Goal: Task Accomplishment & Management: Manage account settings

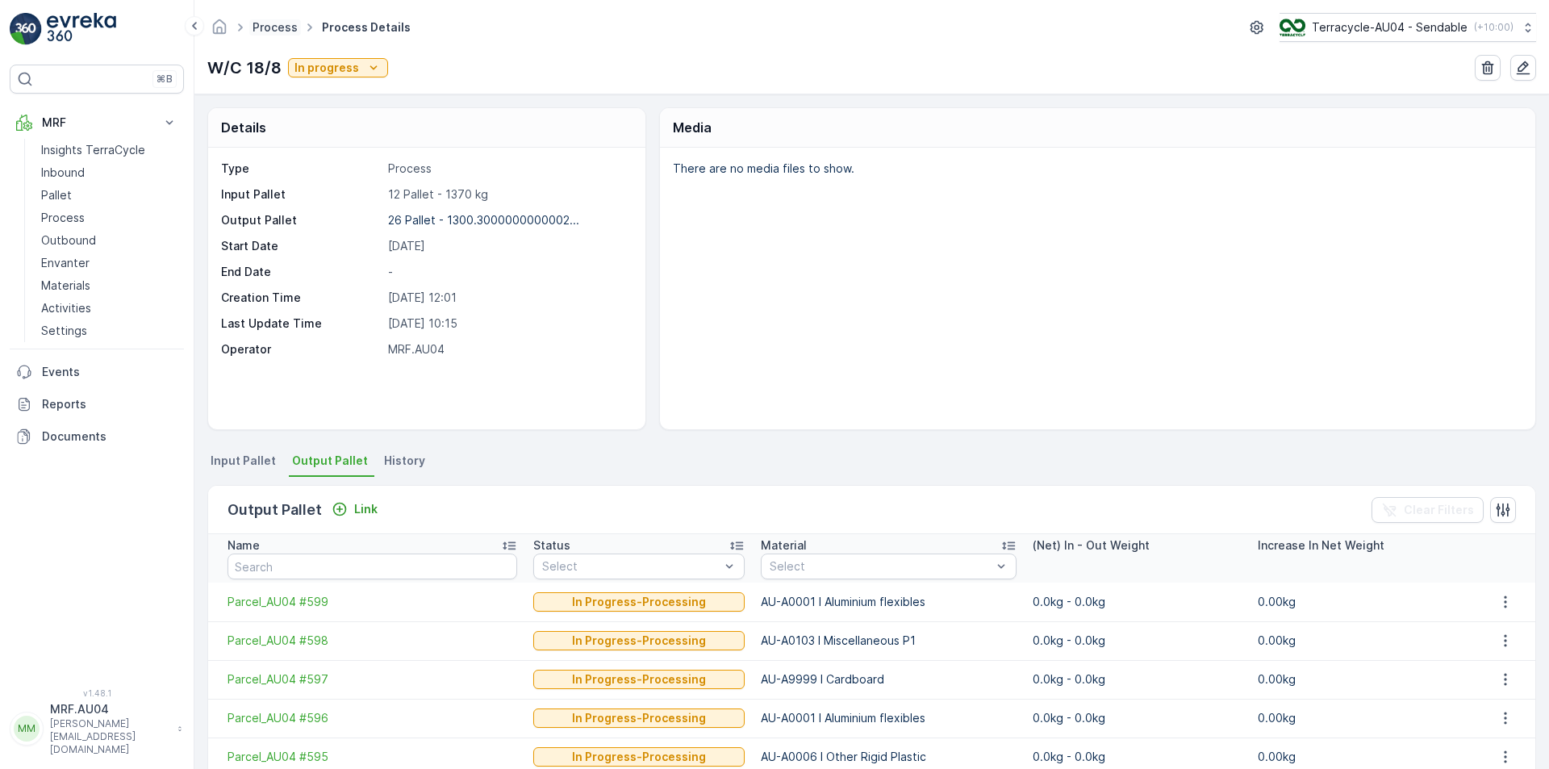
click at [277, 28] on link "Process" at bounding box center [275, 27] width 45 height 14
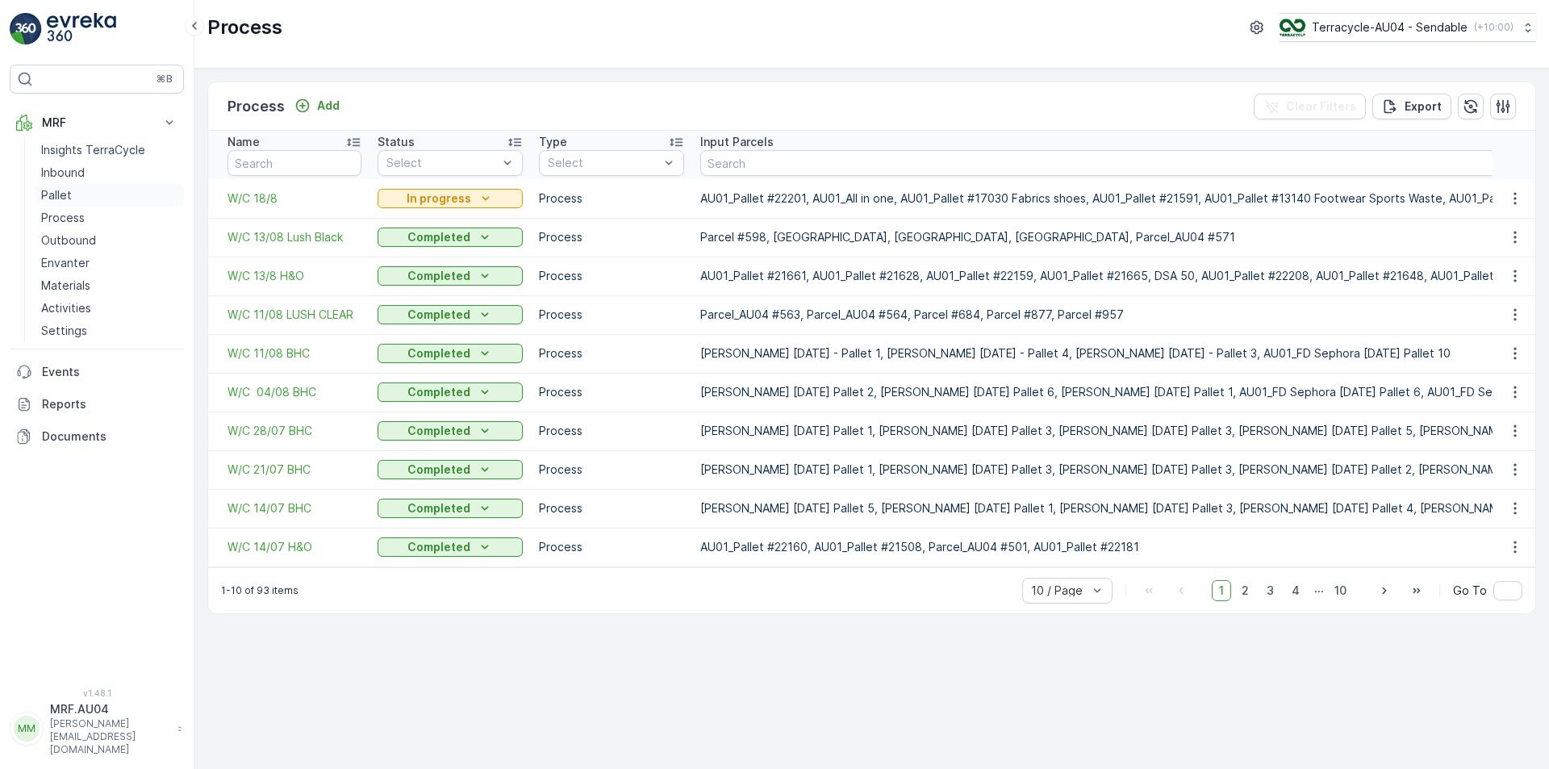
click at [70, 191] on p "Pallet" at bounding box center [56, 195] width 31 height 16
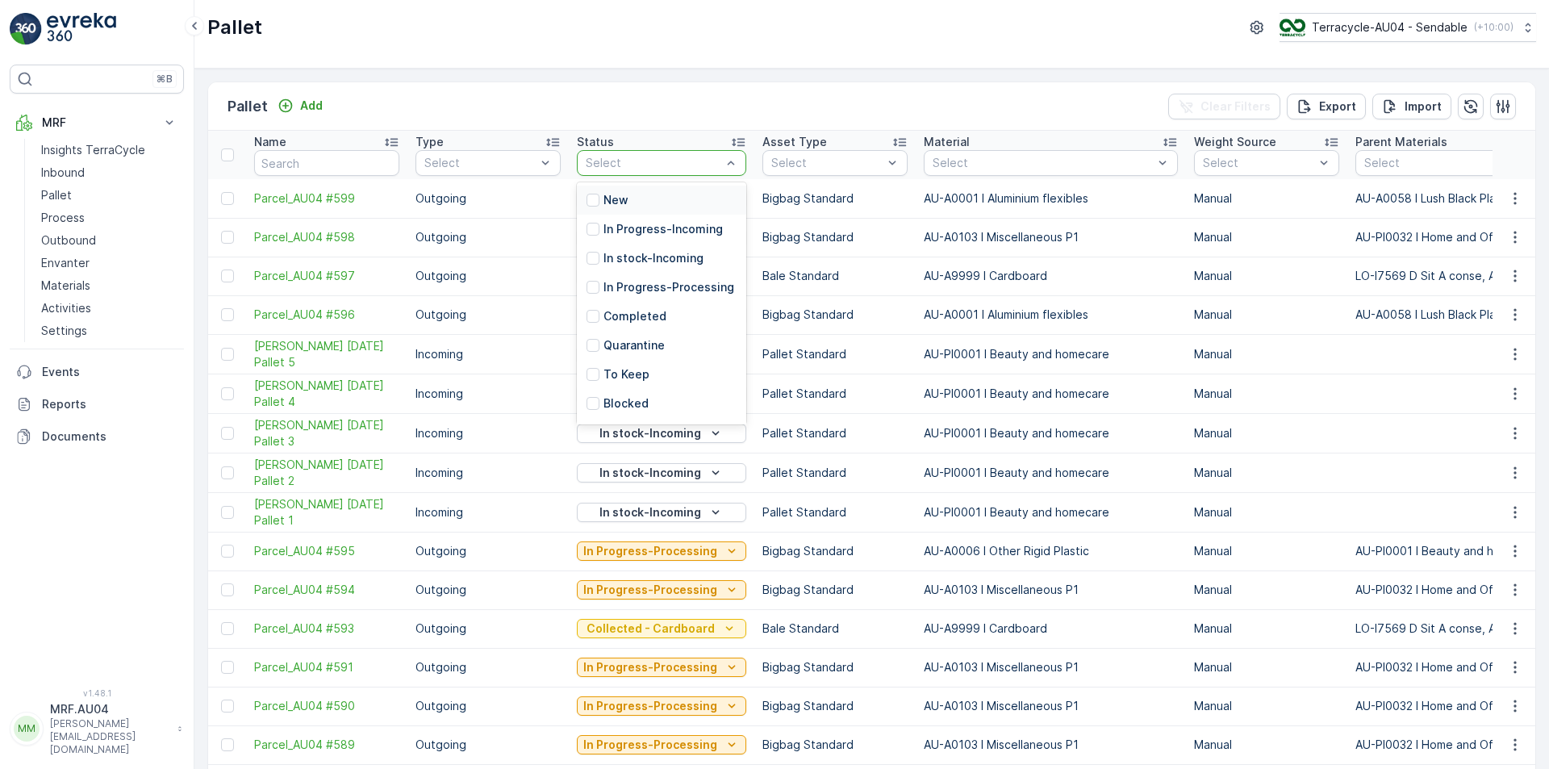
click at [664, 162] on div at bounding box center [653, 163] width 139 height 13
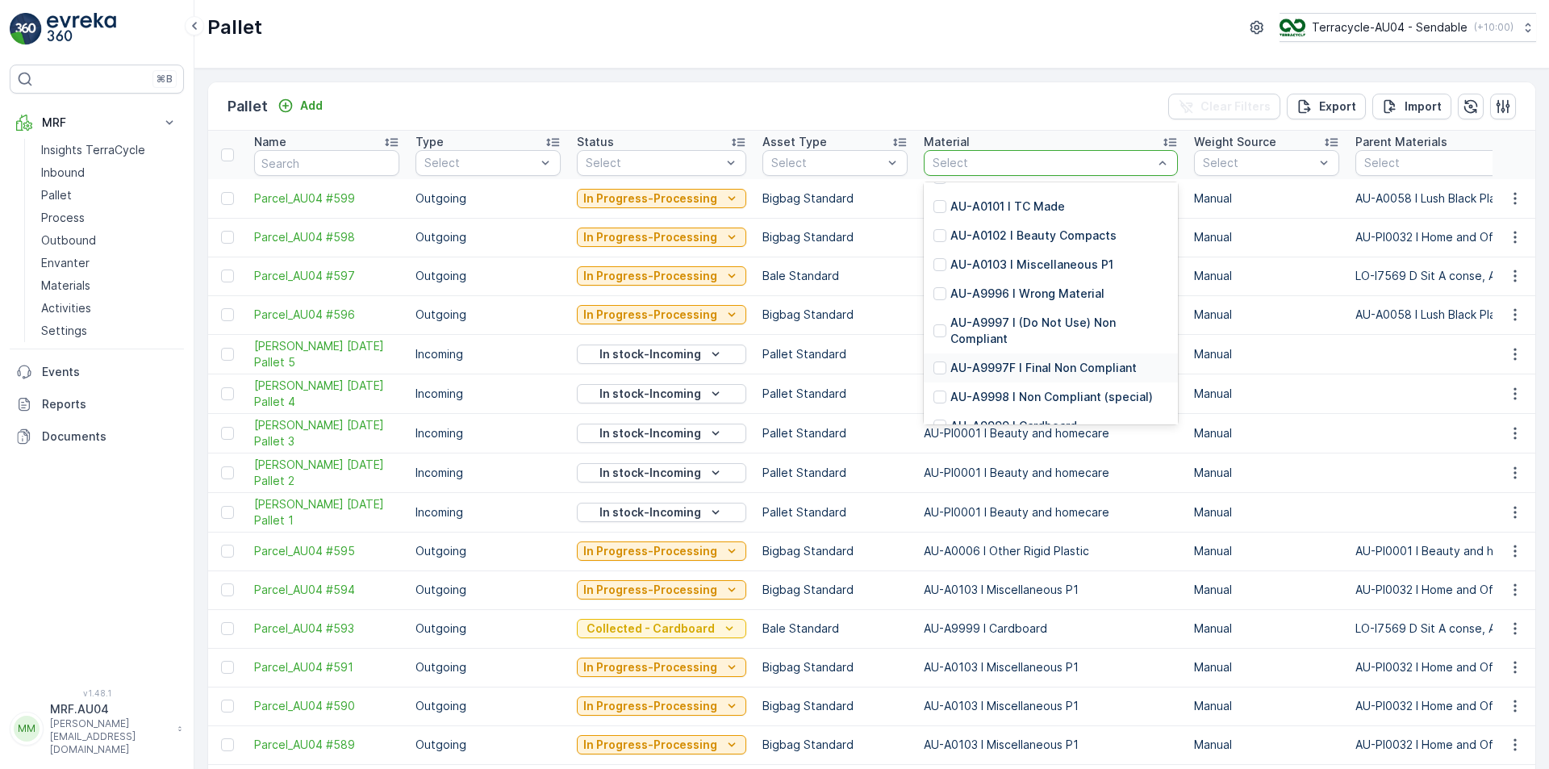
scroll to position [2662, 0]
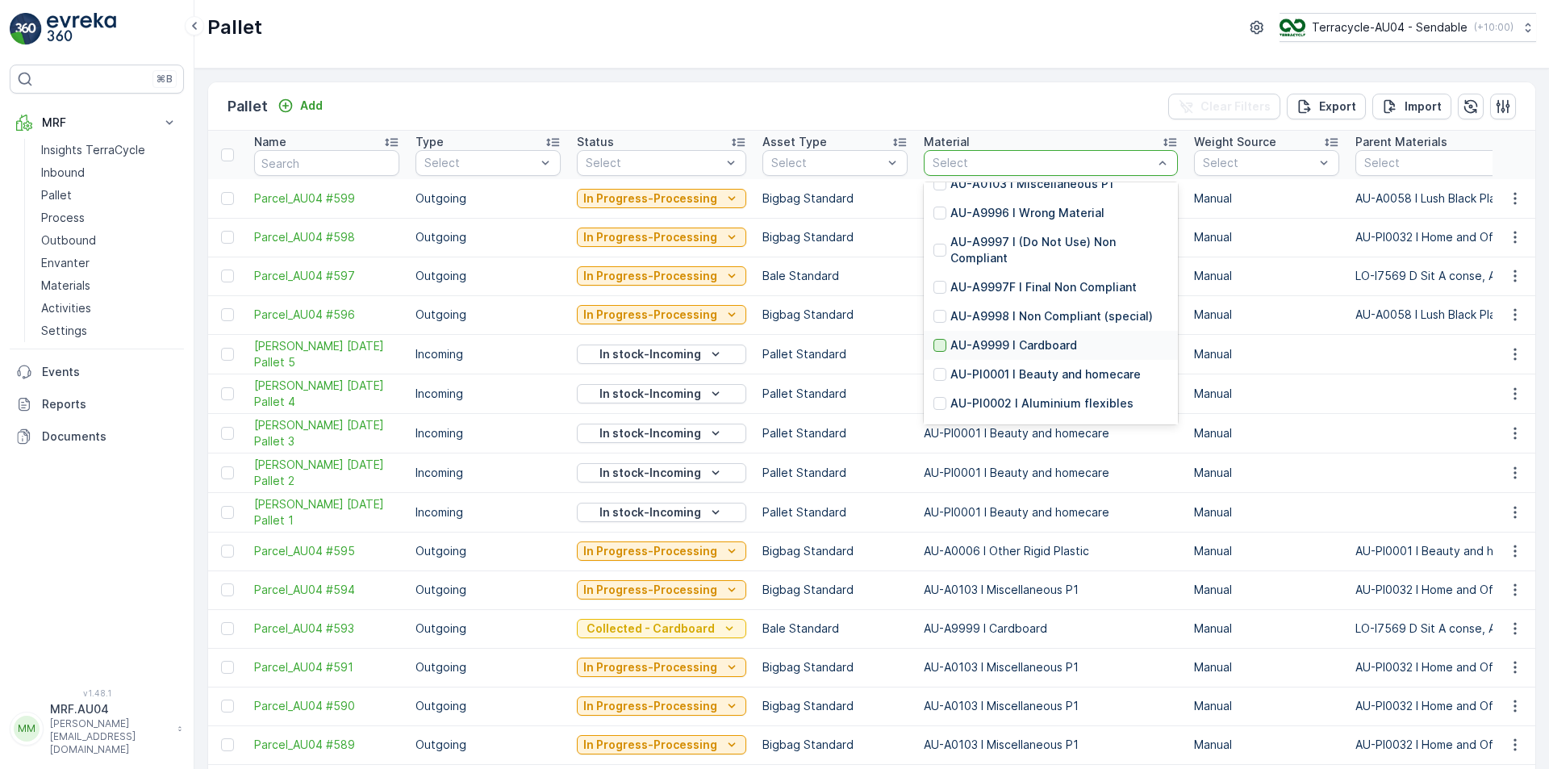
click at [934, 345] on div at bounding box center [939, 345] width 13 height 13
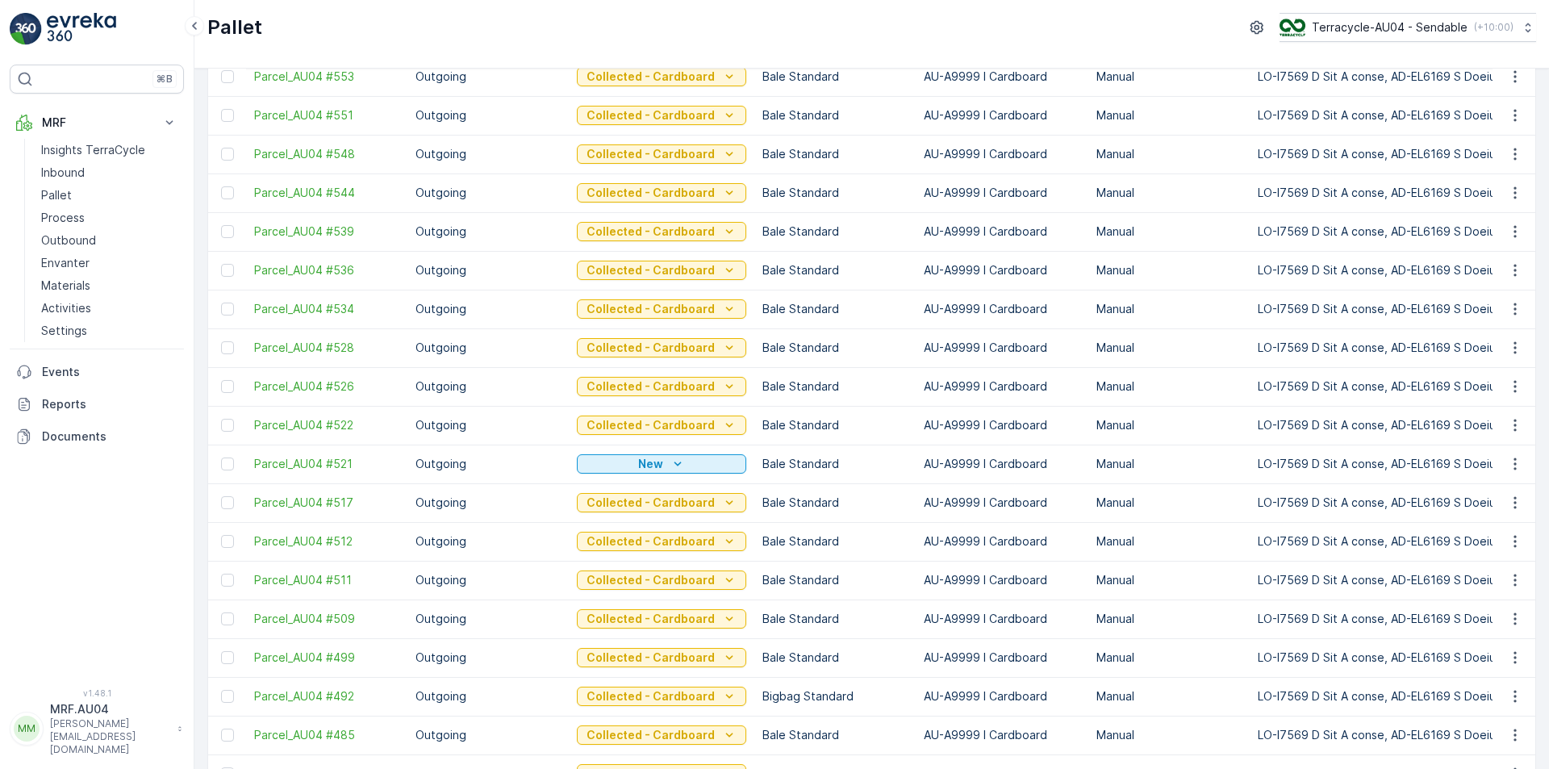
scroll to position [403, 0]
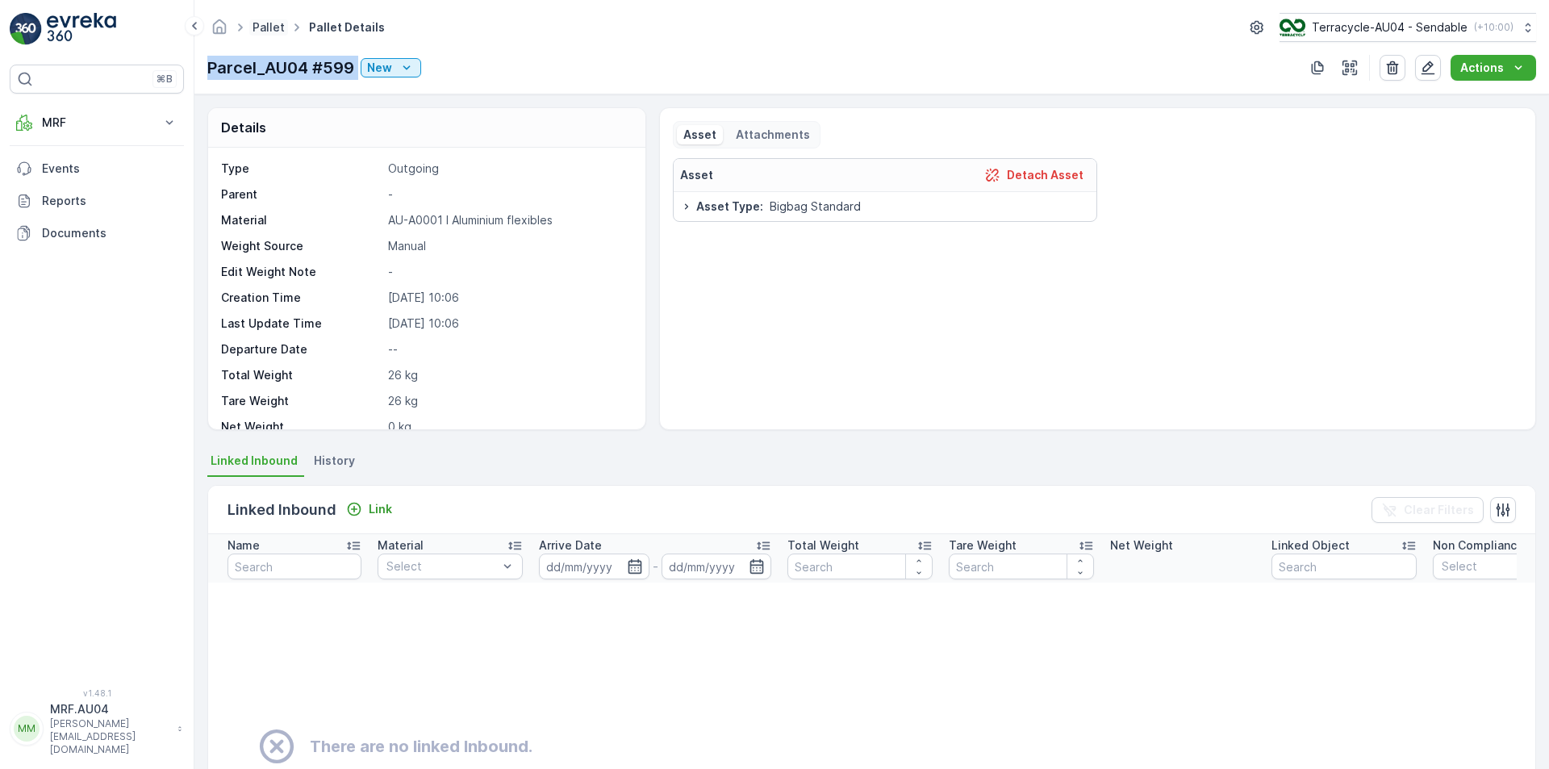
click at [265, 28] on link "Pallet" at bounding box center [269, 27] width 32 height 14
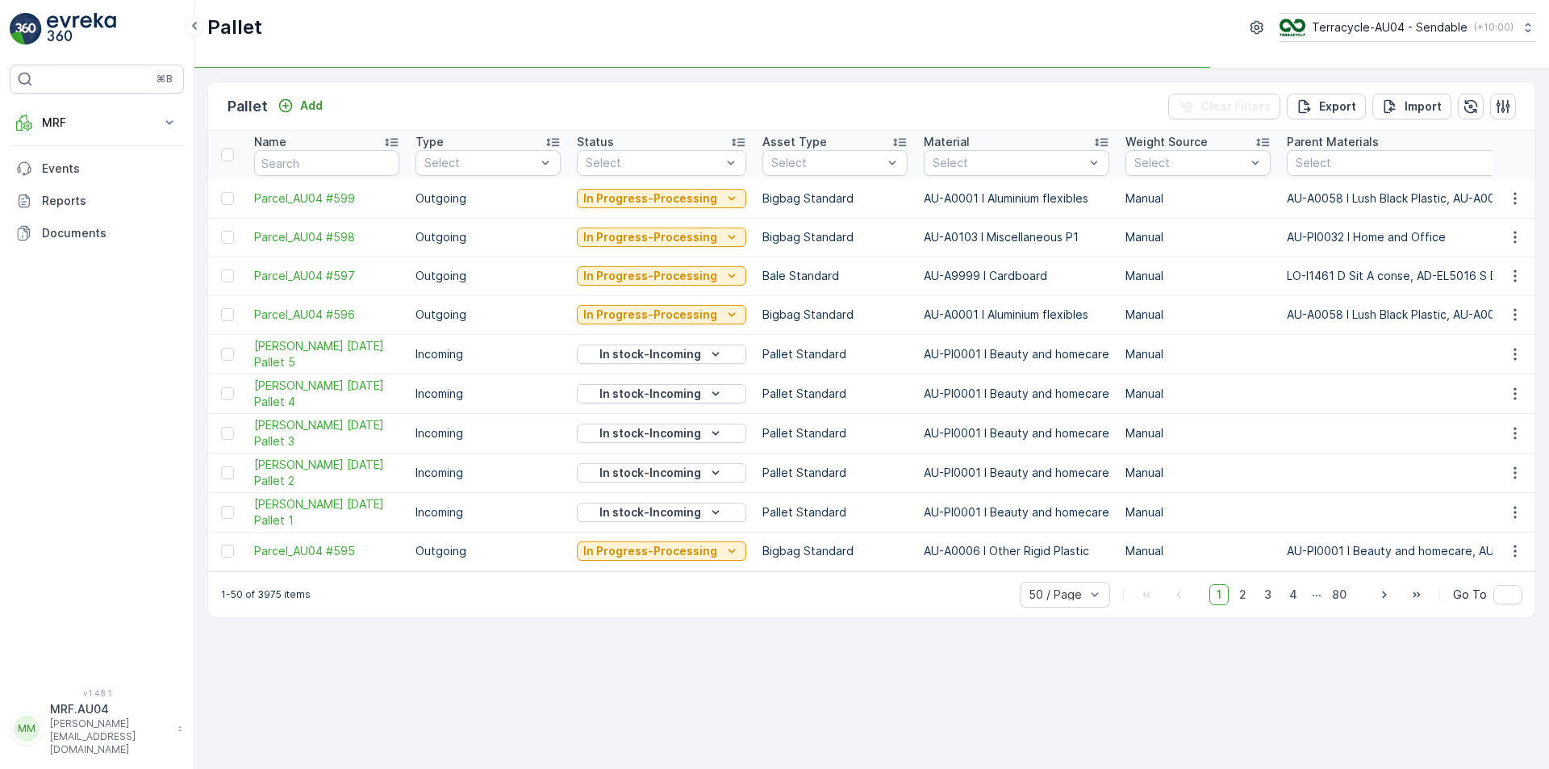
click at [340, 146] on div "Name" at bounding box center [326, 142] width 145 height 16
click at [332, 165] on input "text" at bounding box center [326, 163] width 145 height 26
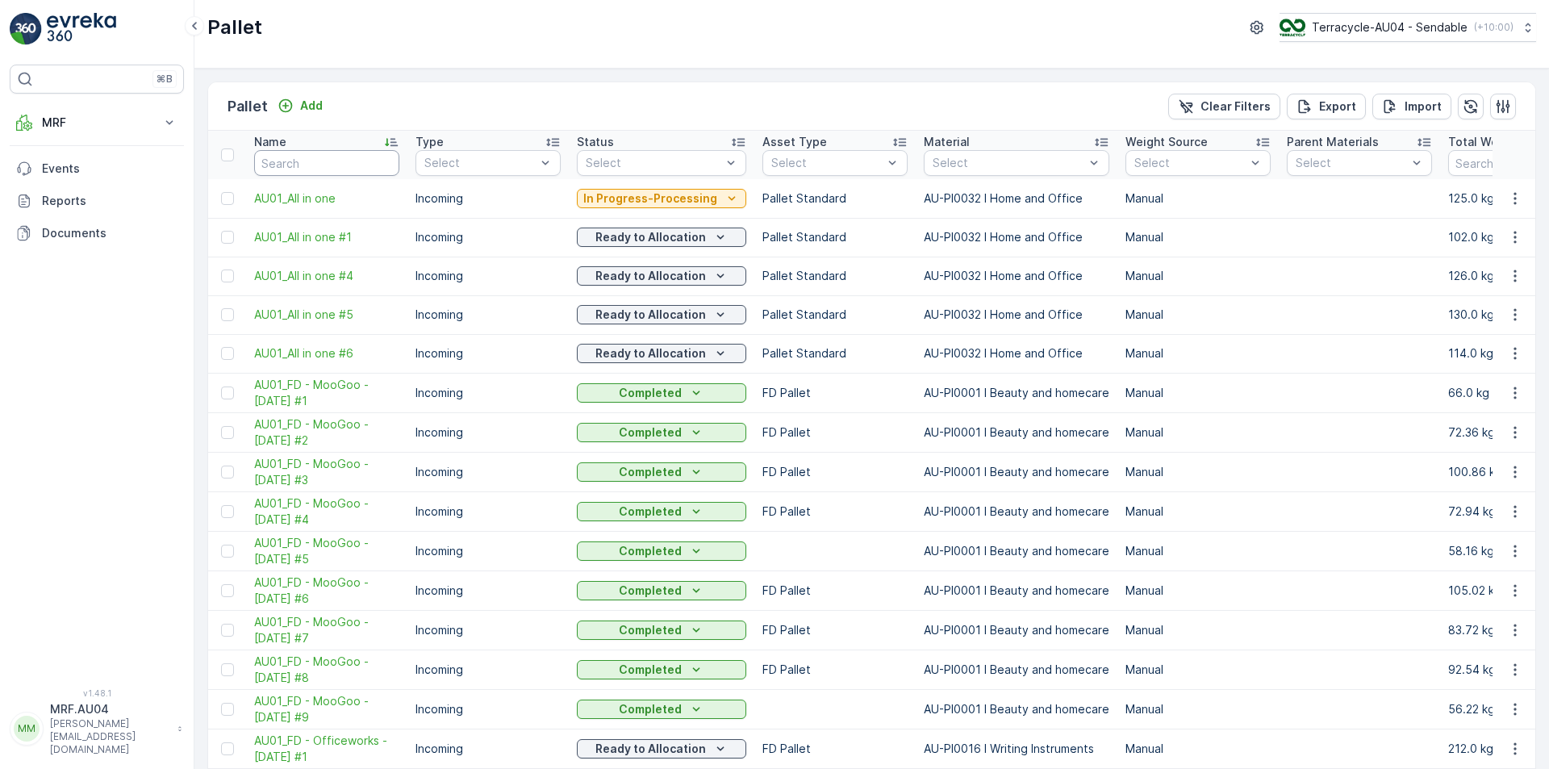
click at [332, 165] on input "text" at bounding box center [326, 163] width 145 height 26
type input "521"
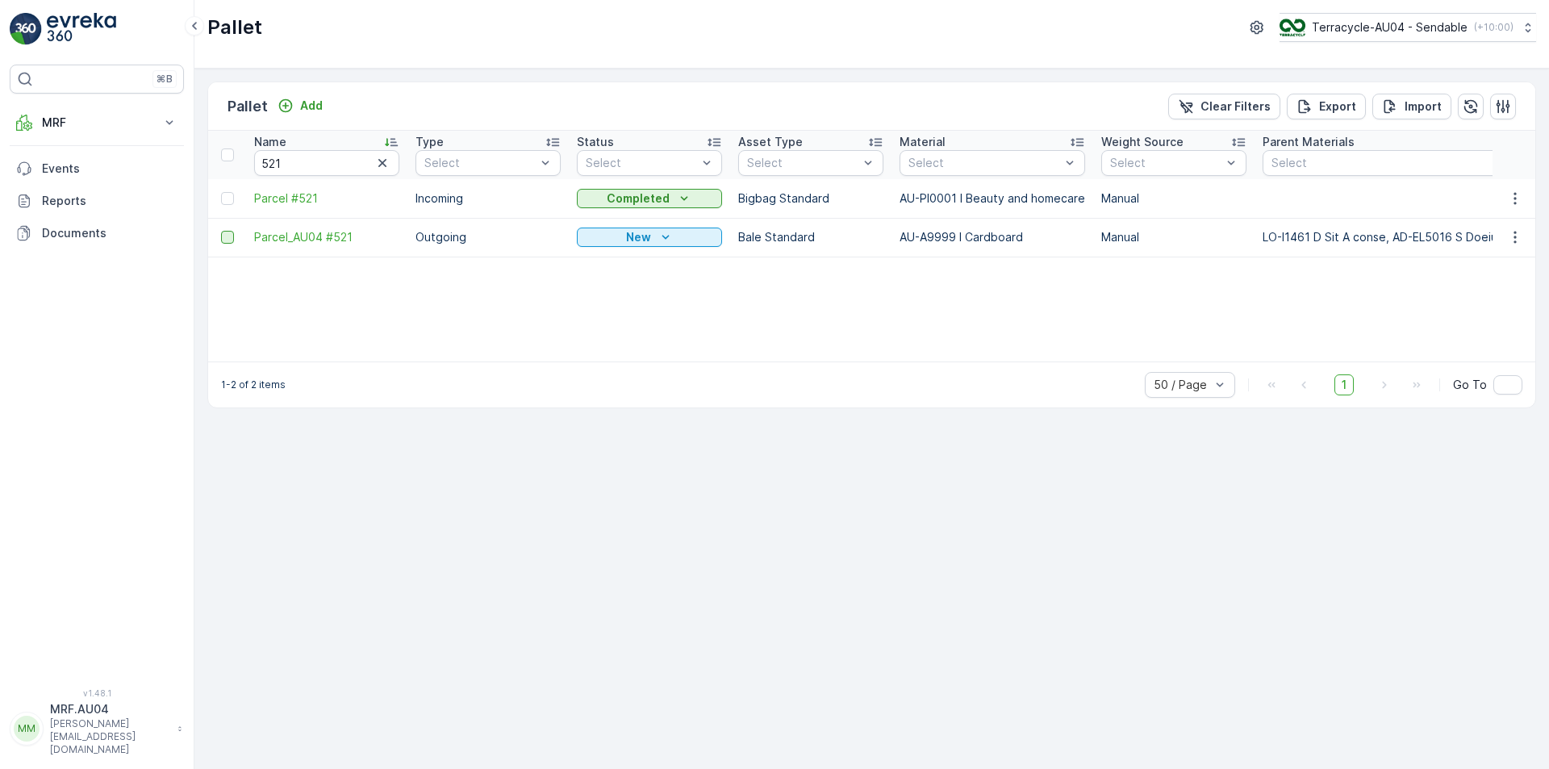
click at [232, 242] on div at bounding box center [227, 237] width 13 height 13
click at [221, 231] on input "checkbox" at bounding box center [221, 231] width 0 height 0
click at [297, 237] on span "Parcel_AU04 #521" at bounding box center [326, 237] width 145 height 16
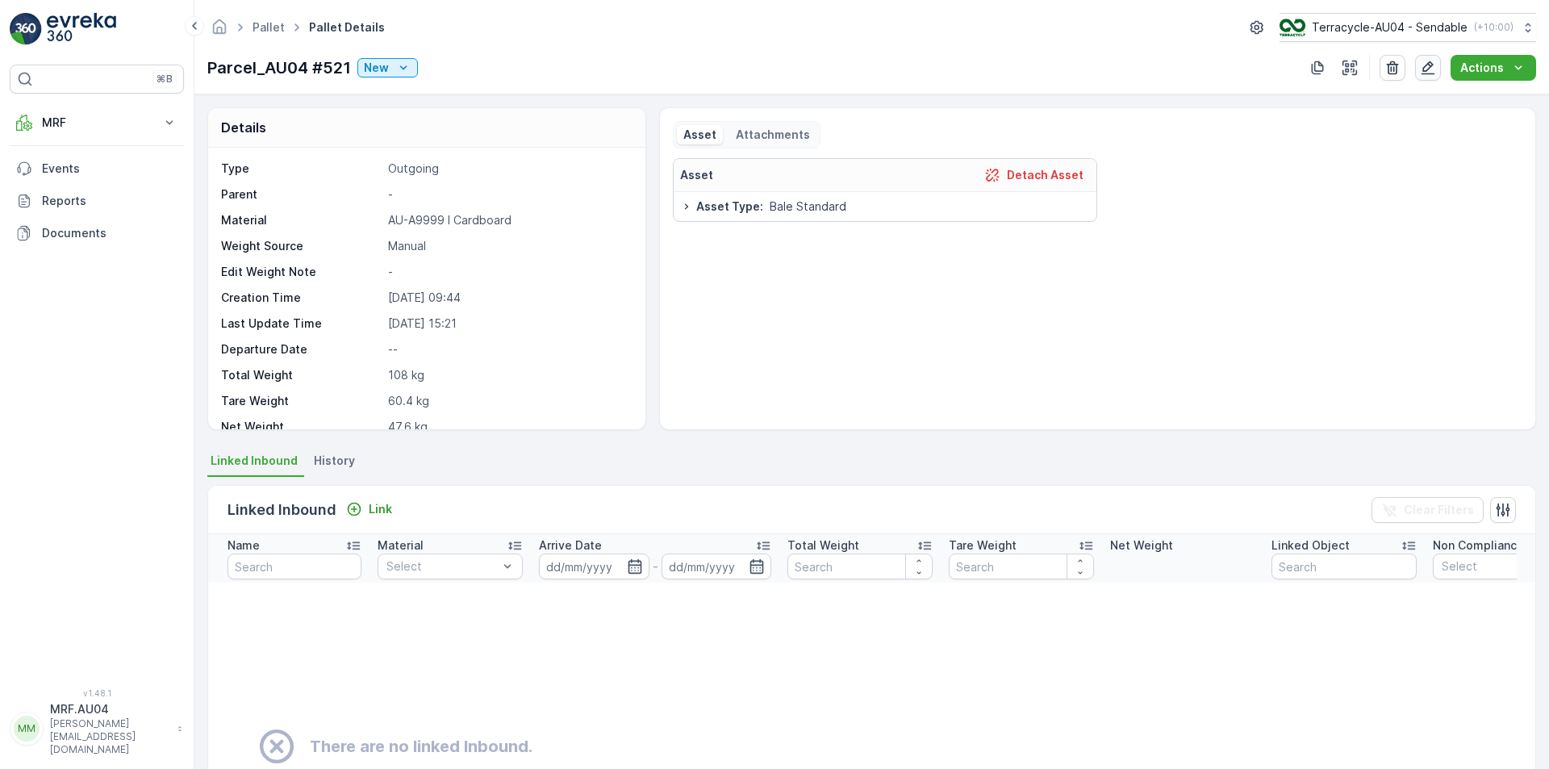
click at [1434, 72] on icon "button" at bounding box center [1428, 68] width 16 height 16
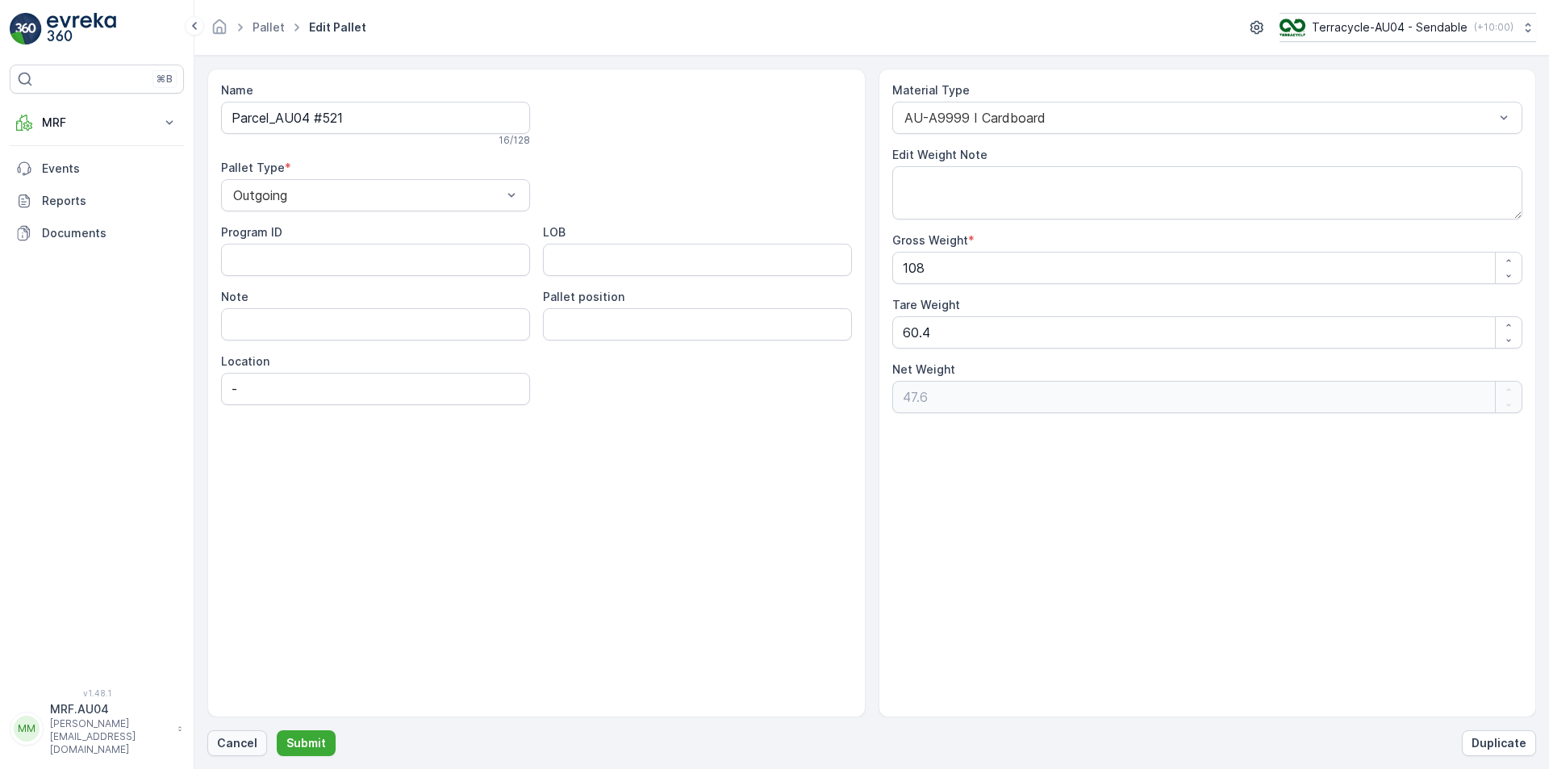
click at [252, 744] on p "Cancel" at bounding box center [237, 743] width 40 height 16
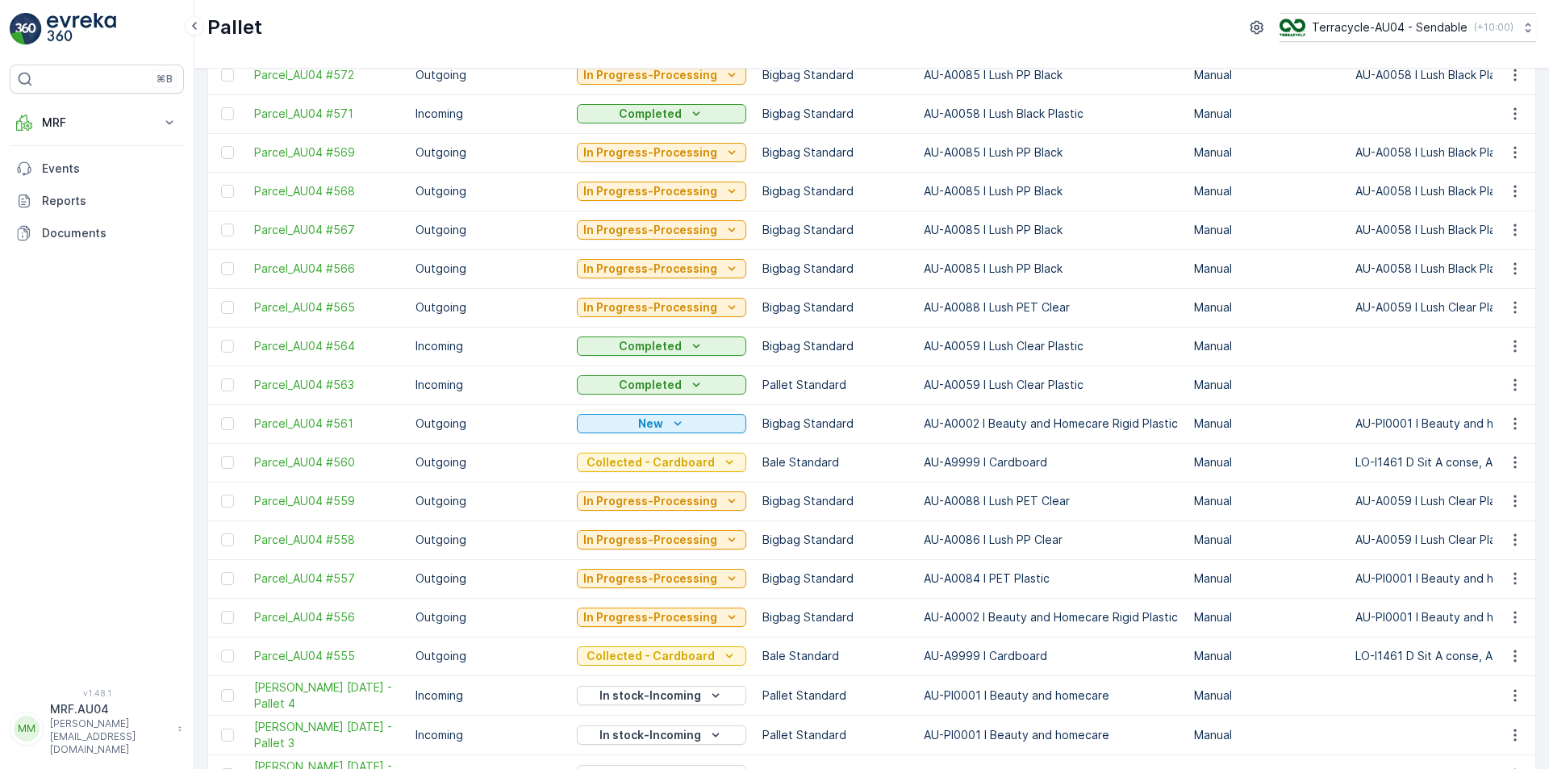
scroll to position [1372, 0]
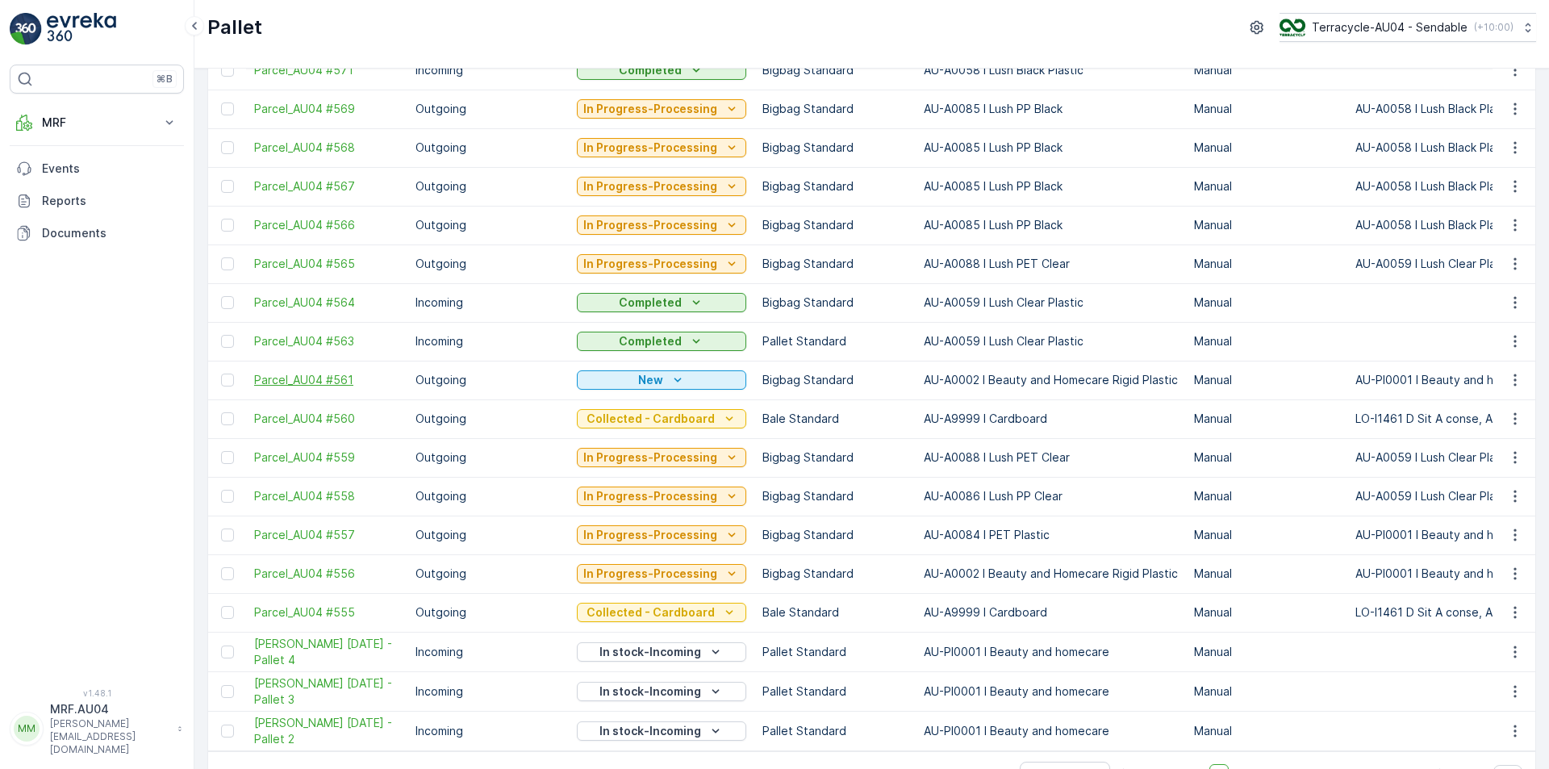
click at [345, 375] on span "Parcel_AU04 #561" at bounding box center [326, 380] width 145 height 16
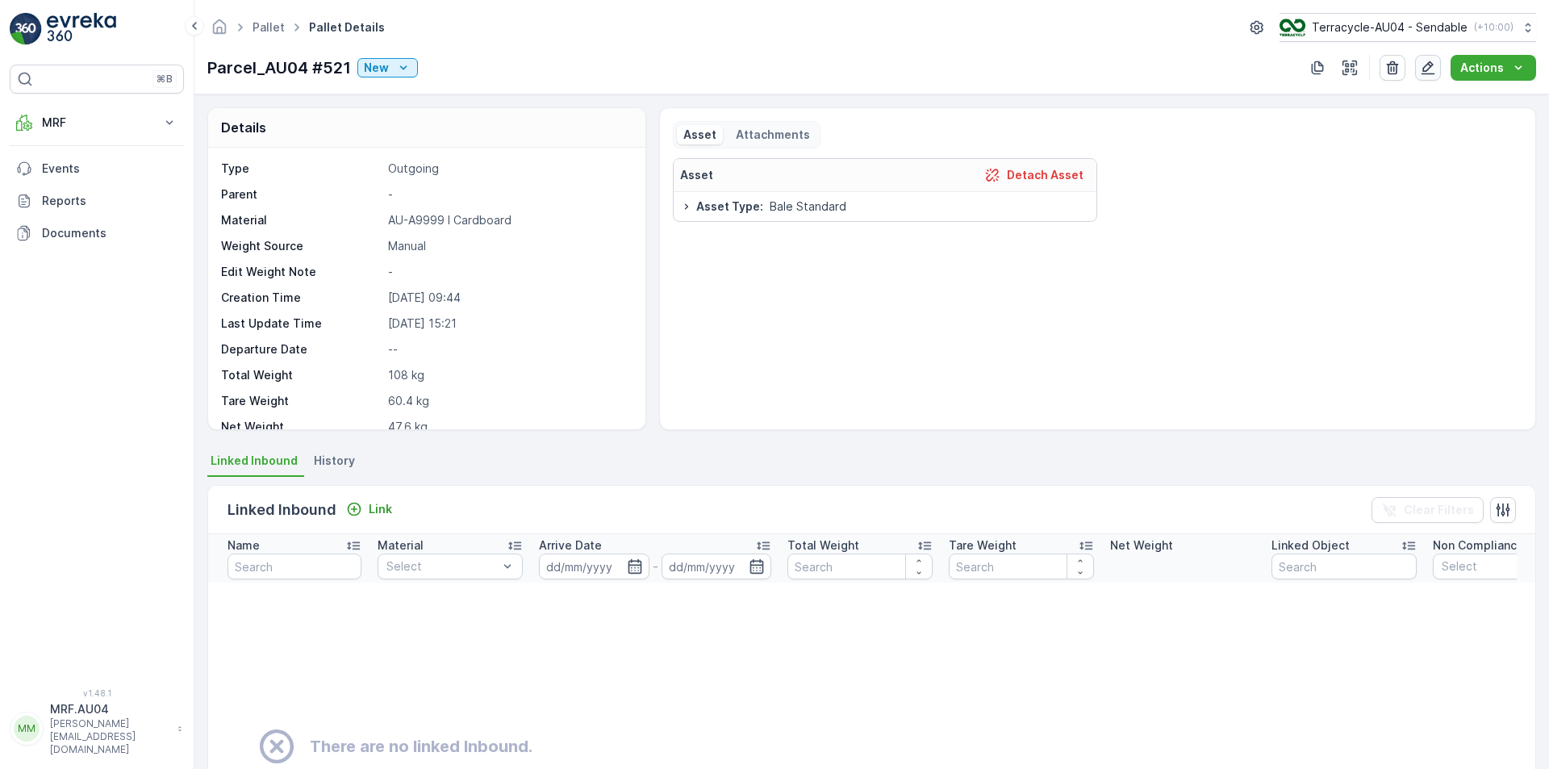
click at [1434, 72] on icon "button" at bounding box center [1428, 68] width 16 height 16
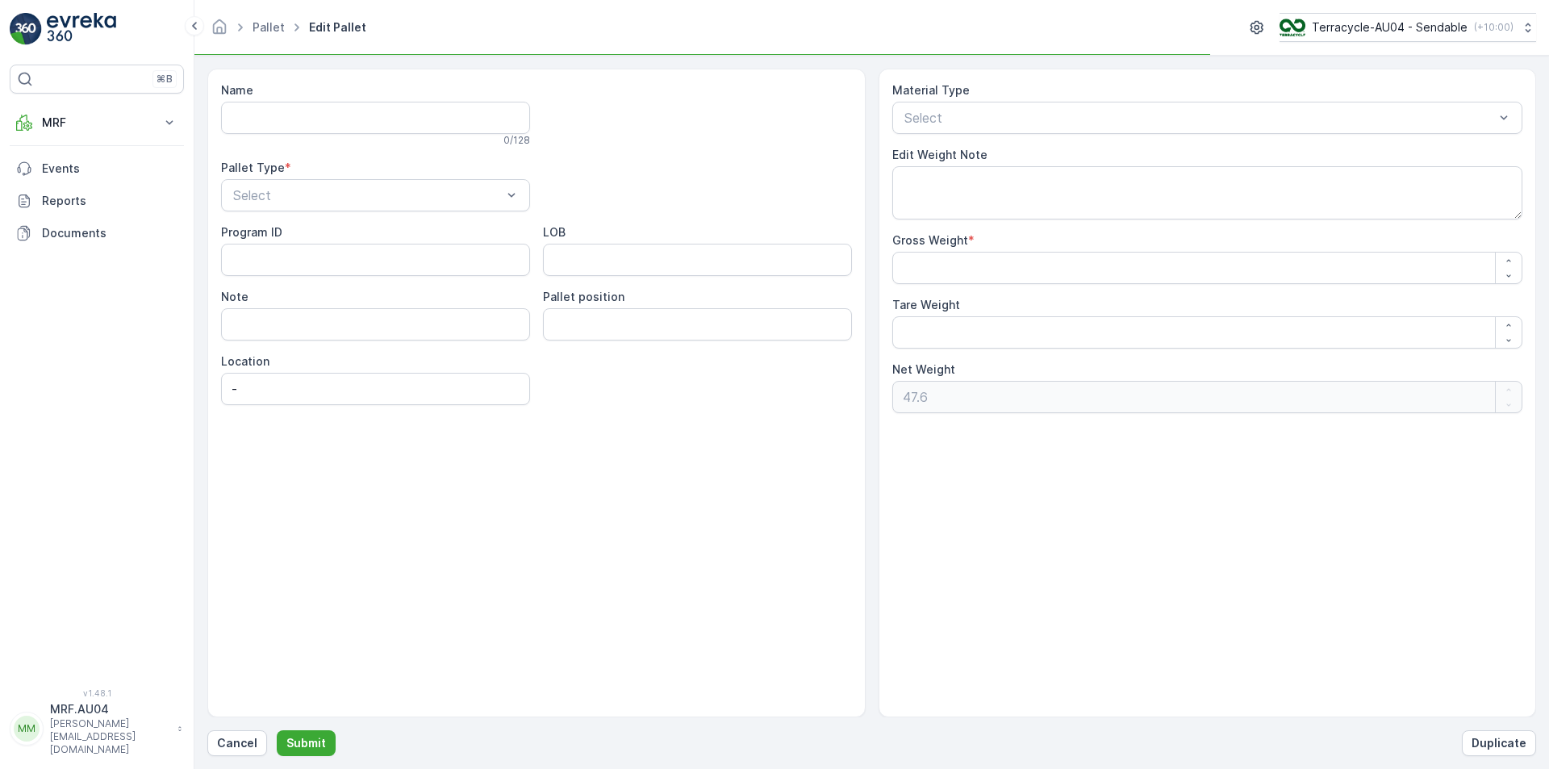
type input "Parcel_AU04 #521"
type Weight "108"
type Weight "60.4"
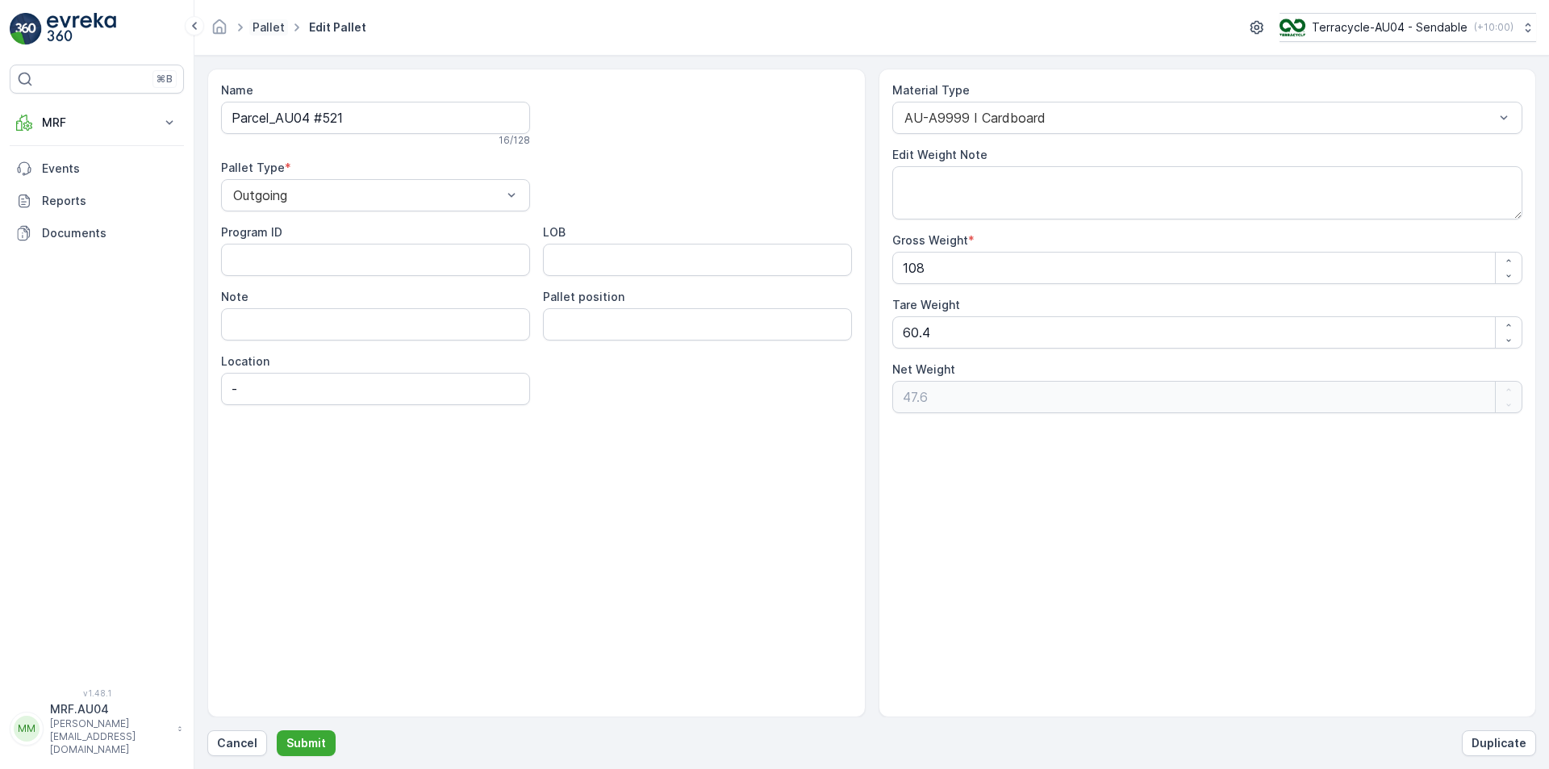
click at [265, 28] on link "Pallet" at bounding box center [269, 27] width 32 height 14
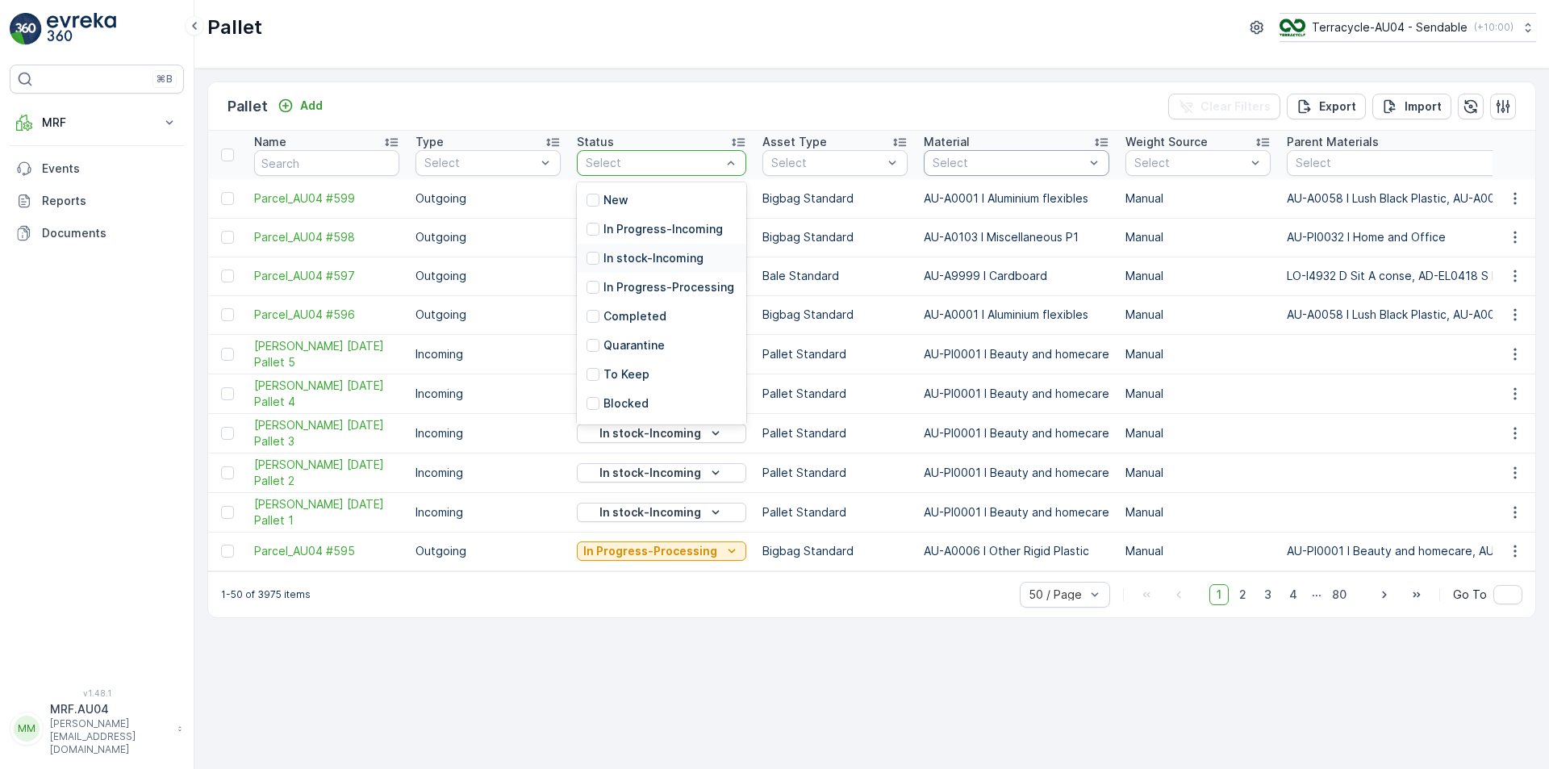
click at [1036, 161] on div at bounding box center [1008, 163] width 155 height 13
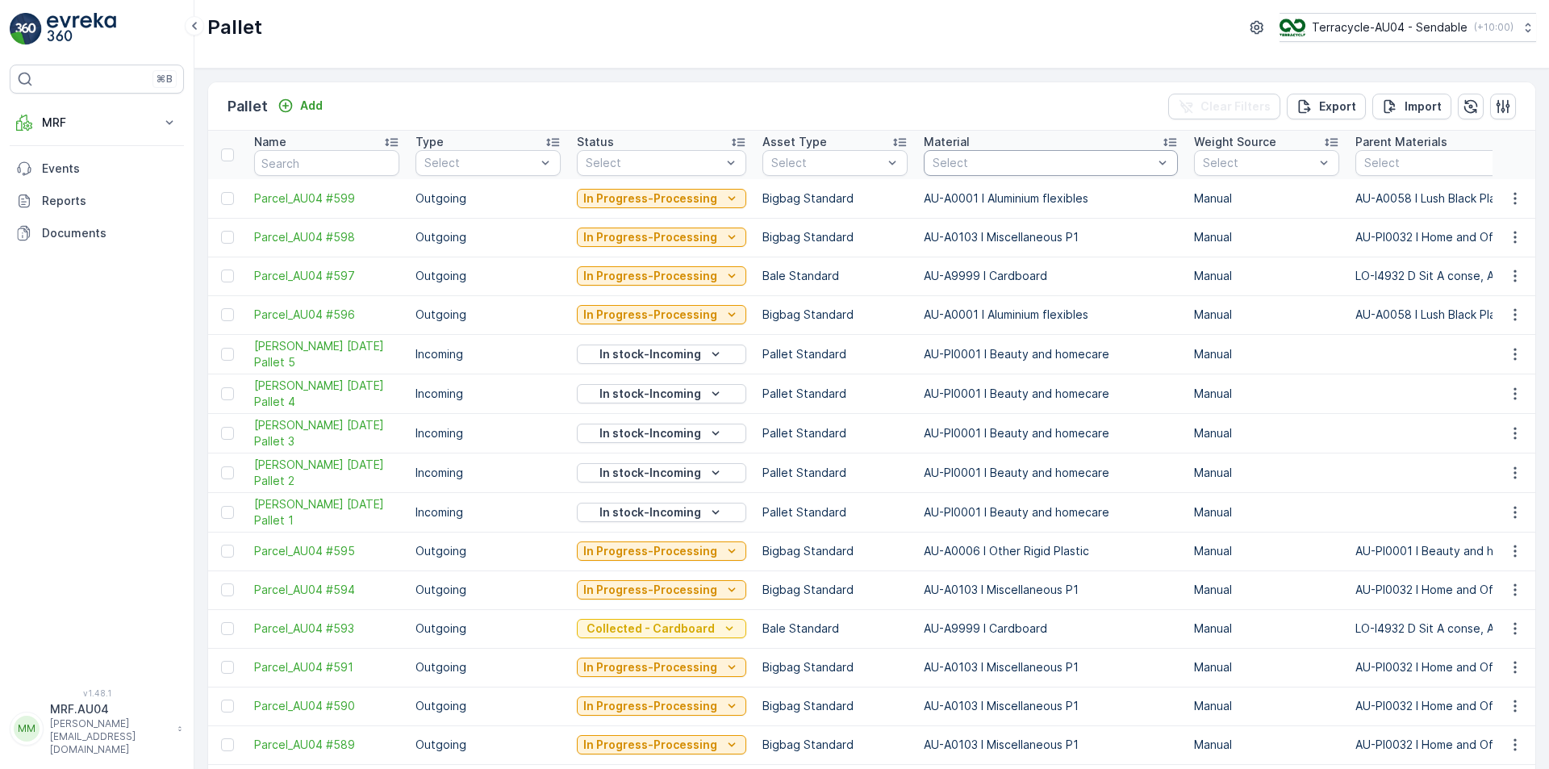
click at [996, 162] on div at bounding box center [1042, 163] width 223 height 13
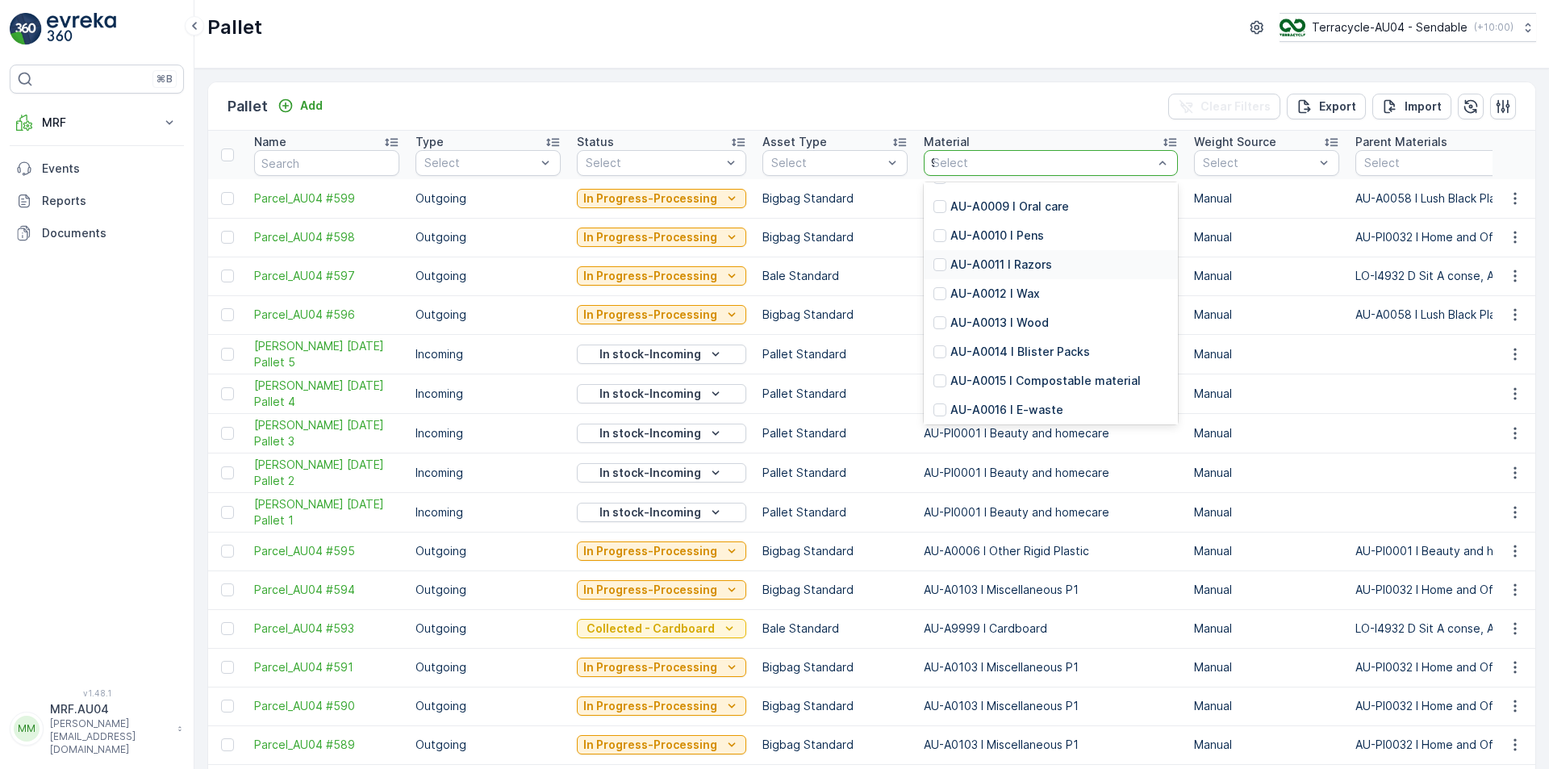
scroll to position [23, 0]
type input "99"
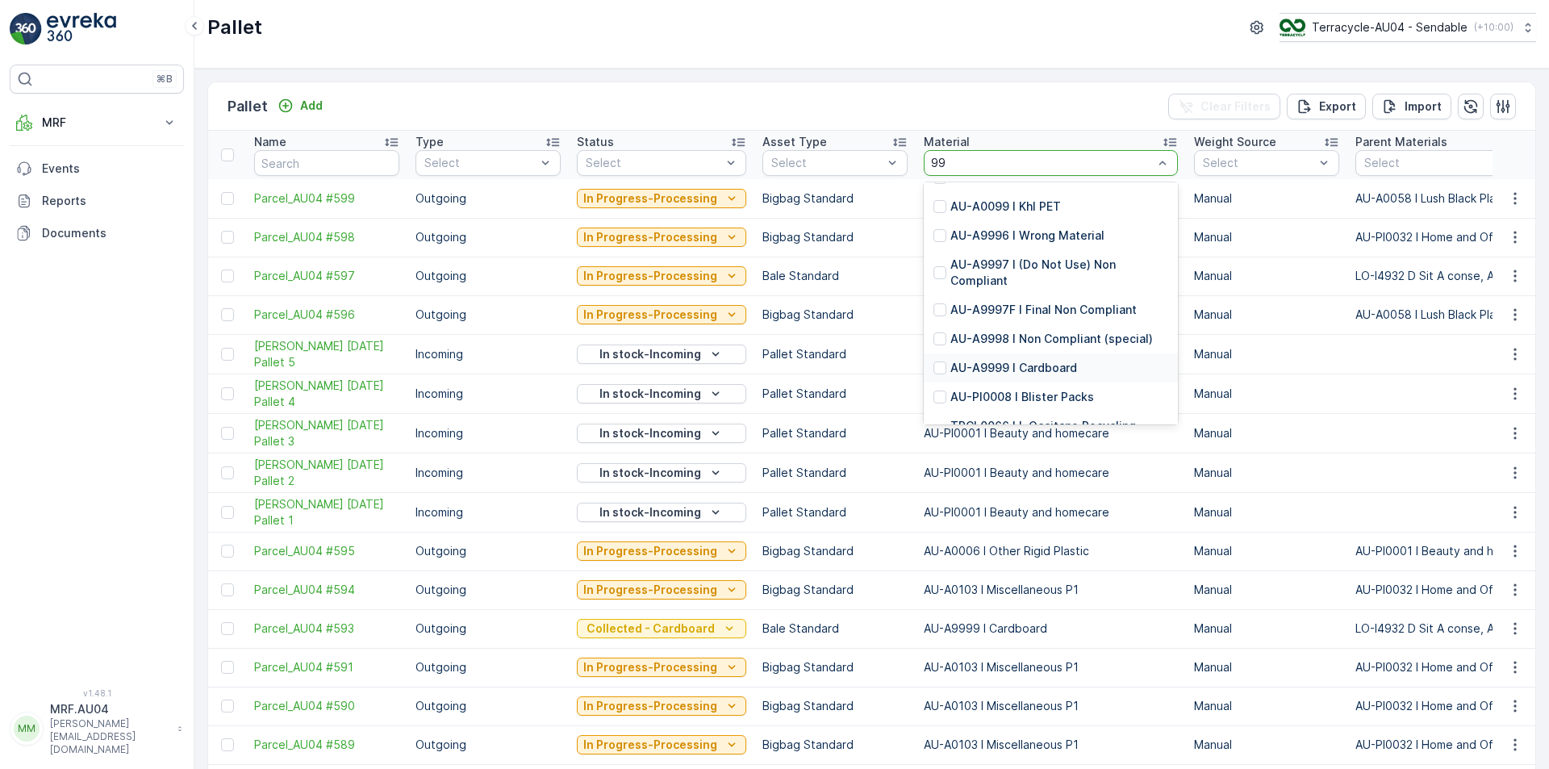
click at [1028, 368] on p "AU-A9999 I Cardboard" at bounding box center [1013, 368] width 127 height 16
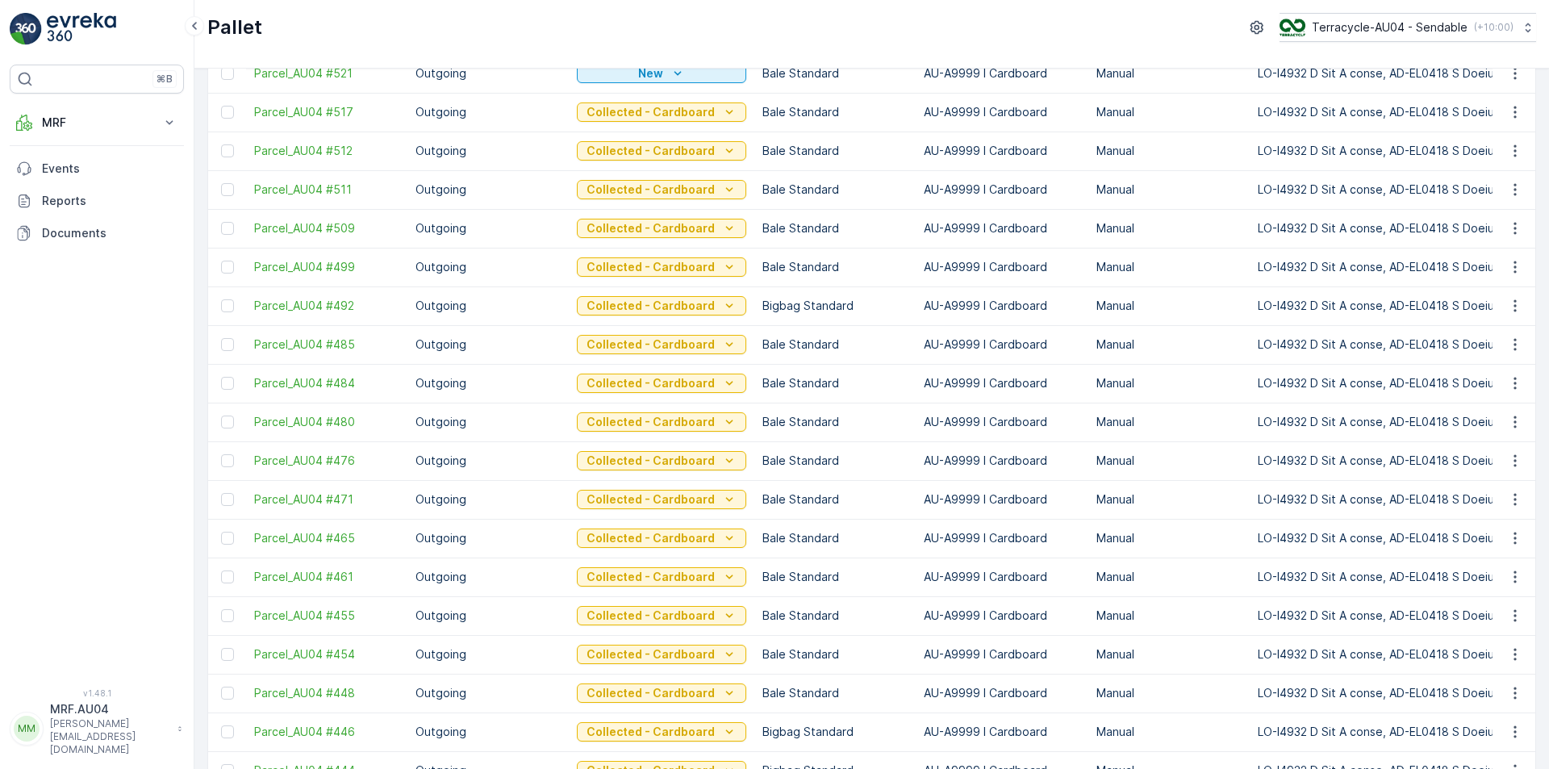
scroll to position [645, 0]
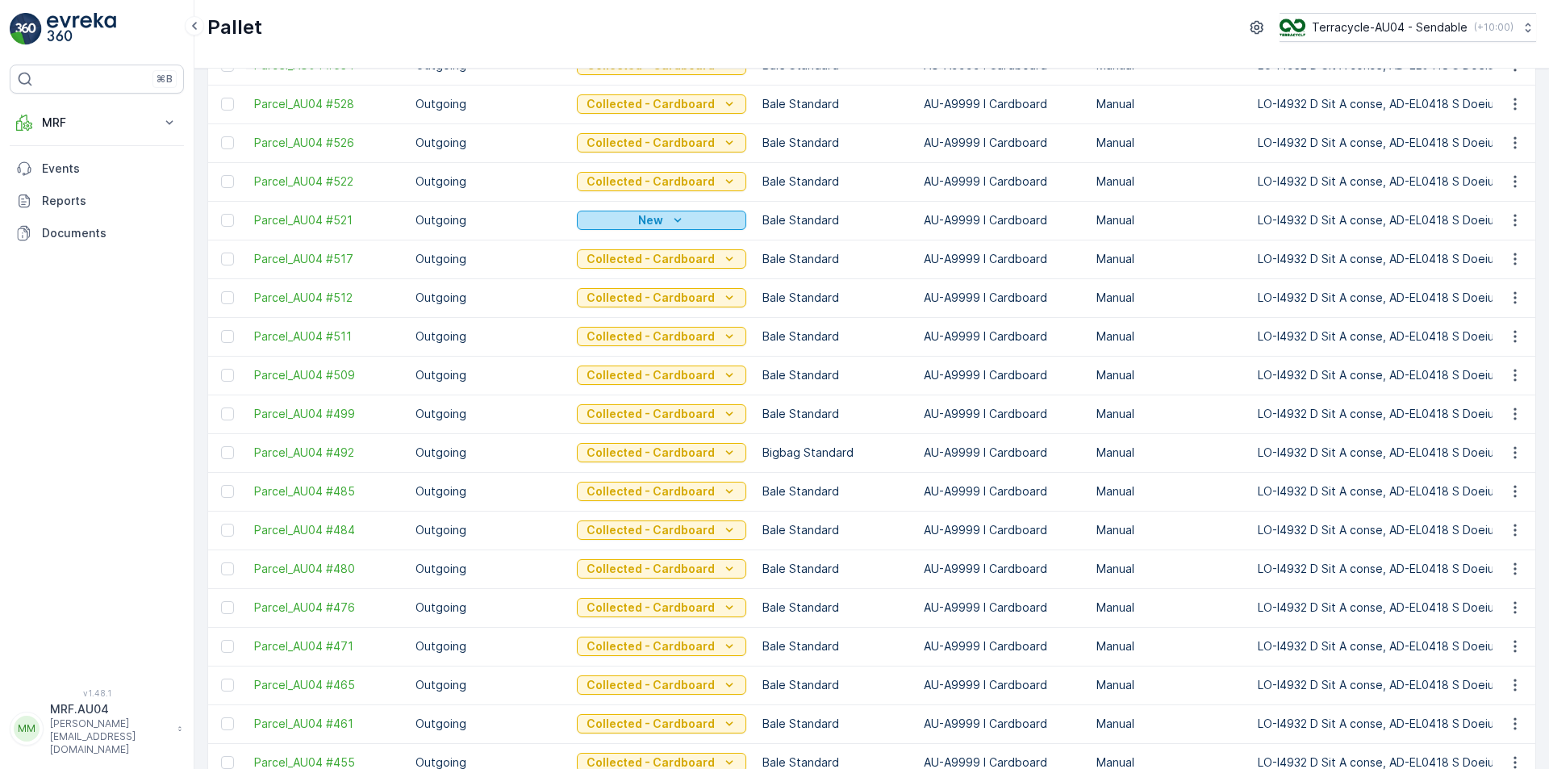
click at [670, 226] on icon "New" at bounding box center [678, 220] width 16 height 16
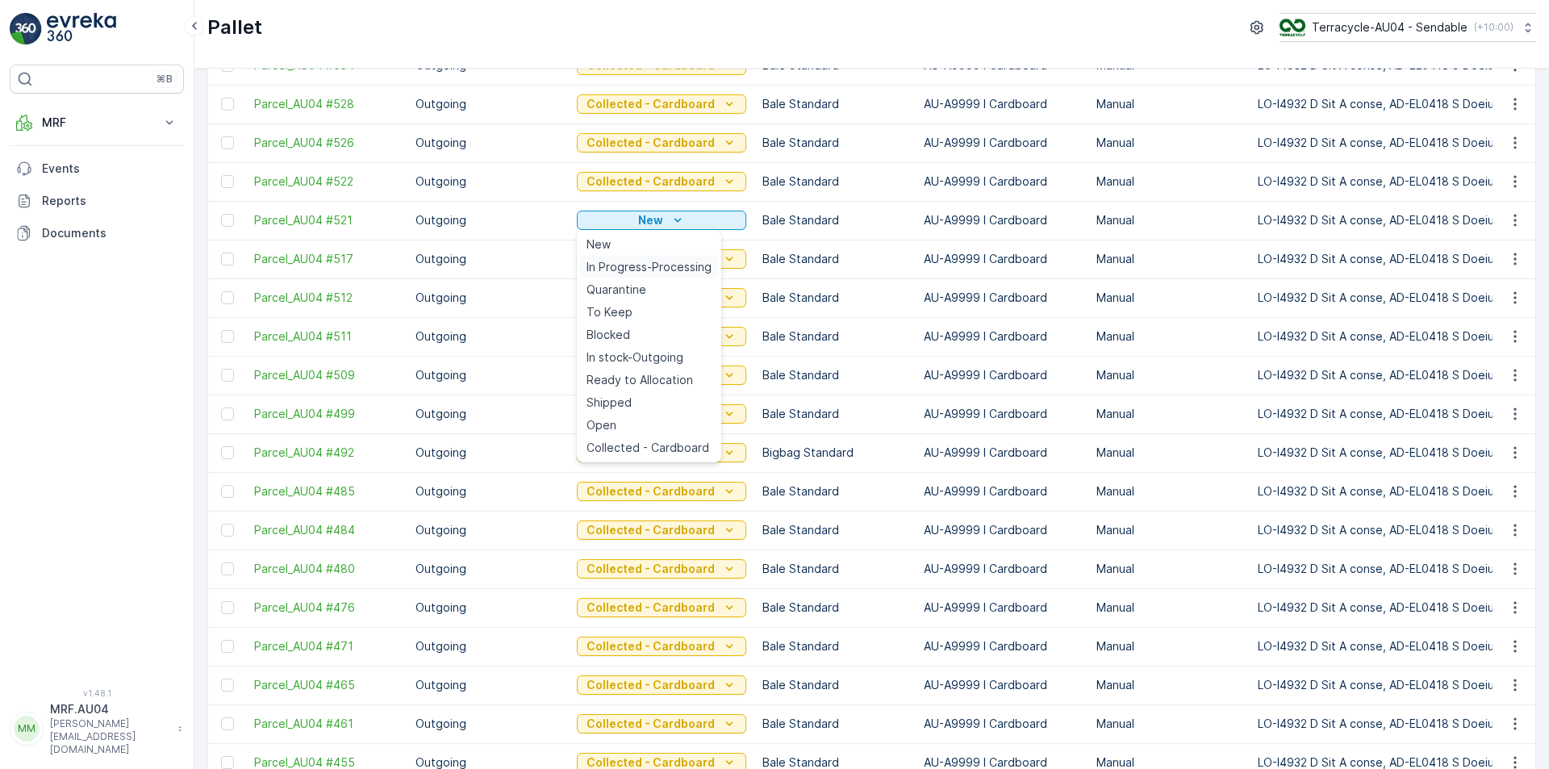
click at [670, 265] on span "In Progress-Processing" at bounding box center [649, 267] width 125 height 16
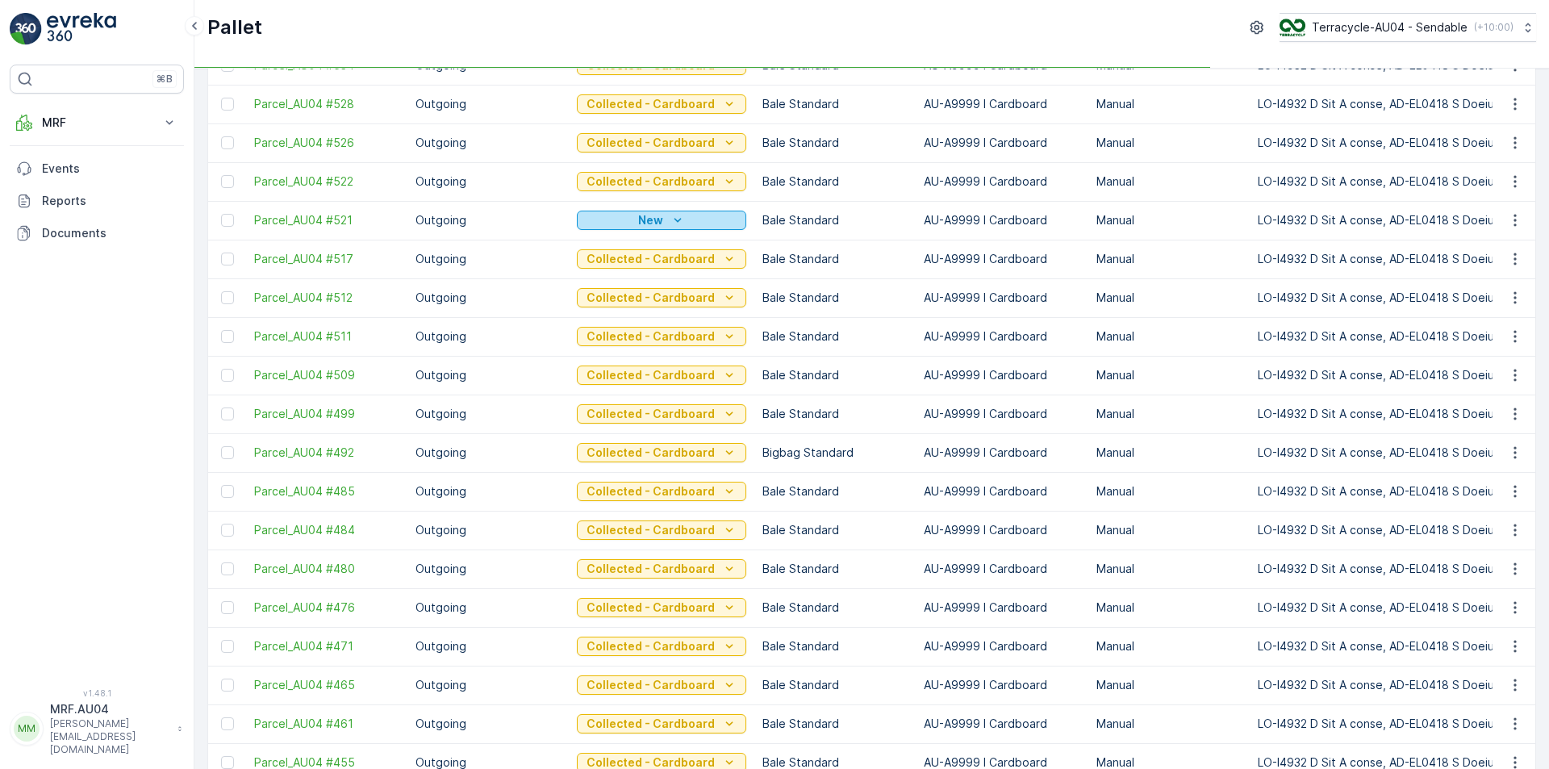
click at [678, 220] on icon "New" at bounding box center [678, 220] width 16 height 16
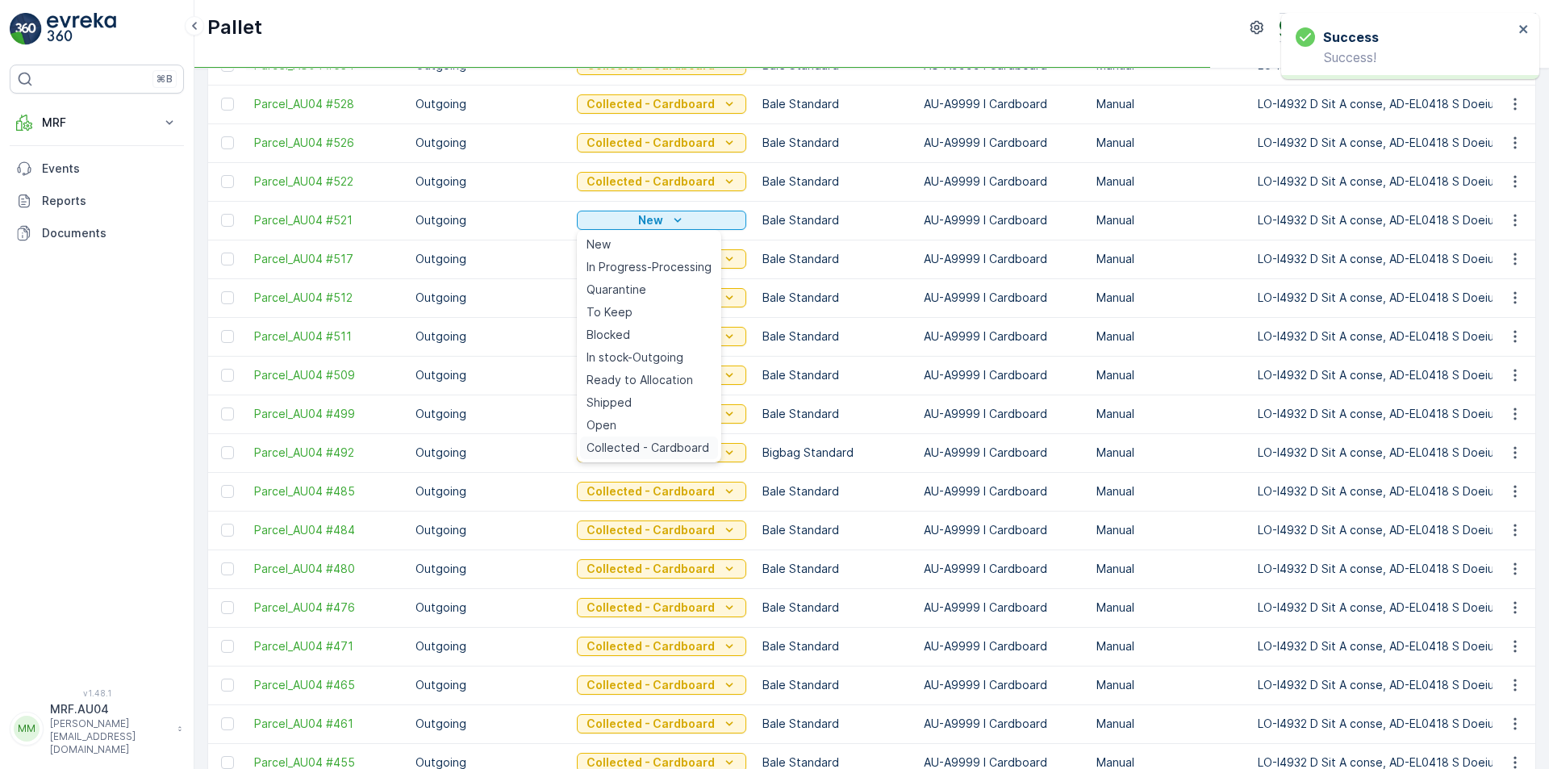
click at [664, 445] on span "Collected - Cardboard" at bounding box center [648, 448] width 123 height 16
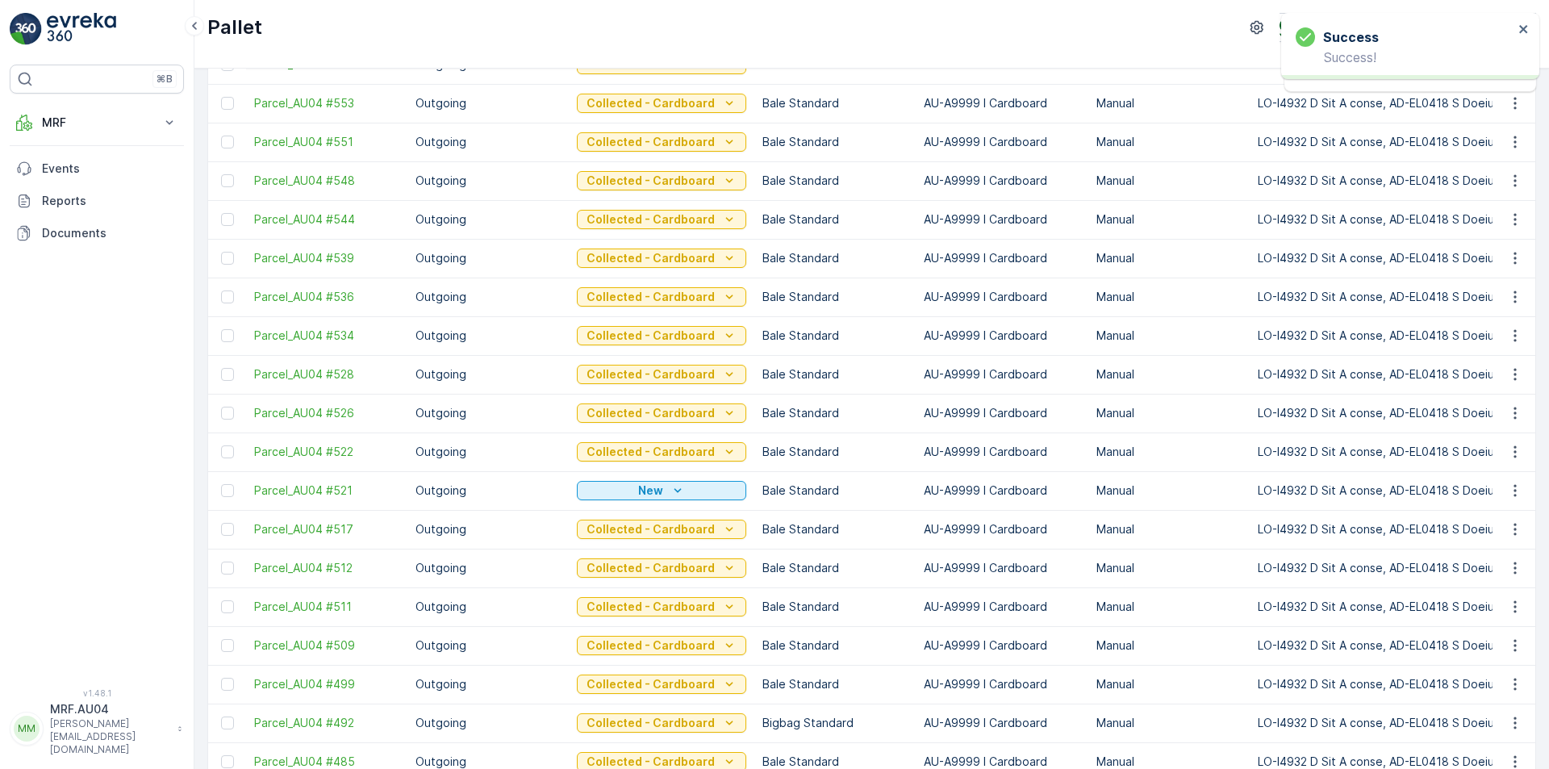
scroll to position [0, 0]
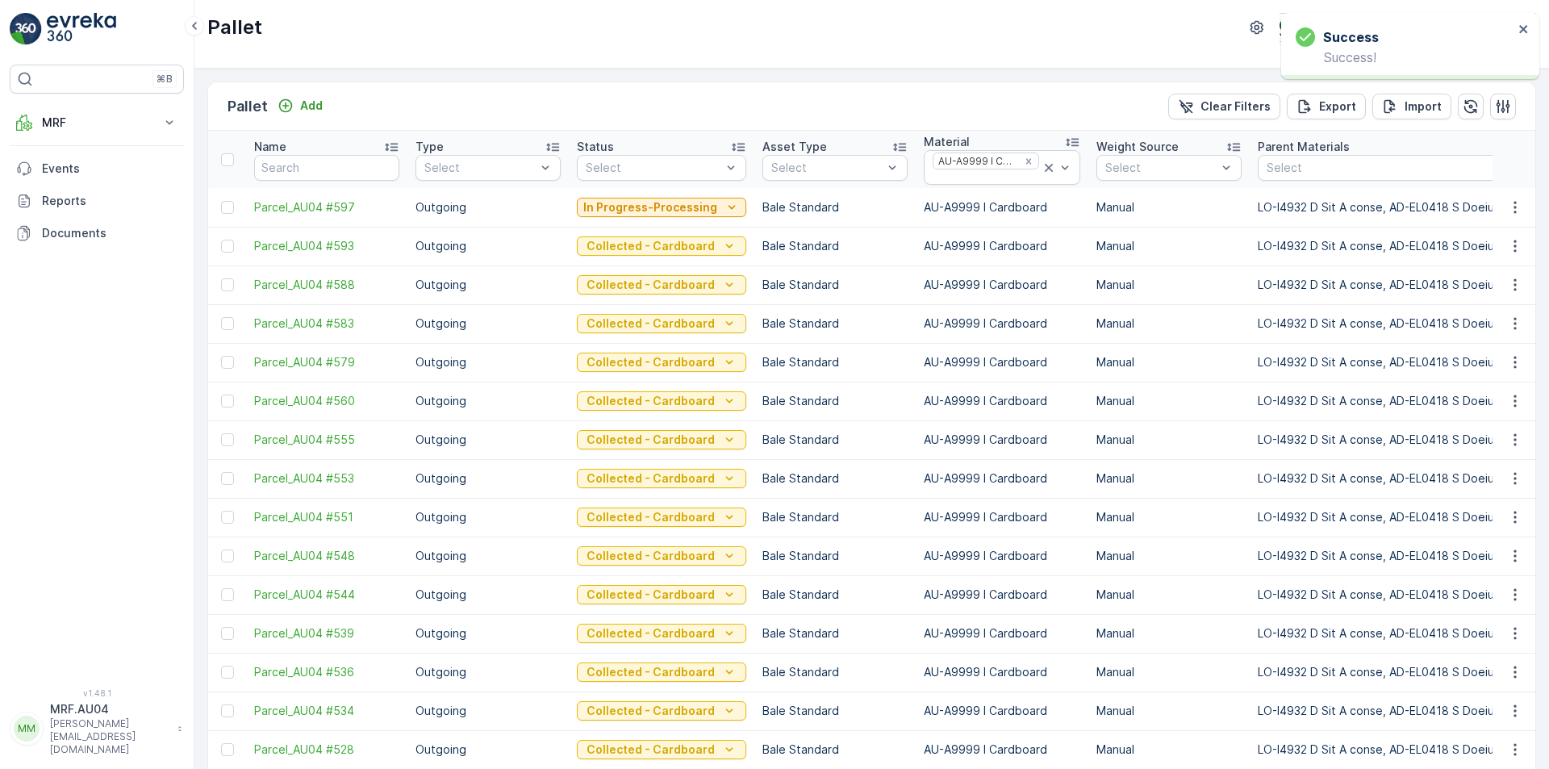
click at [831, 335] on td "Bale Standard" at bounding box center [834, 323] width 161 height 39
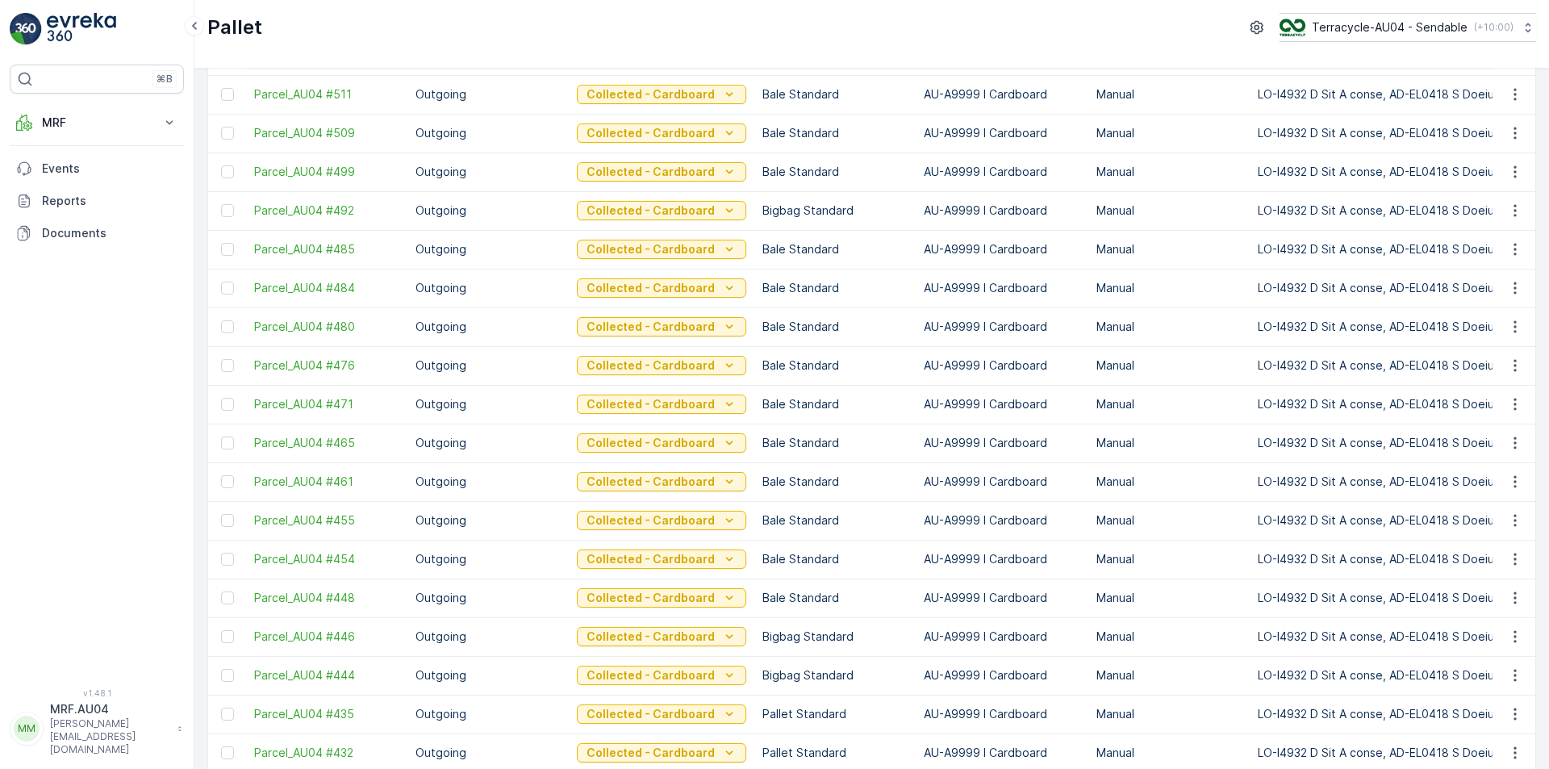
scroll to position [1424, 0]
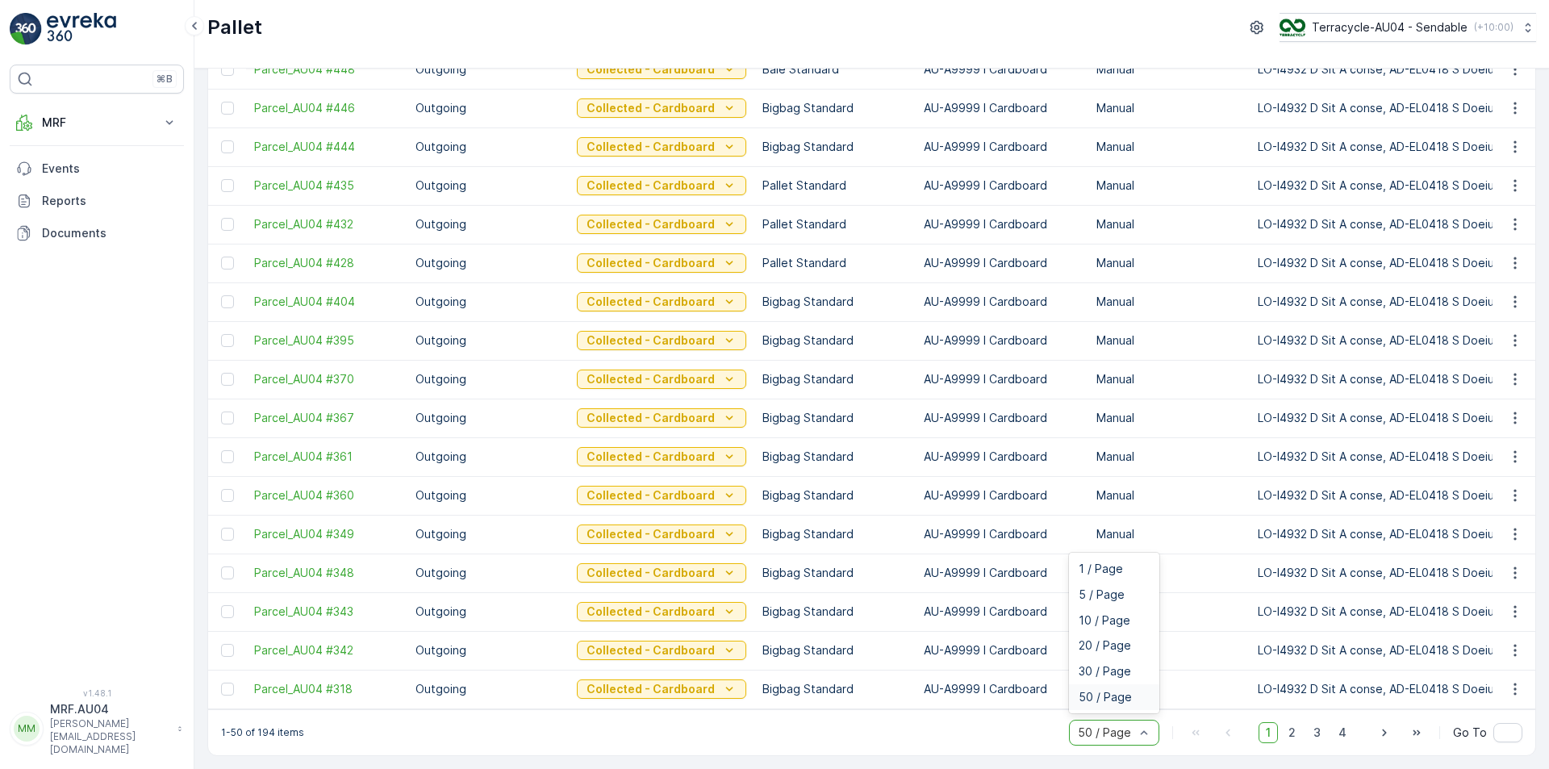
click at [1103, 729] on div at bounding box center [1106, 732] width 60 height 13
click at [1000, 719] on div "1-50 of 194 items 6 results available. Use Up and Down to choose options, press…" at bounding box center [871, 732] width 1327 height 46
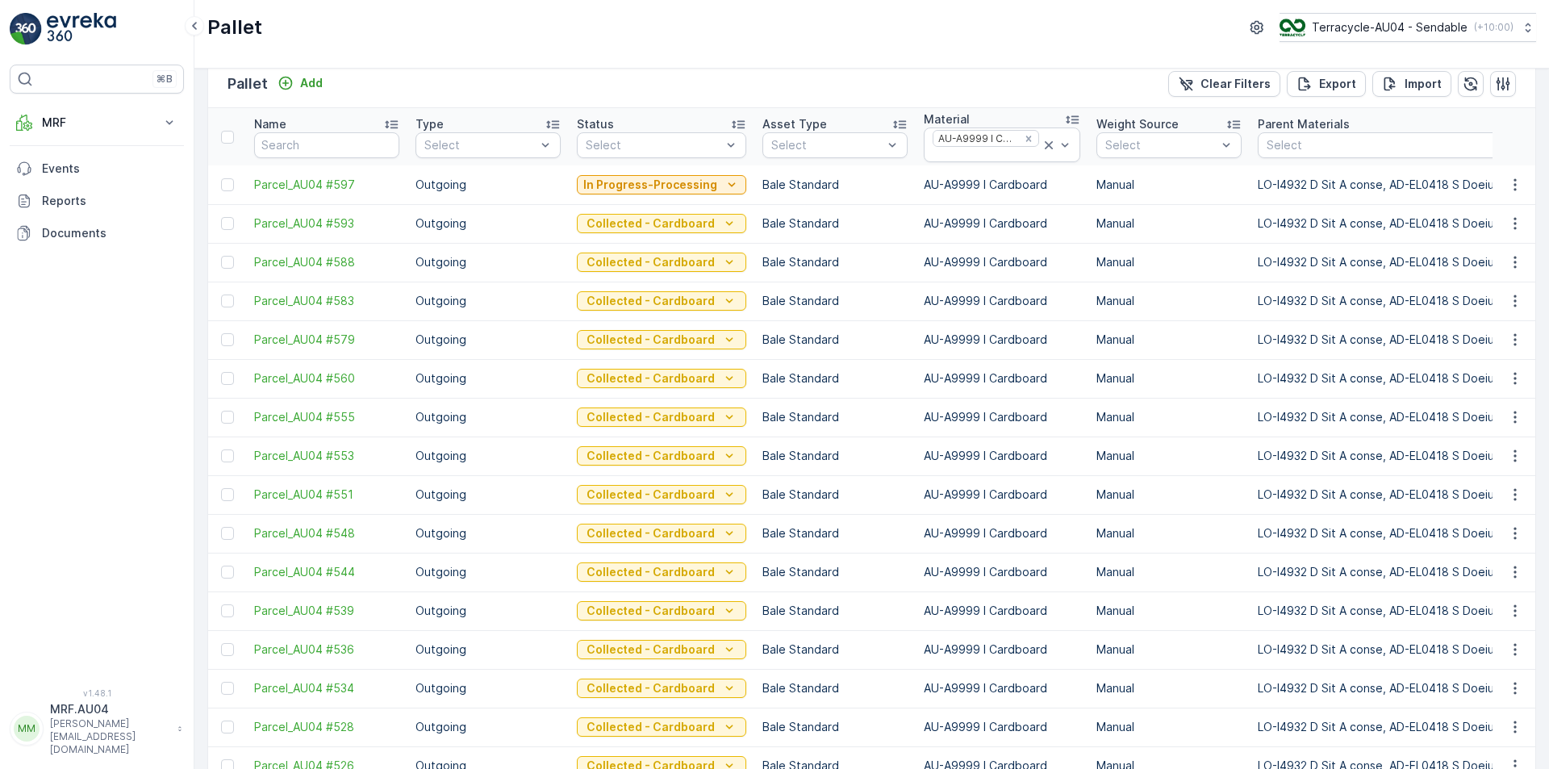
scroll to position [0, 0]
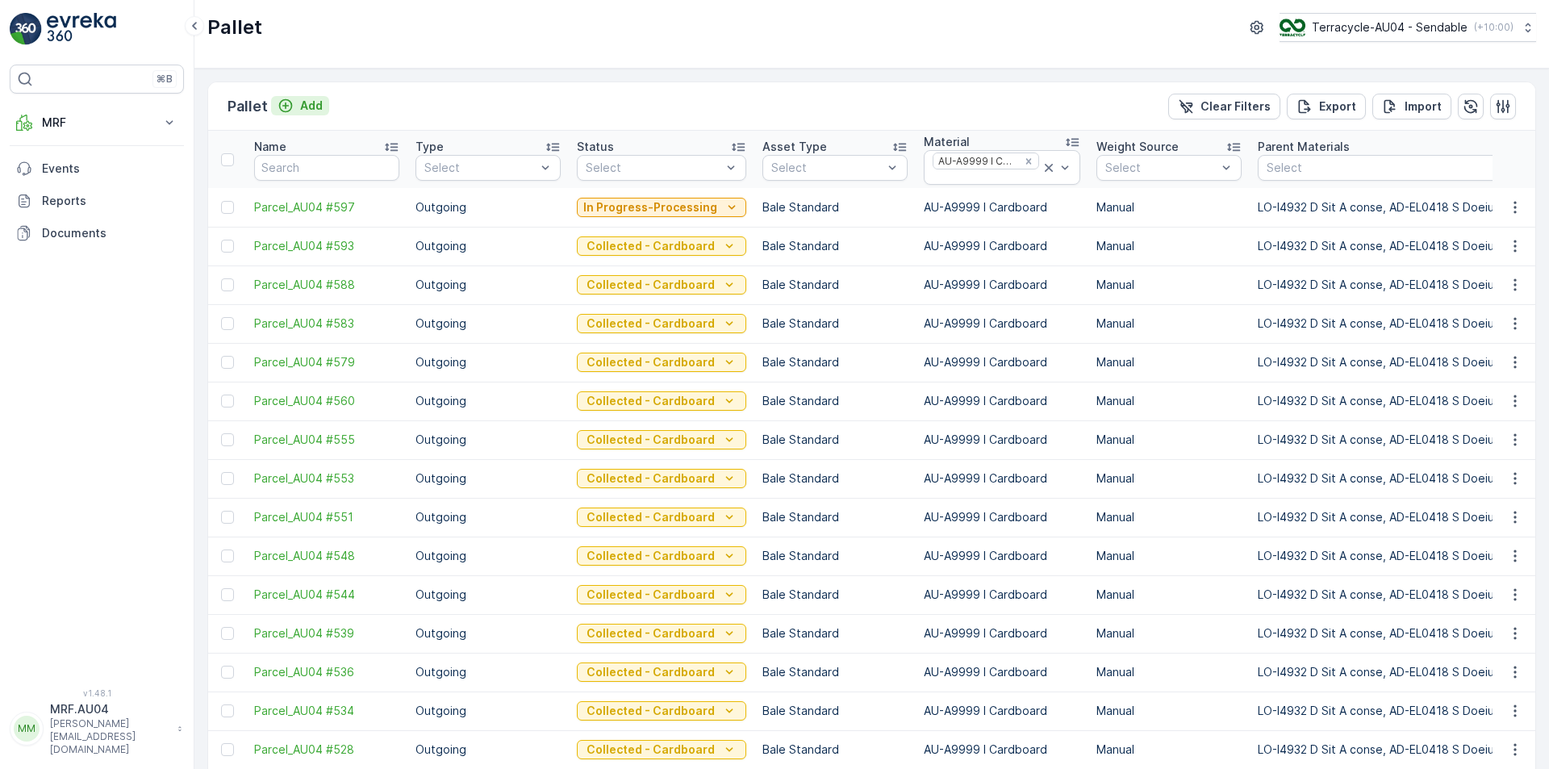
click at [312, 115] on div "Add" at bounding box center [300, 106] width 58 height 20
click at [309, 111] on p "Add" at bounding box center [311, 106] width 23 height 16
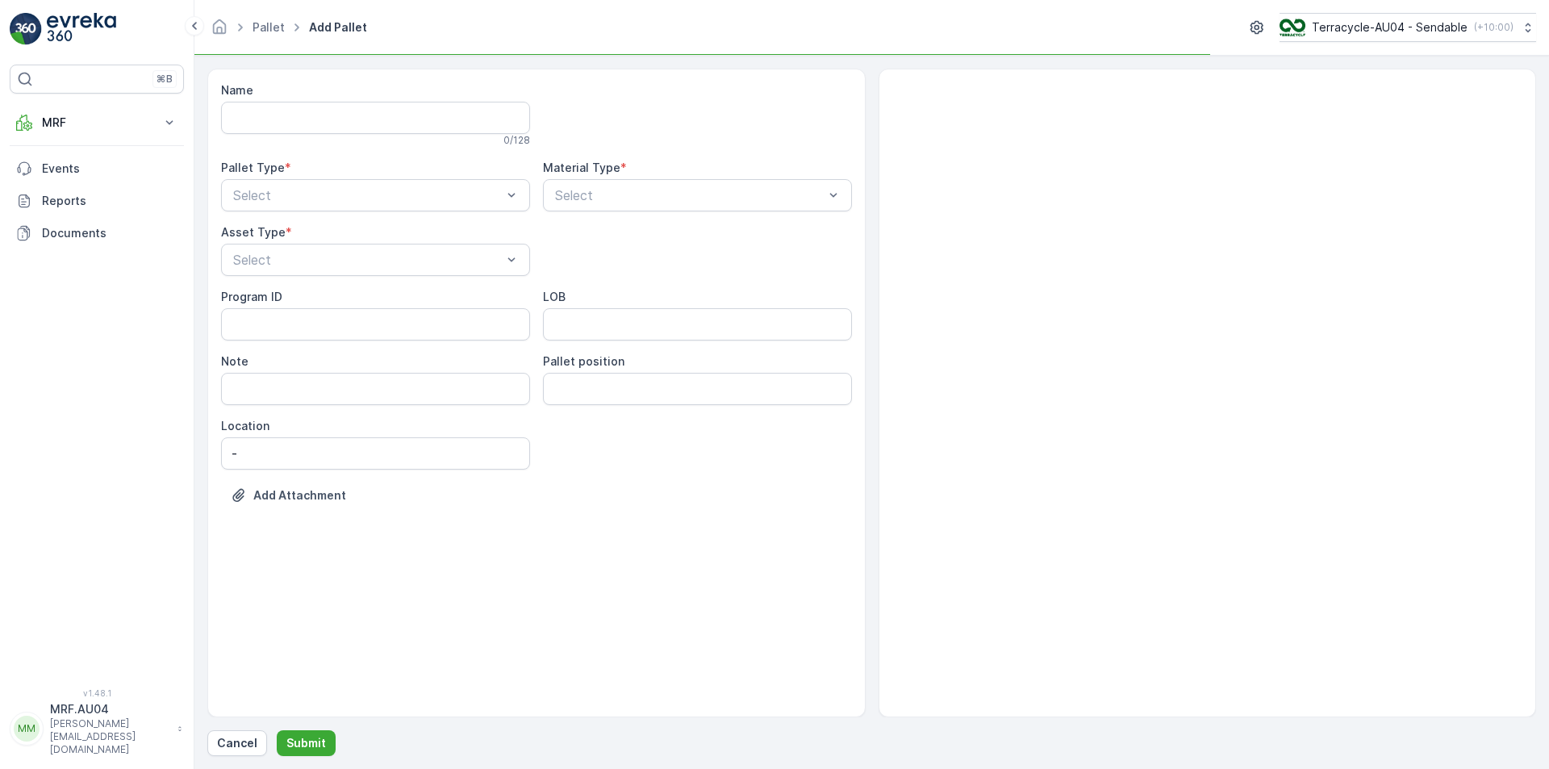
click at [286, 177] on div "Pallet Type * Select" at bounding box center [375, 186] width 309 height 52
click at [288, 190] on div at bounding box center [368, 195] width 272 height 15
click at [299, 257] on div "Outgoing" at bounding box center [376, 262] width 290 height 15
click at [561, 209] on div "Select" at bounding box center [697, 195] width 309 height 32
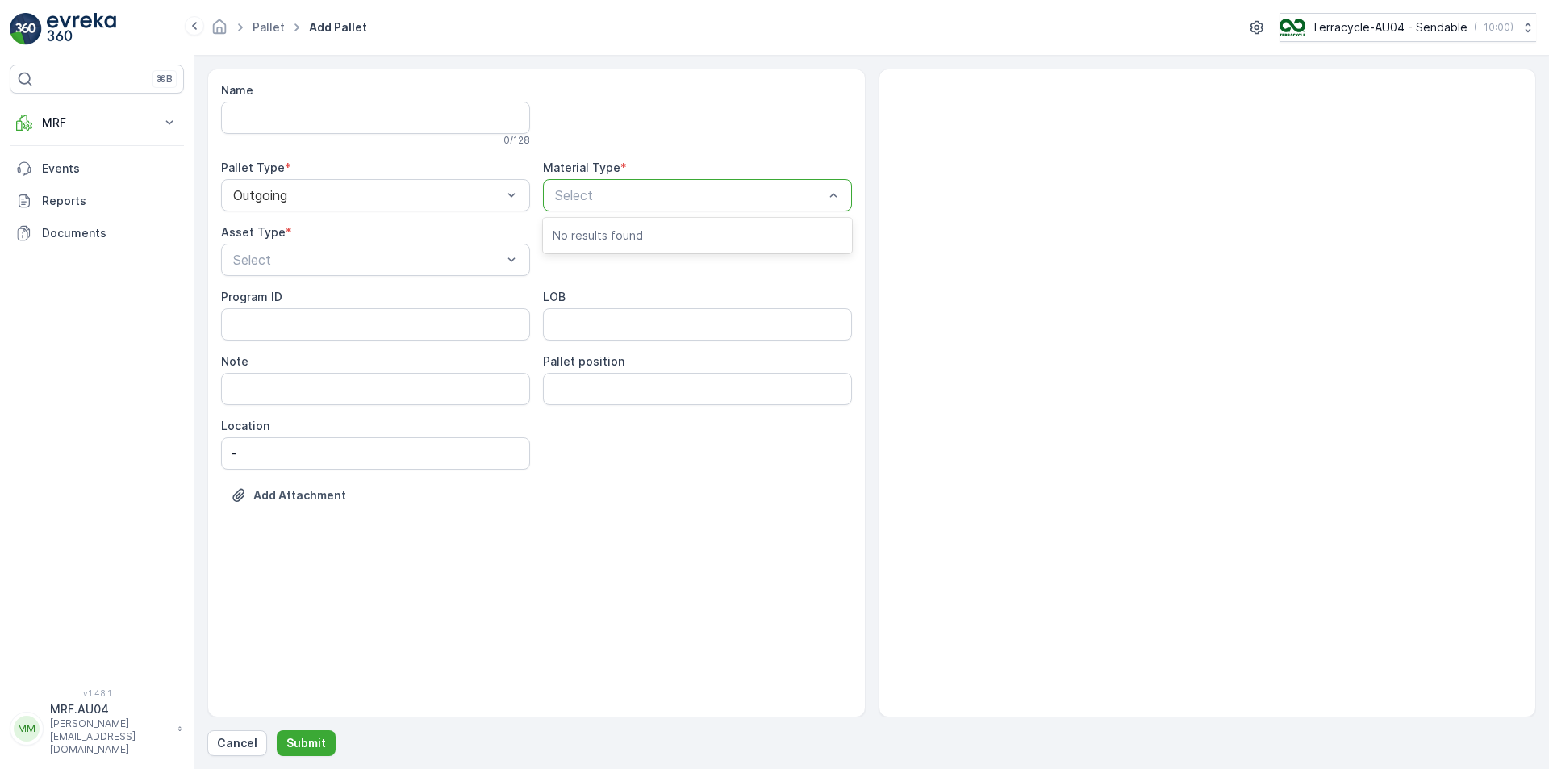
type input "A"
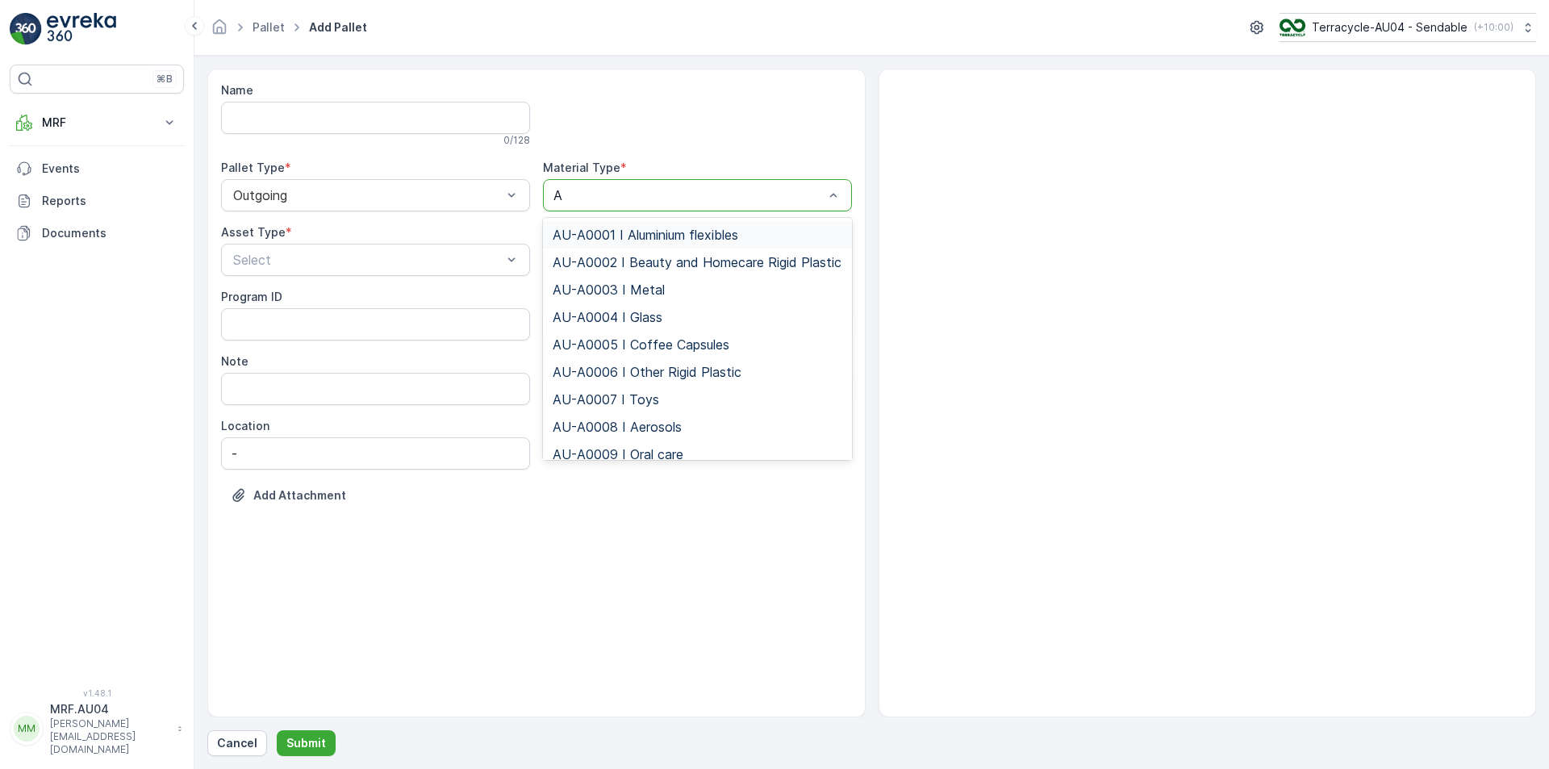
click at [605, 232] on span "AU-A0001 I Aluminium flexibles" at bounding box center [646, 235] width 186 height 15
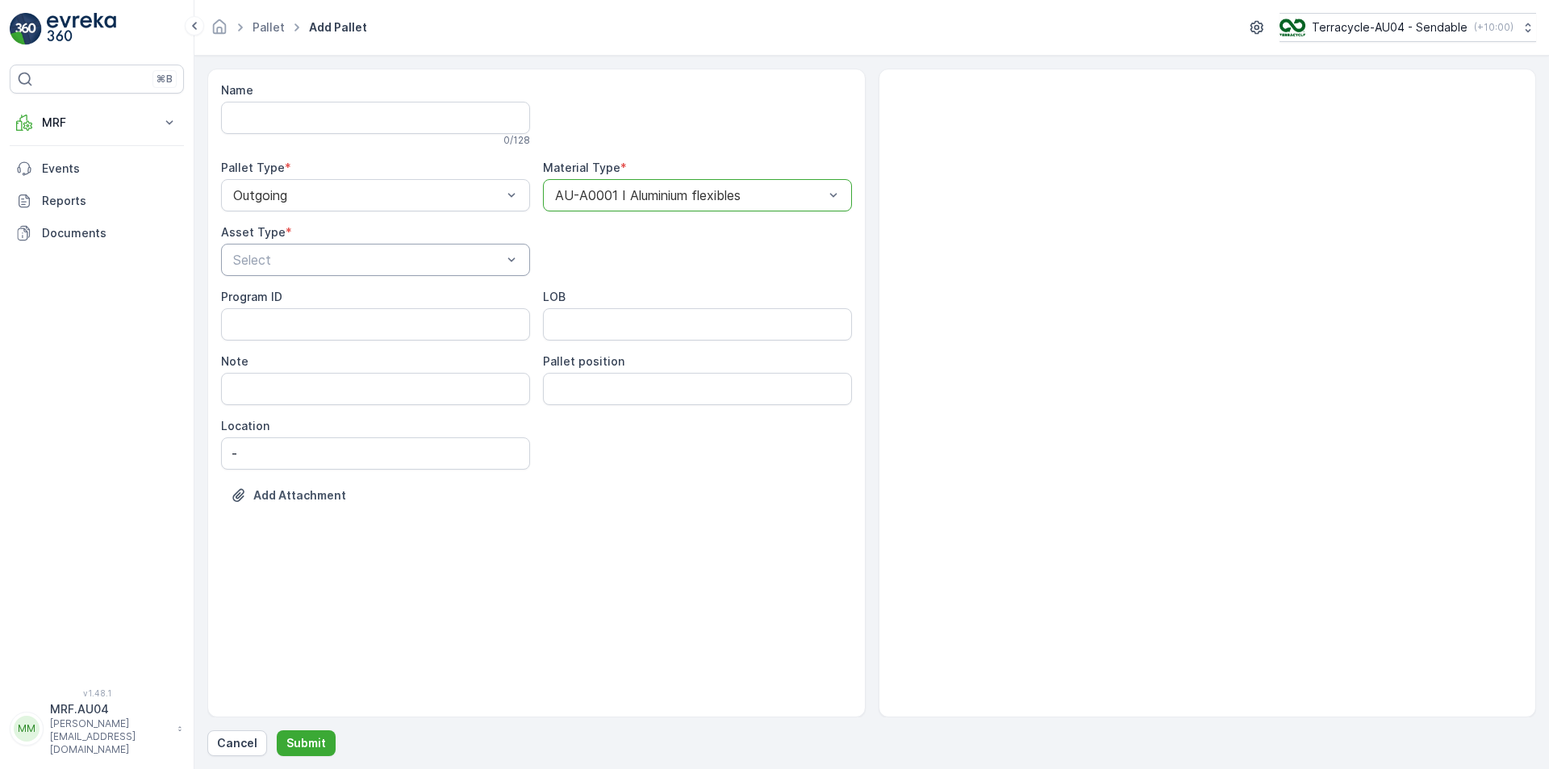
click at [427, 257] on div at bounding box center [368, 260] width 272 height 15
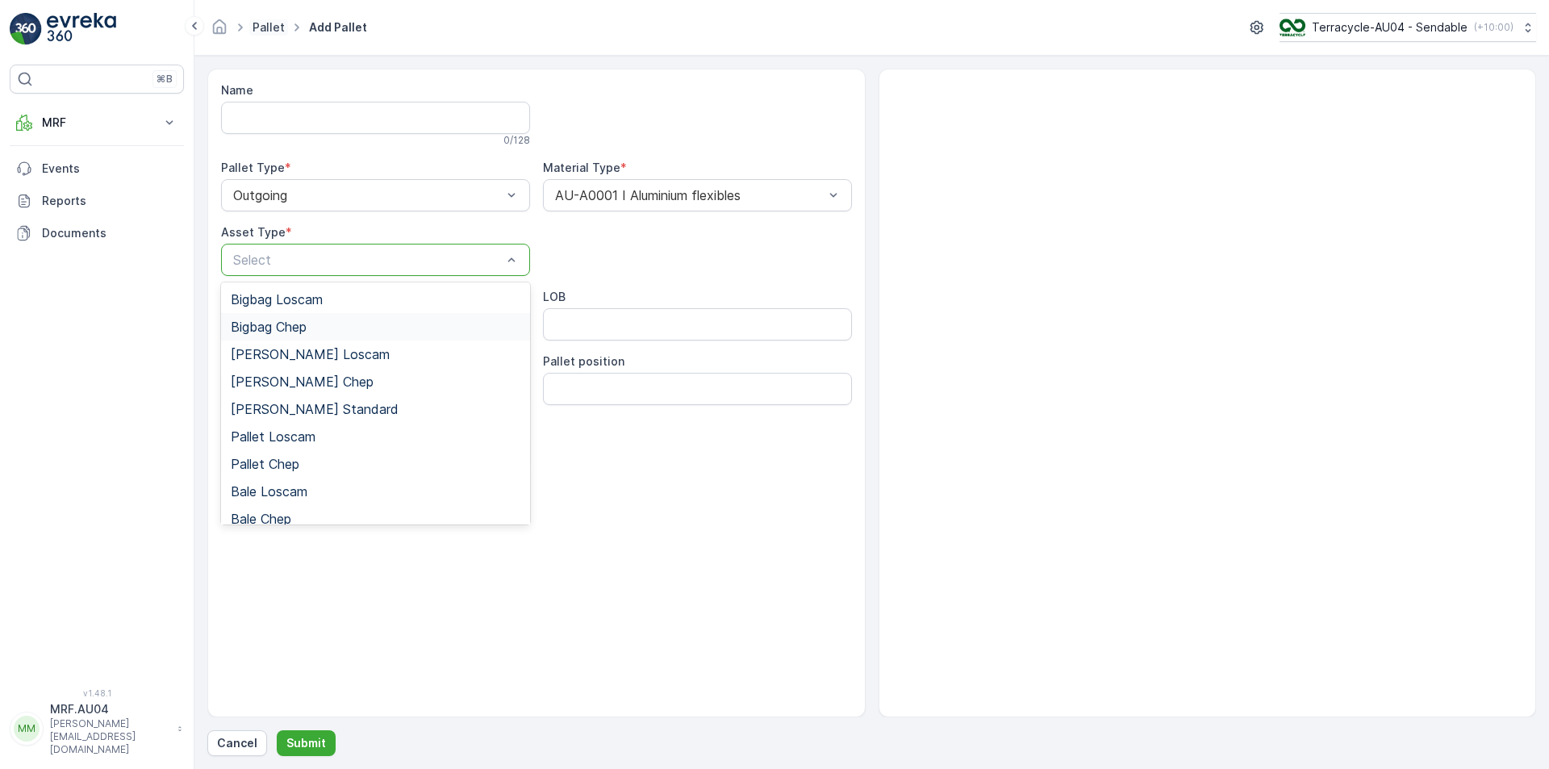
click at [276, 29] on link "Pallet" at bounding box center [269, 27] width 32 height 14
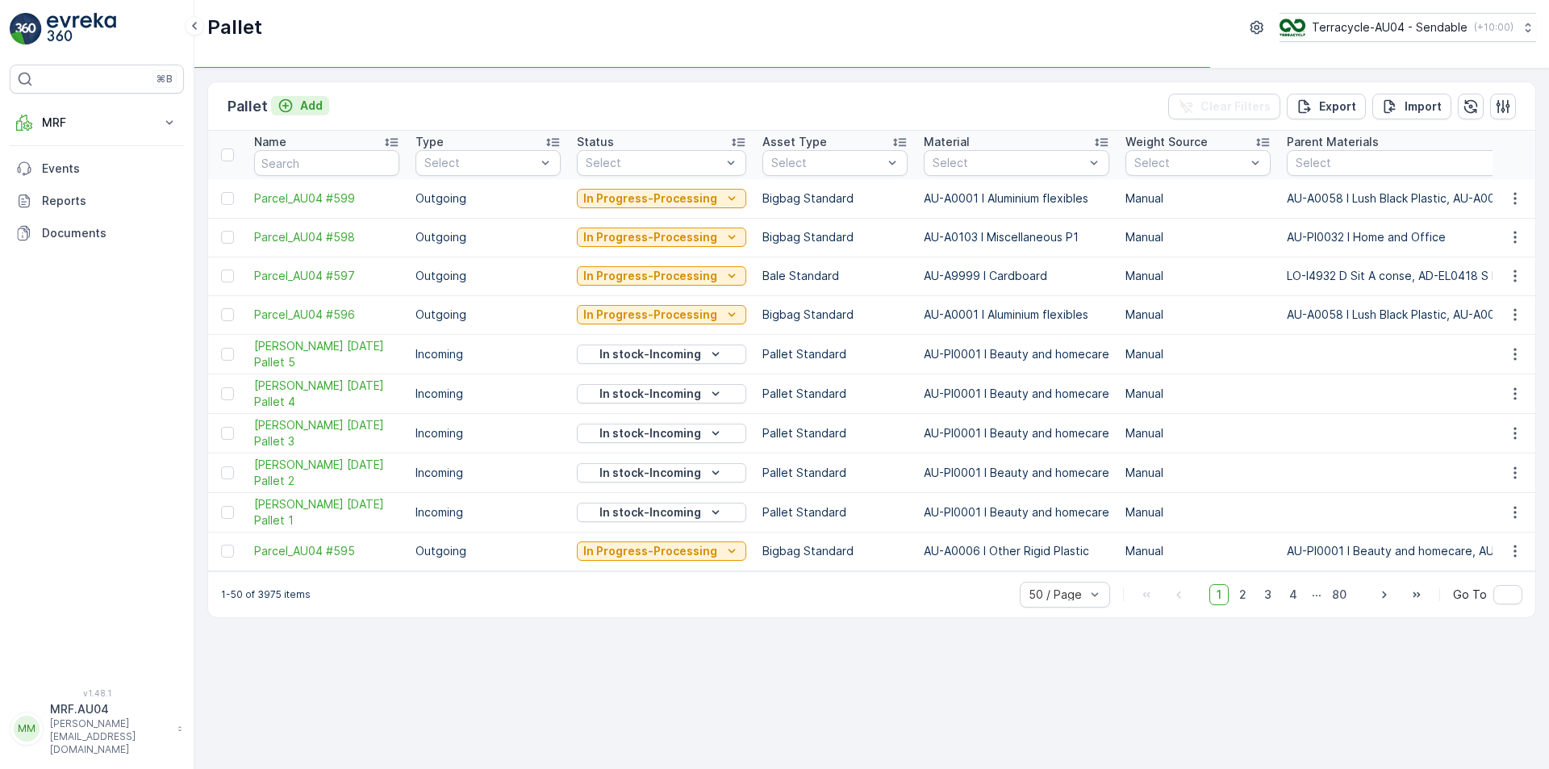
click at [307, 103] on p "Add" at bounding box center [311, 106] width 23 height 16
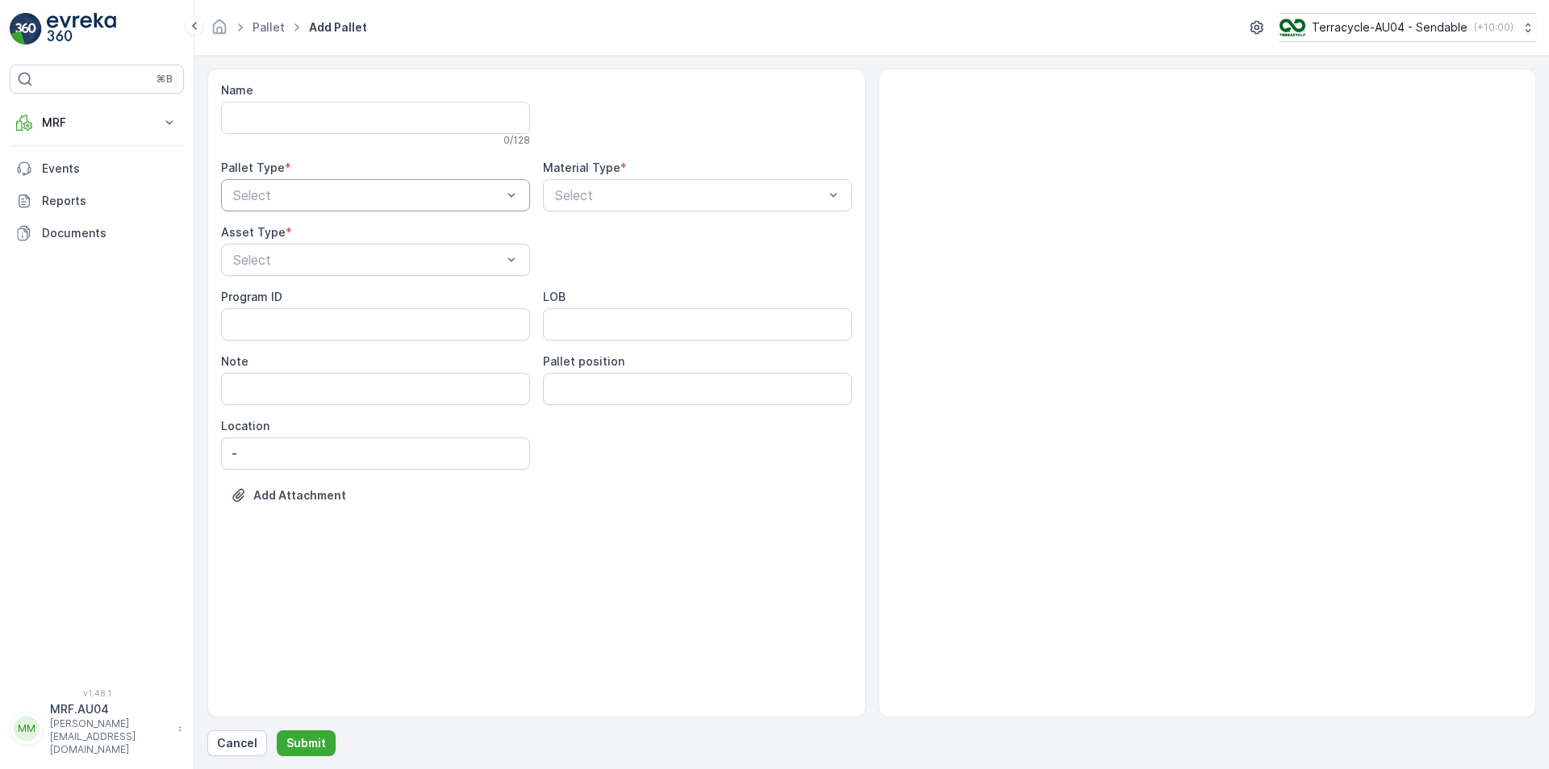
click at [303, 193] on div at bounding box center [368, 195] width 272 height 15
click at [302, 258] on div "Outgoing" at bounding box center [376, 262] width 290 height 15
click at [612, 205] on div "Select" at bounding box center [697, 195] width 309 height 32
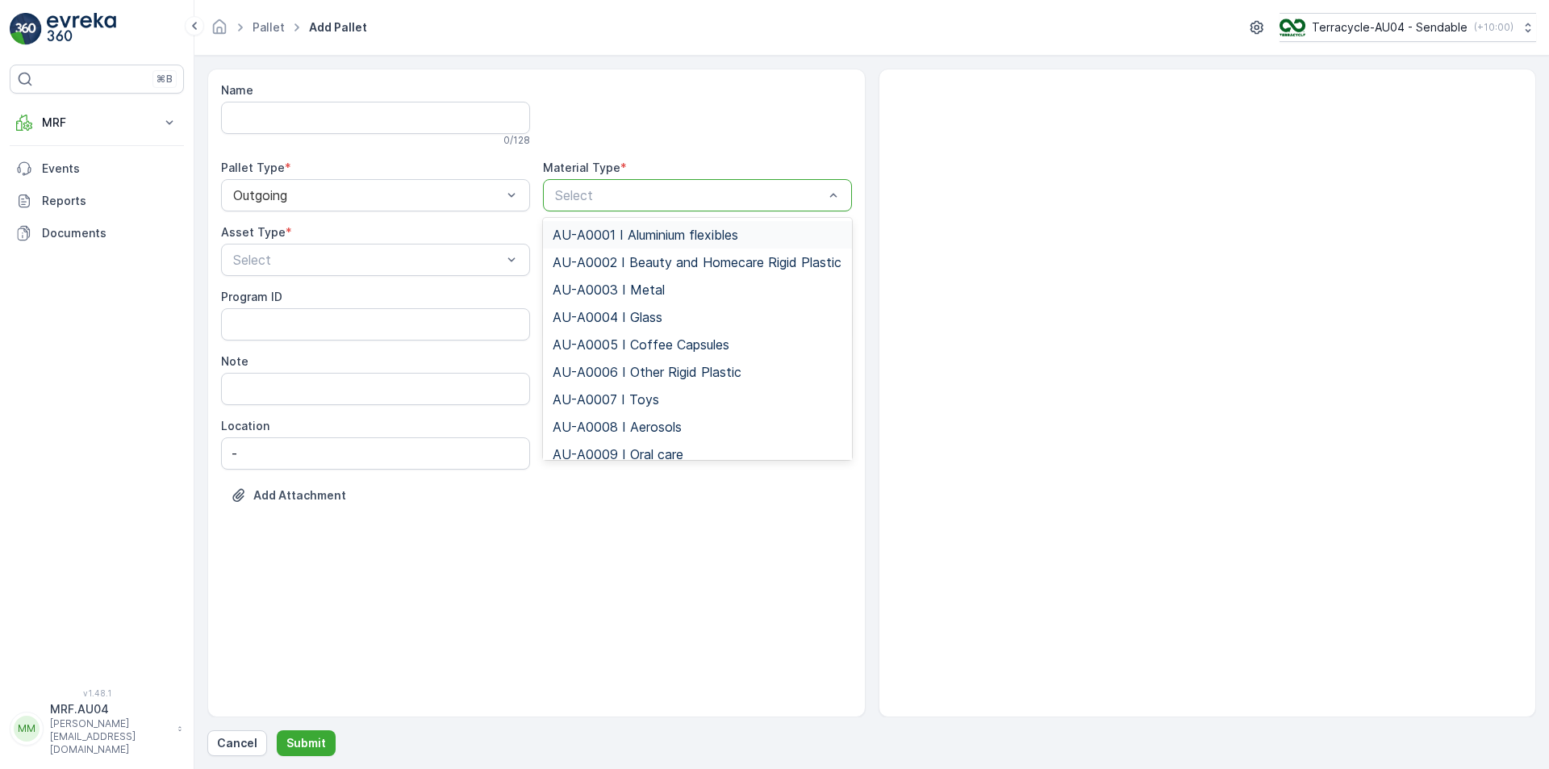
click at [610, 232] on span "AU-A0001 I Aluminium flexibles" at bounding box center [646, 235] width 186 height 15
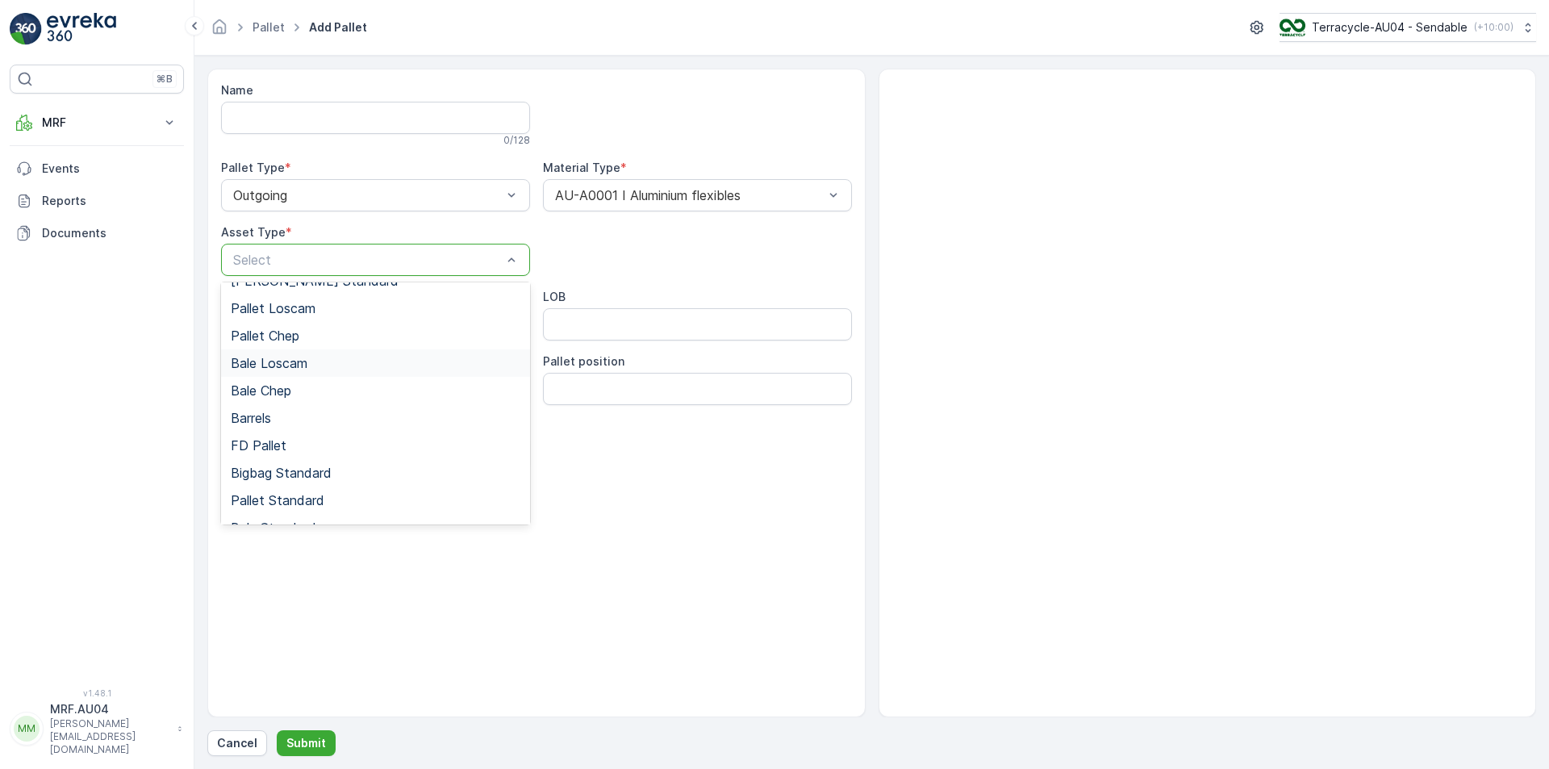
scroll to position [148, 0]
click at [291, 445] on span "Bigbag Standard" at bounding box center [281, 452] width 101 height 15
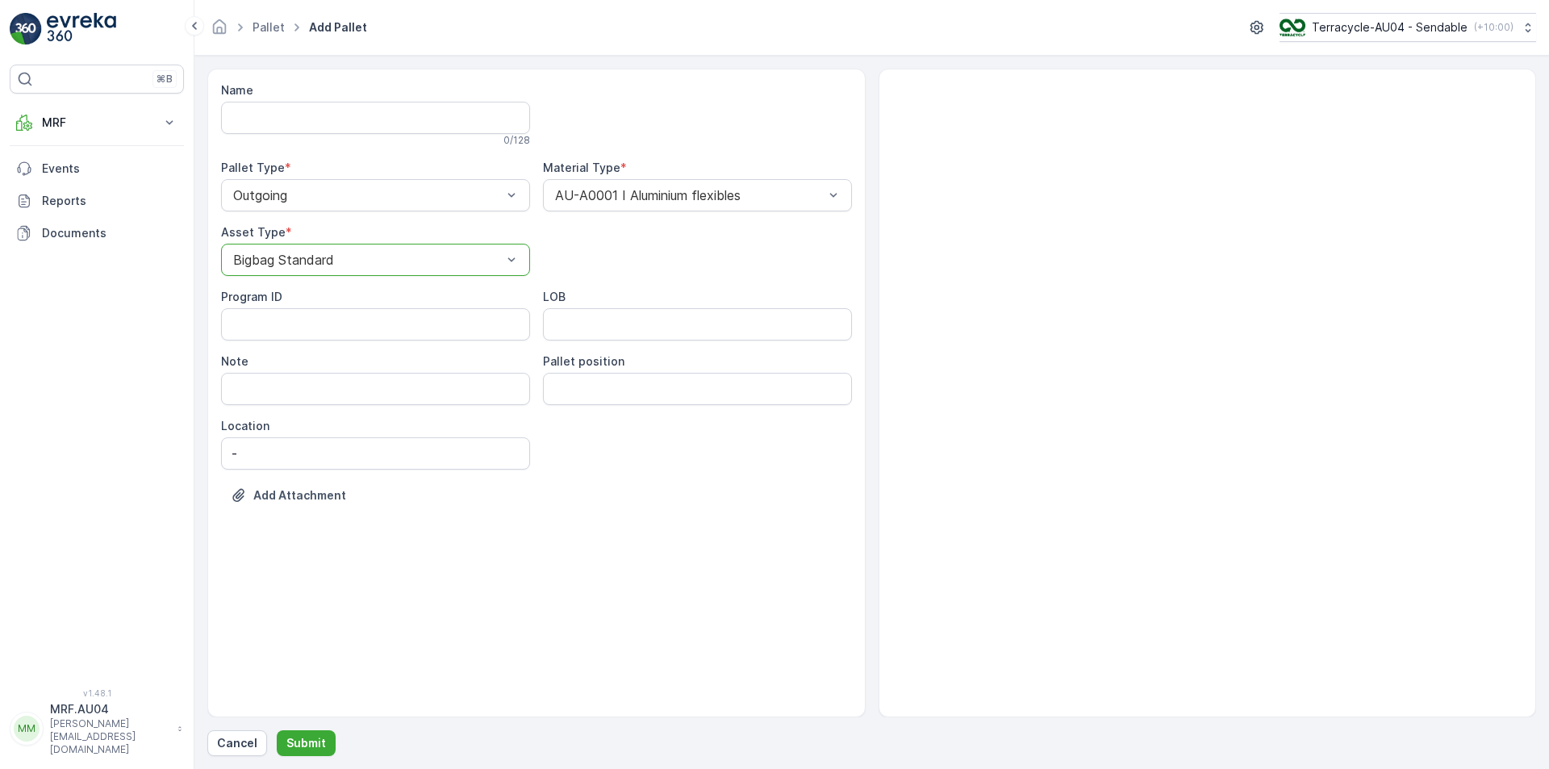
click at [332, 728] on div "Name 0 / 128 Pallet Type * Outgoing Material Type * AU-A0001 I Aluminium flexib…" at bounding box center [871, 412] width 1329 height 687
click at [303, 739] on p "Submit" at bounding box center [306, 743] width 40 height 16
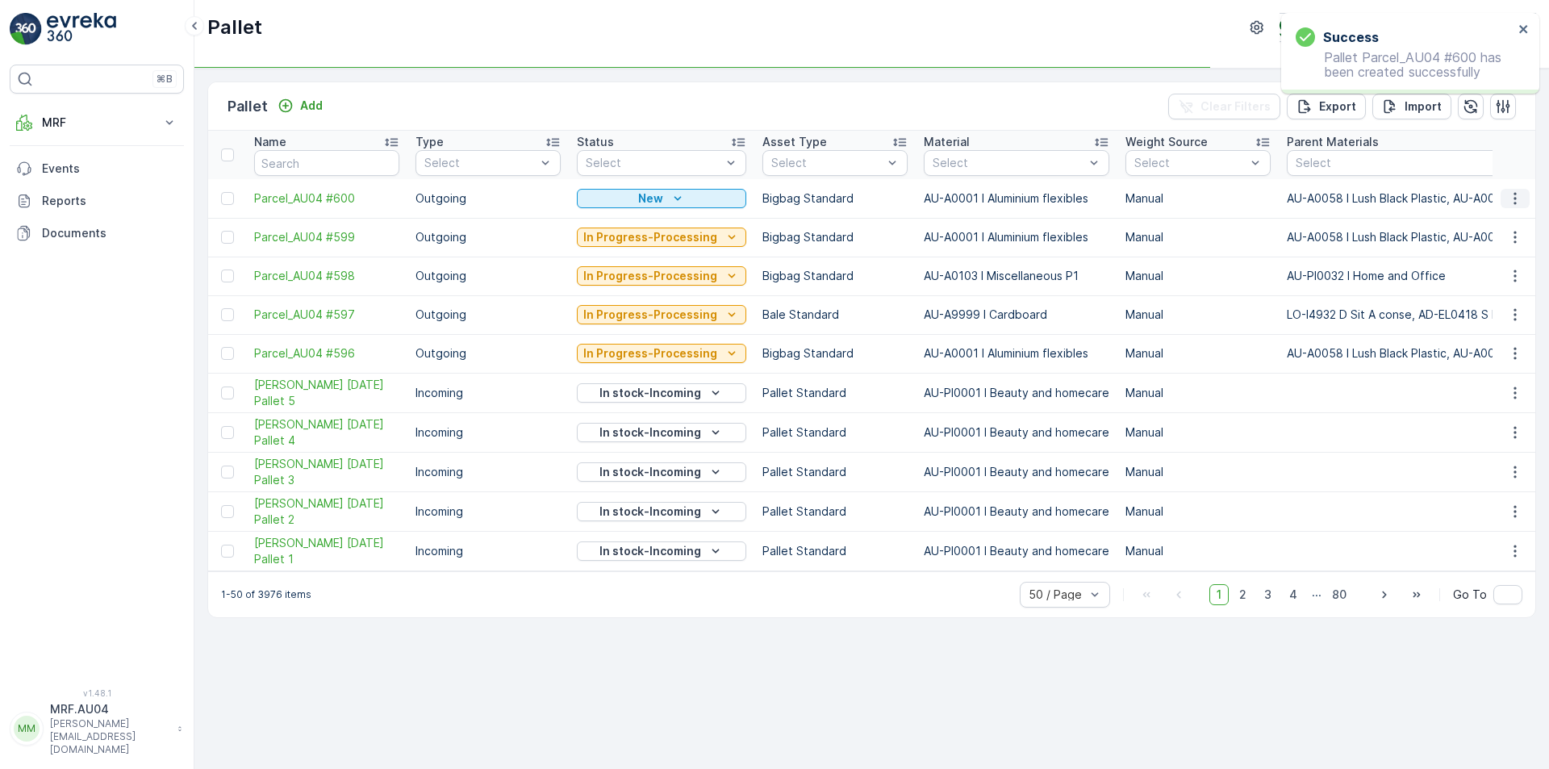
click at [1518, 189] on button "button" at bounding box center [1515, 198] width 29 height 19
click at [1476, 240] on span "Edit Pallet" at bounding box center [1476, 245] width 55 height 16
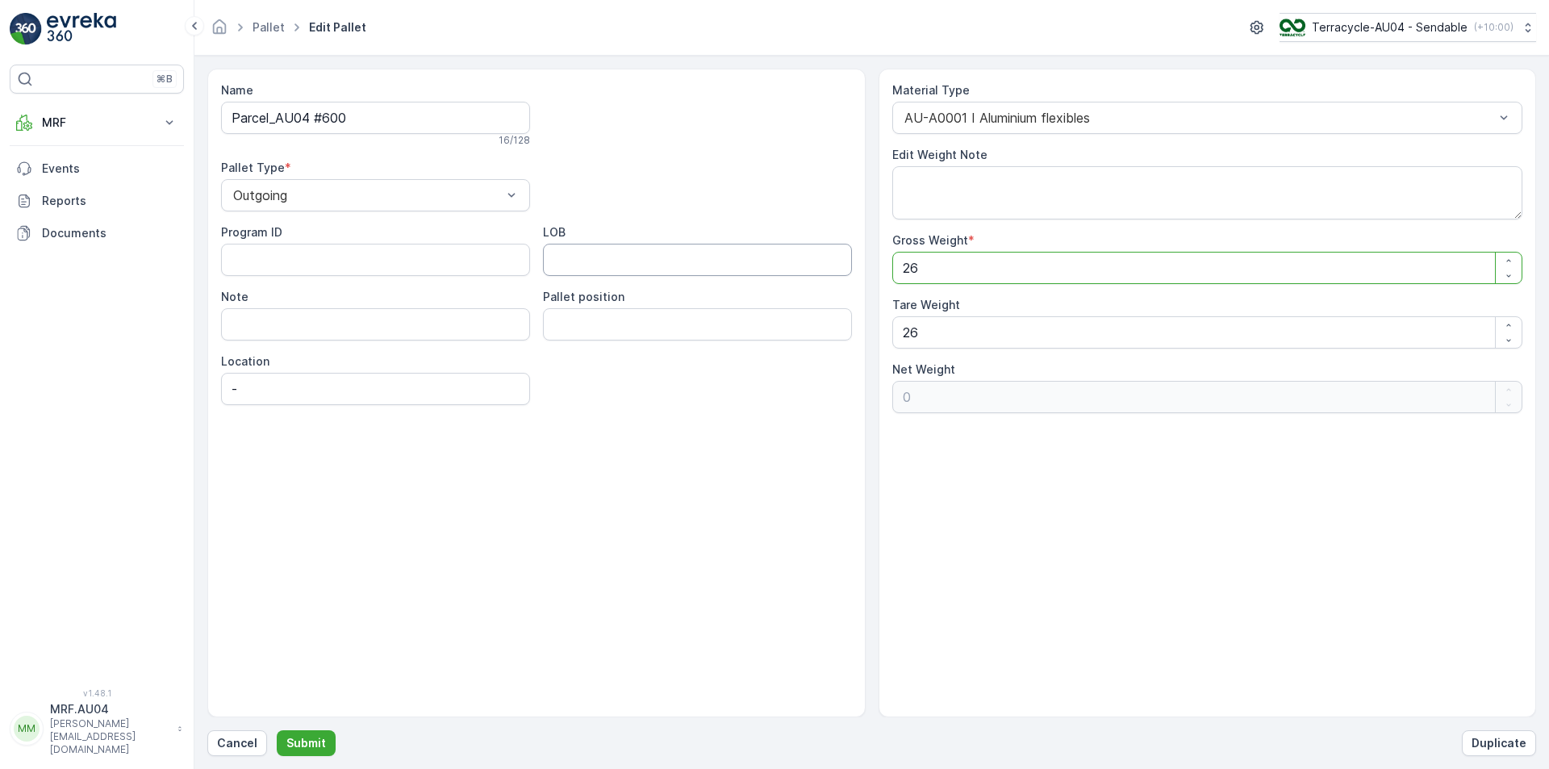
drag, startPoint x: 837, startPoint y: 270, endPoint x: 770, endPoint y: 279, distance: 68.3
click at [770, 279] on div "Name Parcel_AU04 #600 16 / 128 Pallet Type * Outgoing Program ID LOB Note Palle…" at bounding box center [871, 393] width 1329 height 649
type Weight "1"
type Weight "-25"
type Weight "19"
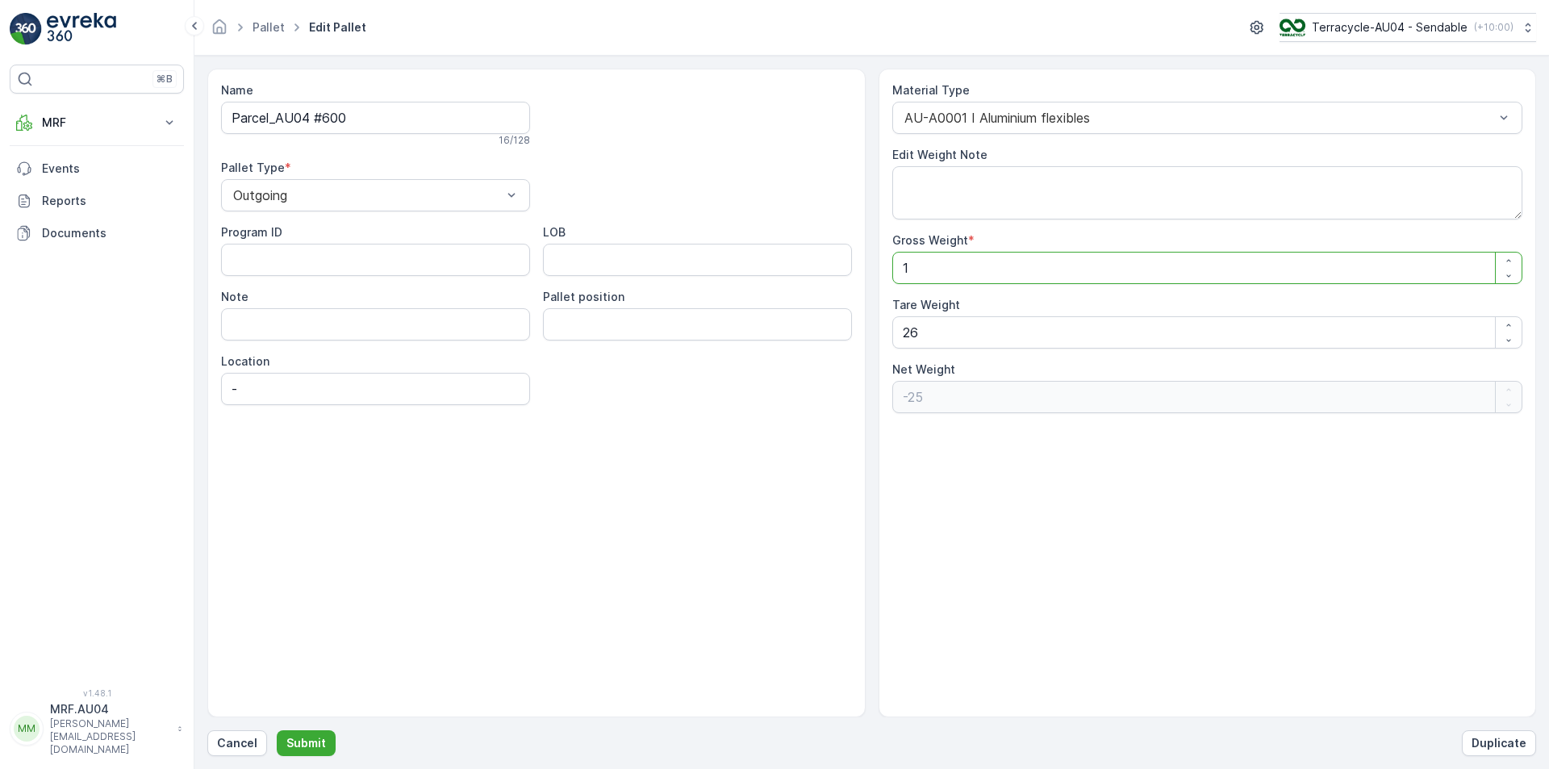
type Weight "-7"
type Weight "19"
click at [762, 302] on div "Name Parcel_AU04 #600 16 / 128 Pallet Type * Outgoing Program ID LOB Note Palle…" at bounding box center [871, 393] width 1329 height 649
type Weight "1"
type Weight "18"
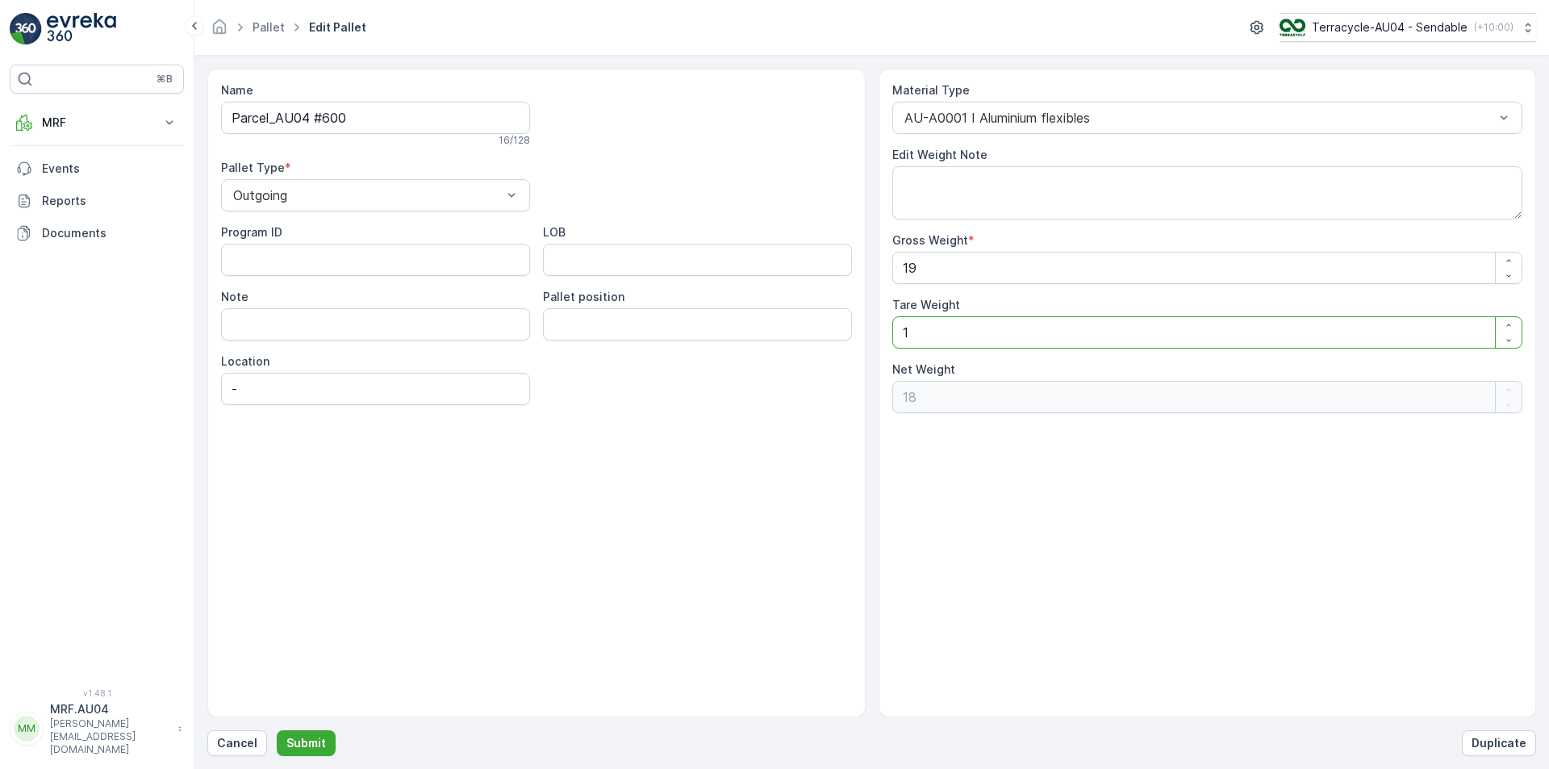
type Weight "19"
type Weight "0"
type Weight "19"
click at [315, 744] on p "Submit" at bounding box center [306, 743] width 40 height 16
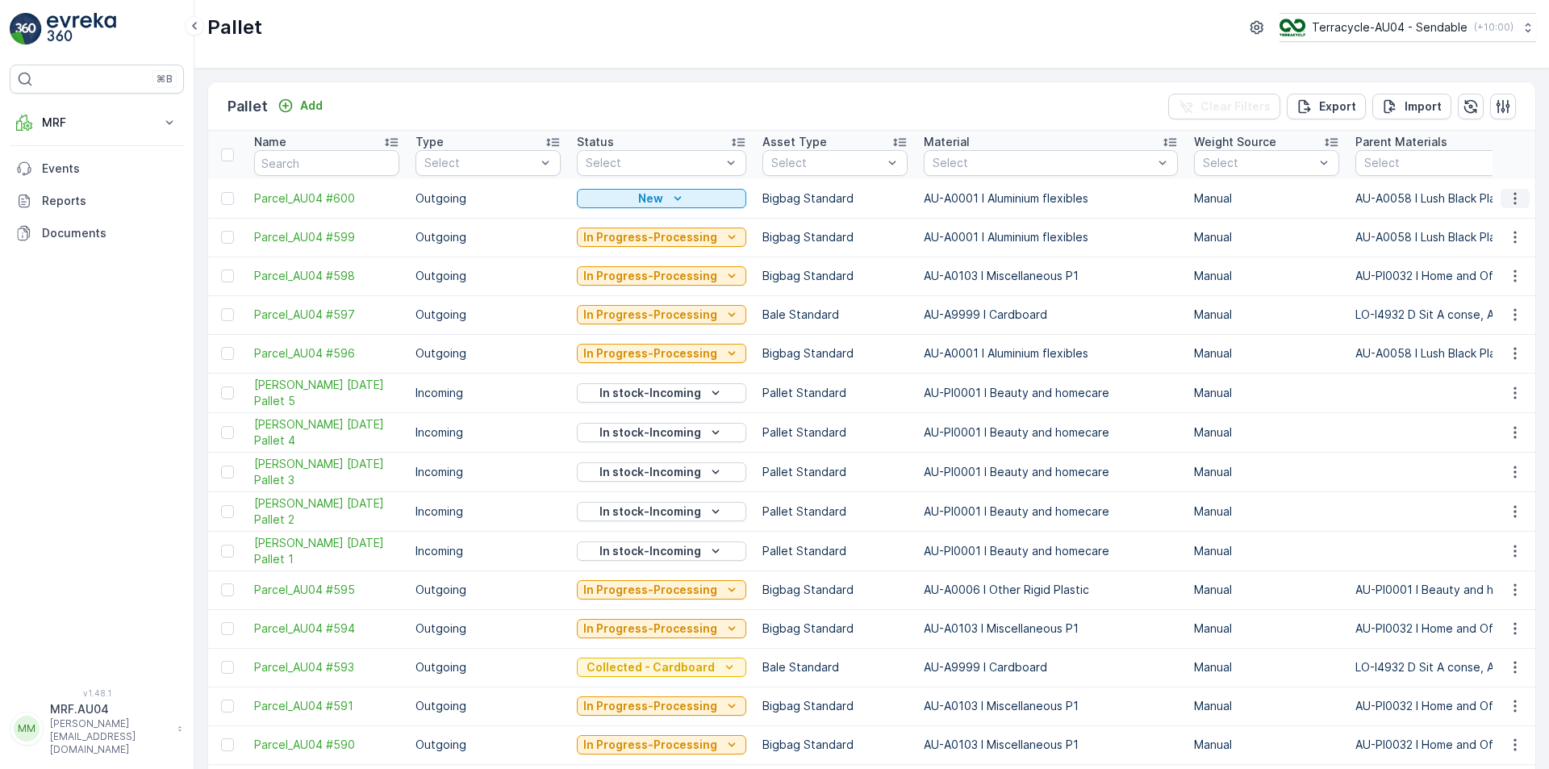
click at [1507, 194] on icon "button" at bounding box center [1515, 198] width 16 height 16
click at [1466, 244] on span "Edit Pallet" at bounding box center [1476, 245] width 55 height 16
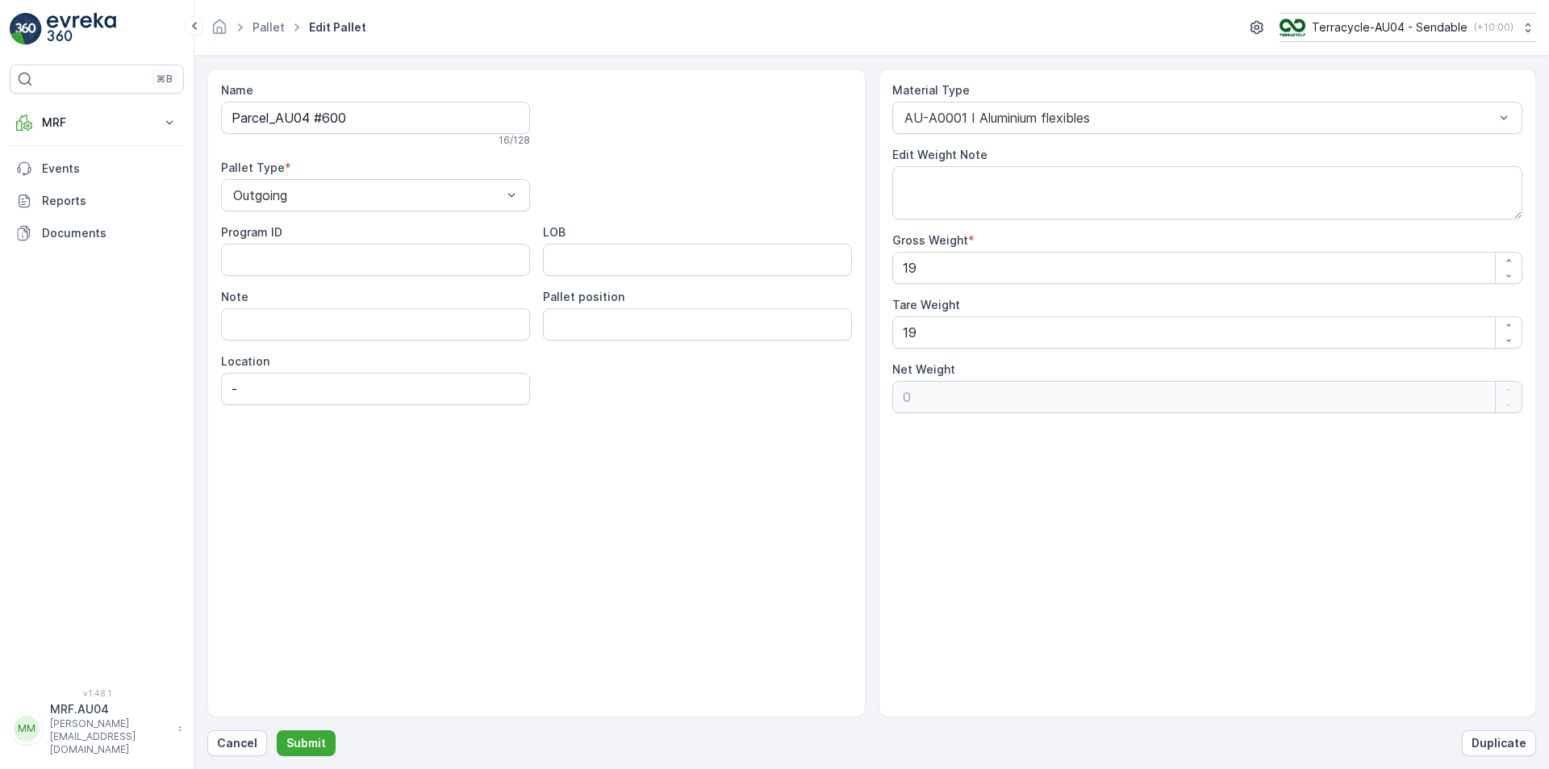
click at [1466, 244] on div "Gross Weight *" at bounding box center [1207, 240] width 631 height 16
click at [1113, 143] on div "Material Type AU-A0001 I Aluminium flexibles Edit Weight Note Gross Weight * 19…" at bounding box center [1207, 247] width 631 height 331
click at [1109, 126] on div "AU-A0001 I Aluminium flexibles" at bounding box center [1207, 118] width 631 height 32
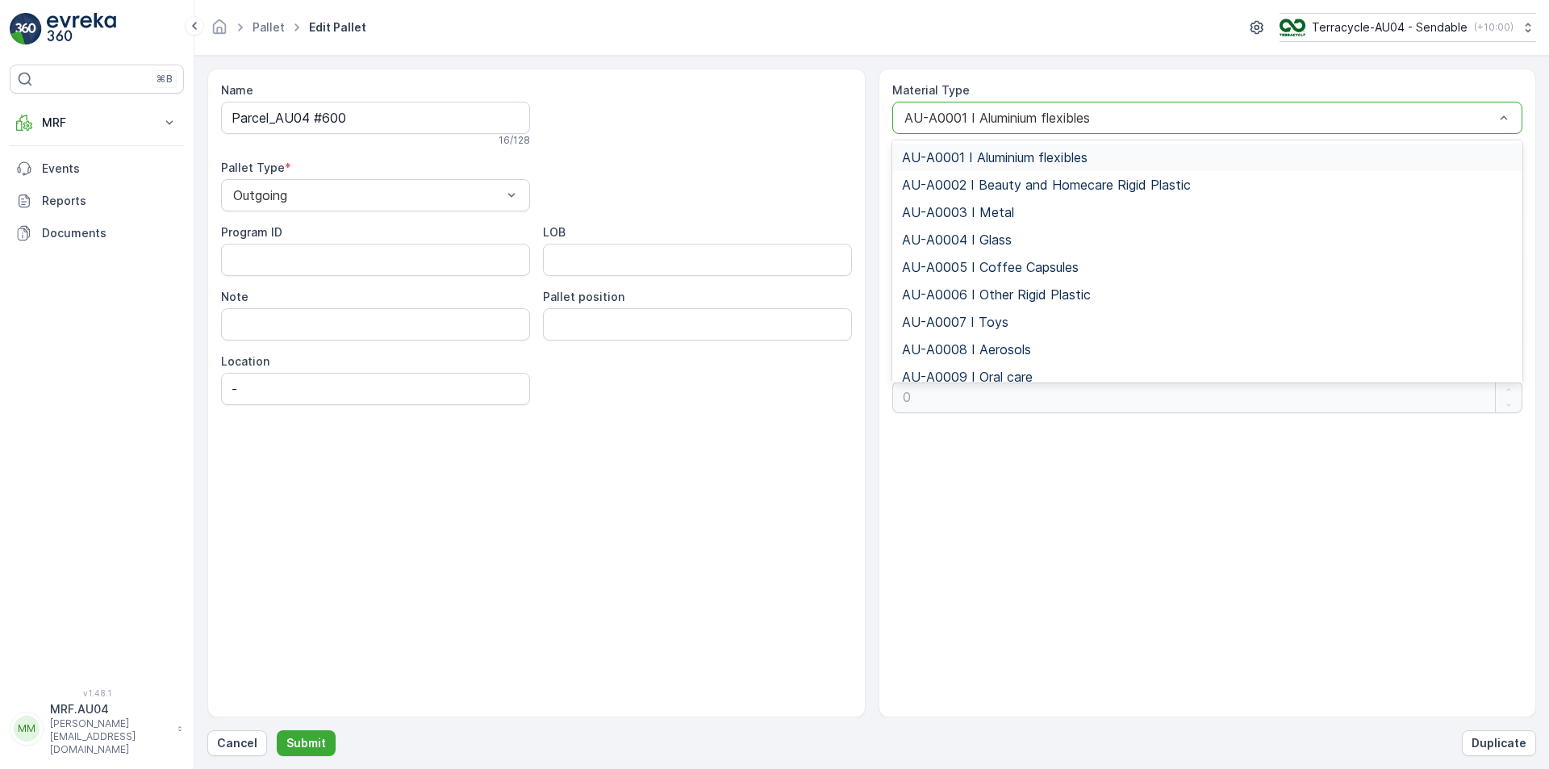
click at [1071, 146] on div "AU-A0001 I Aluminium flexibles" at bounding box center [1207, 157] width 631 height 27
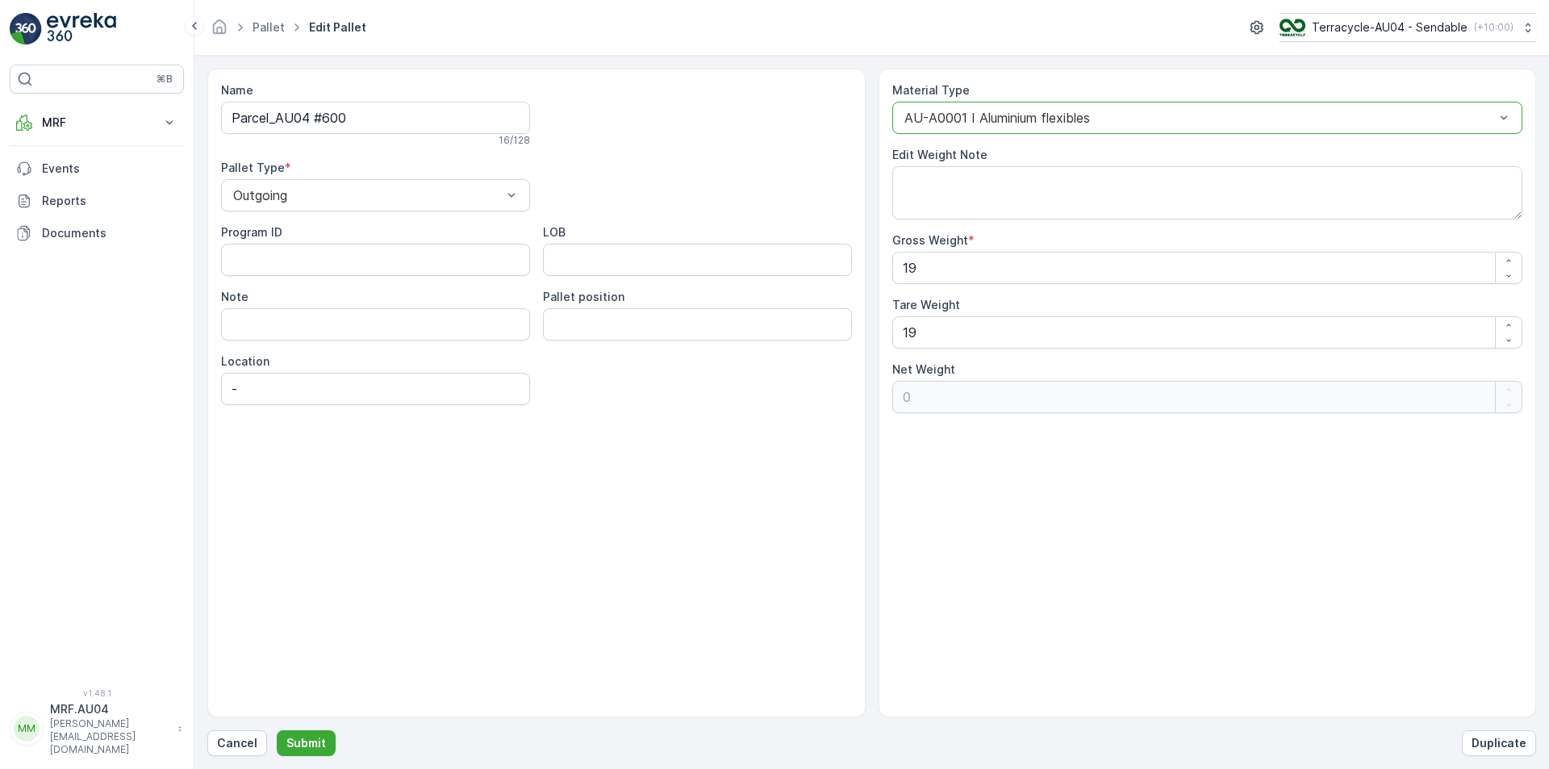
click at [1092, 134] on div "Material Type option AU-A0001 I Aluminium flexibles, selected. AU-A0001 I Alumi…" at bounding box center [1207, 247] width 631 height 331
click at [1108, 122] on div at bounding box center [1200, 118] width 594 height 15
drag, startPoint x: 981, startPoint y: 161, endPoint x: 913, endPoint y: 168, distance: 68.2
click at [913, 168] on div "Material Type AU-A0001 I Aluminium flexibles Edit Weight Note Gross Weight * 19…" at bounding box center [1207, 247] width 631 height 331
click at [938, 128] on div "AU-A0001 I Aluminium flexibles" at bounding box center [1207, 118] width 631 height 32
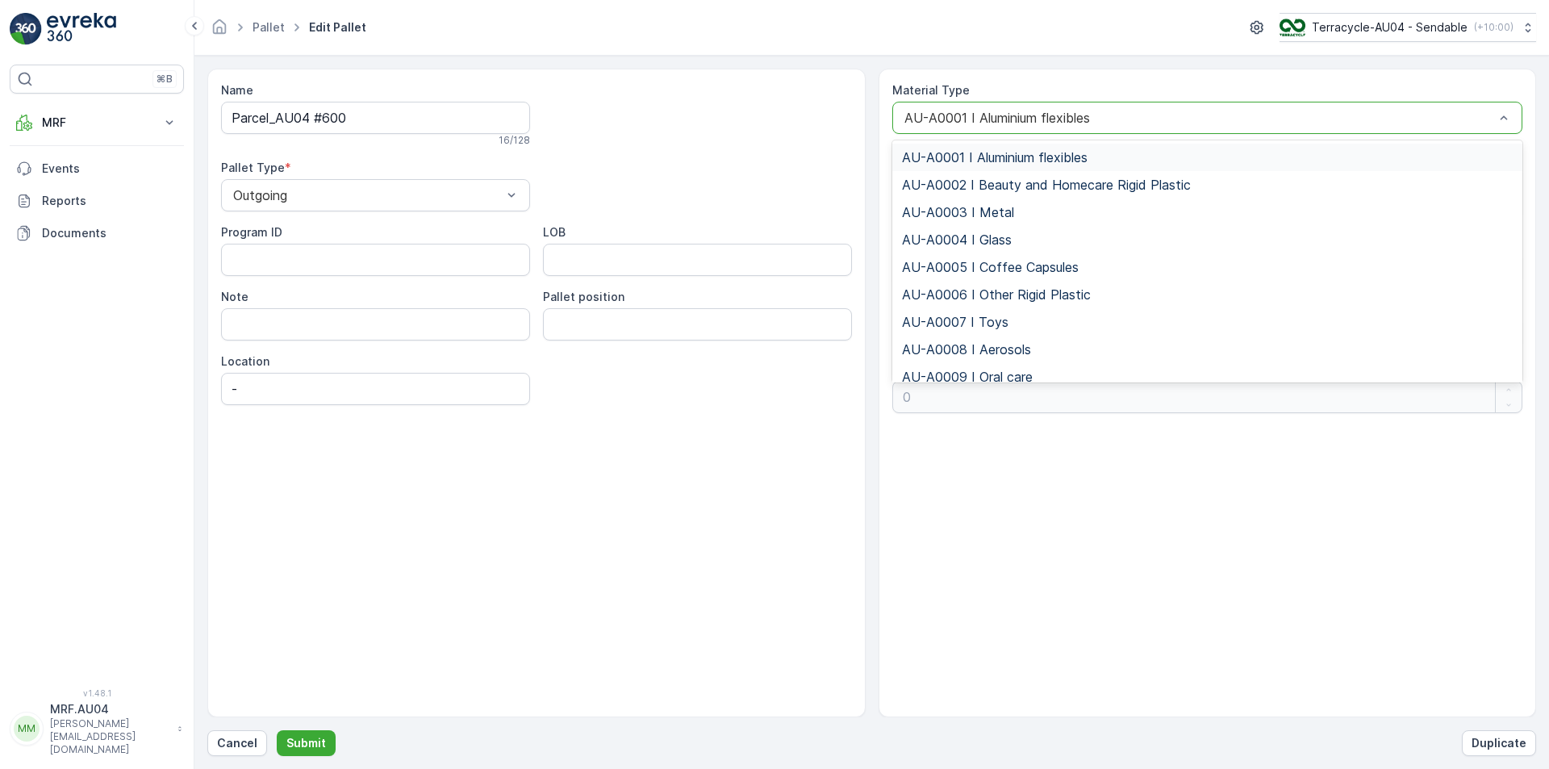
type input "m"
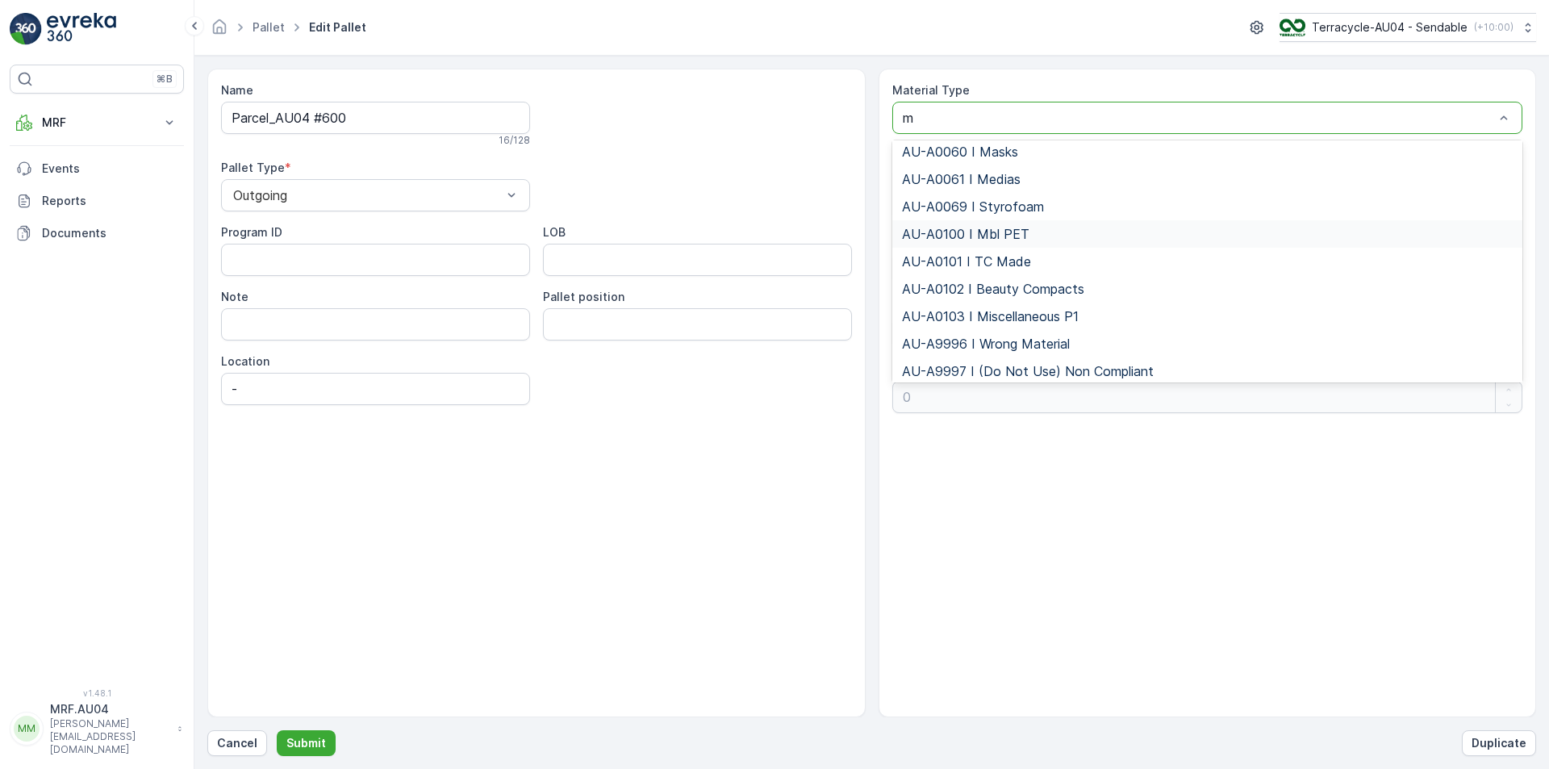
scroll to position [565, 0]
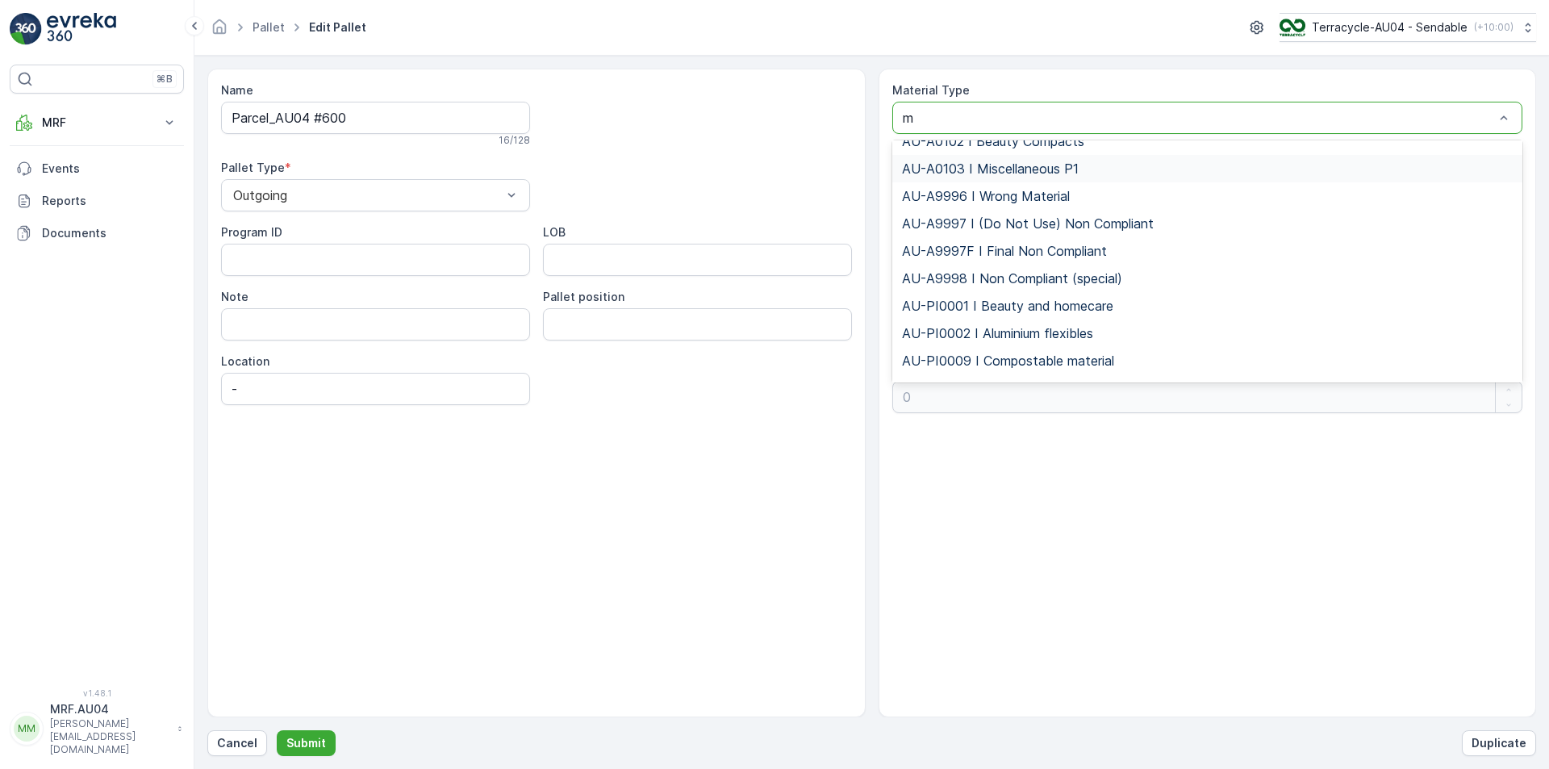
click at [1047, 176] on span "AU-A0103 I Miscellaneous P1" at bounding box center [990, 168] width 177 height 15
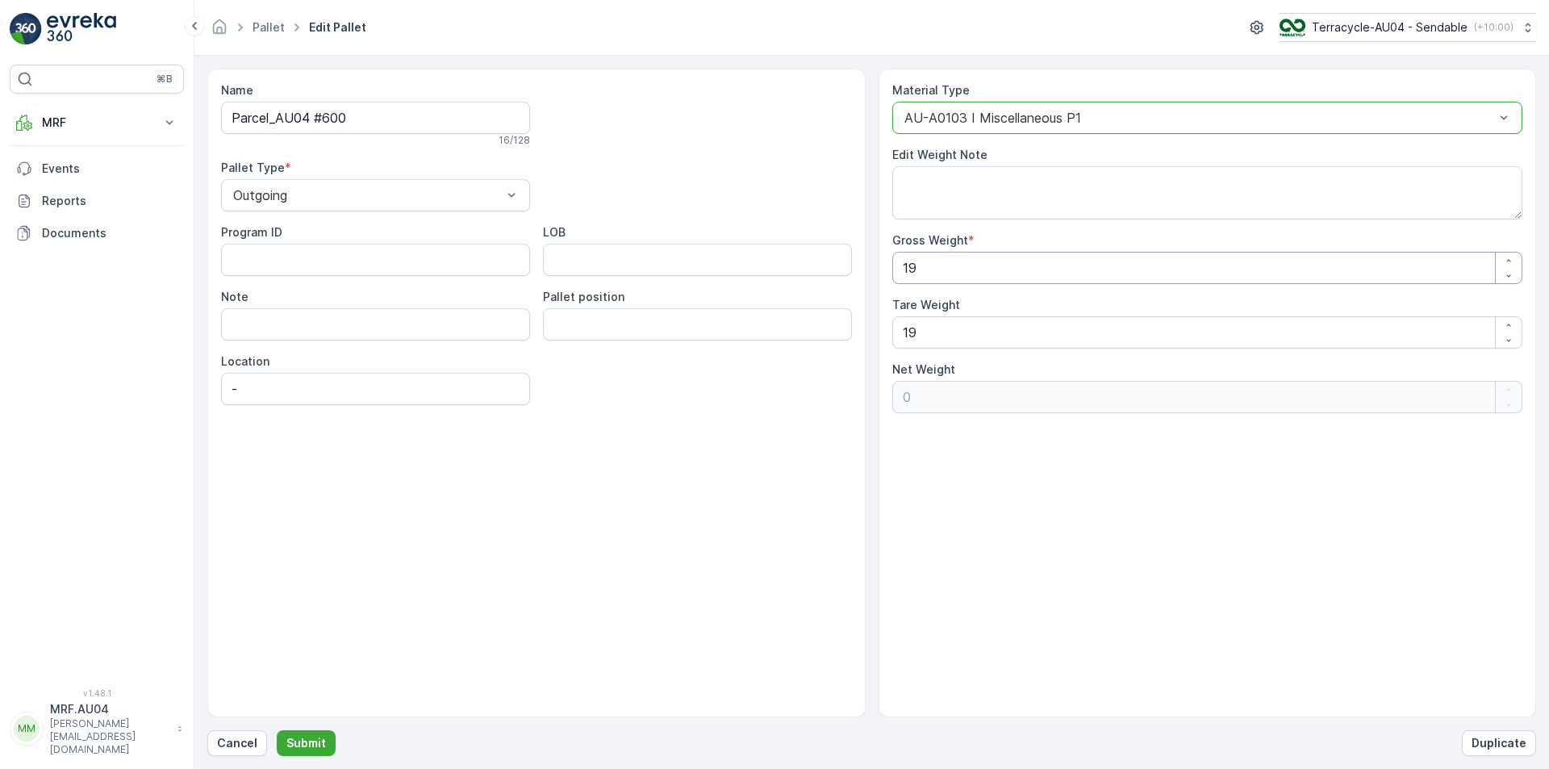
drag, startPoint x: 772, startPoint y: 288, endPoint x: 752, endPoint y: 280, distance: 21.7
click at [770, 288] on div "Name Parcel_AU04 #600 16 / 128 Pallet Type * Outgoing Program ID LOB Note Palle…" at bounding box center [871, 393] width 1329 height 649
type Weight "2"
type Weight "-17"
type Weight "22"
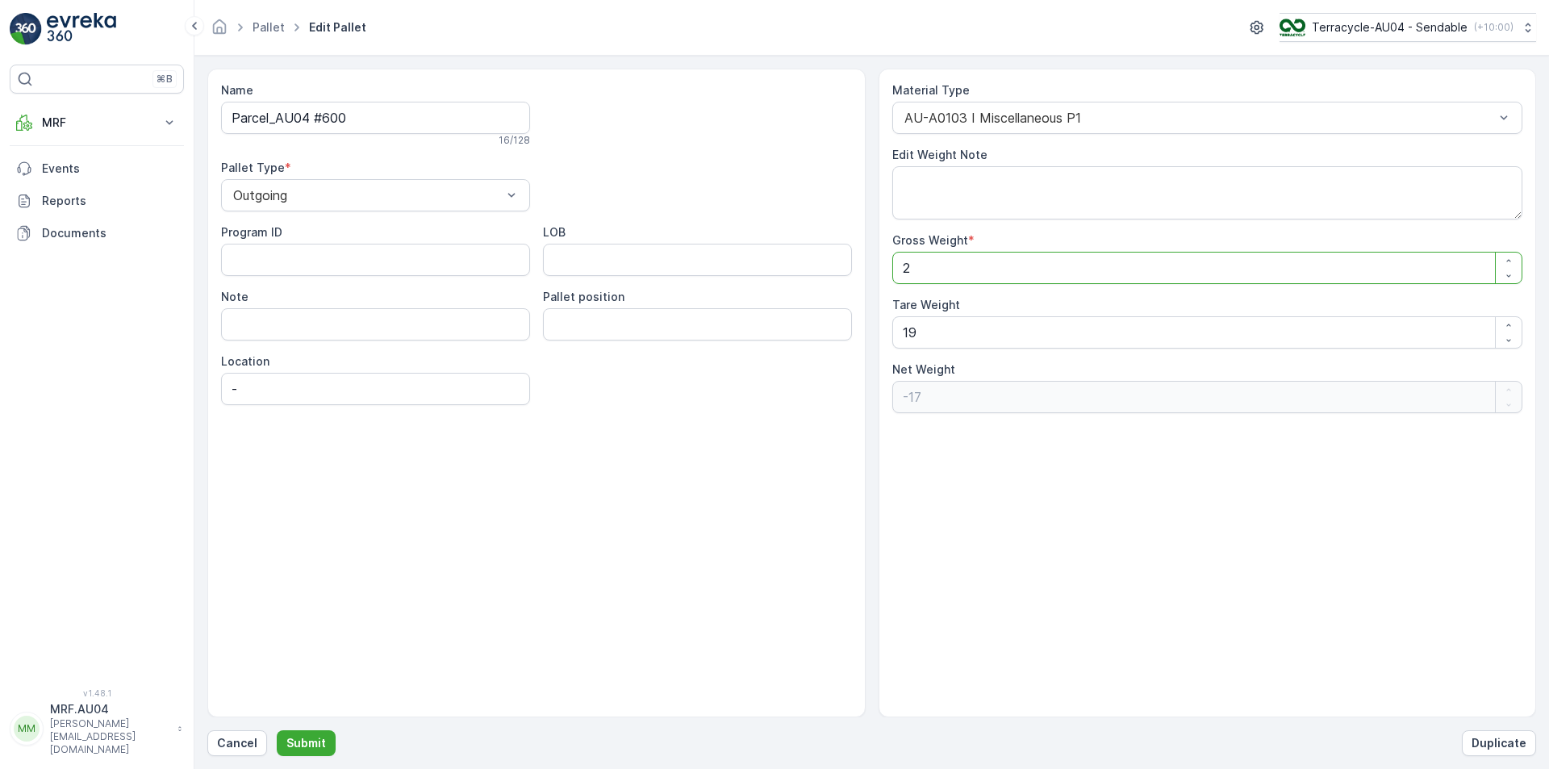
type Weight "3"
type Weight "22.5"
type Weight "3.5"
type Weight "22.5"
drag, startPoint x: 928, startPoint y: 324, endPoint x: 779, endPoint y: 328, distance: 148.5
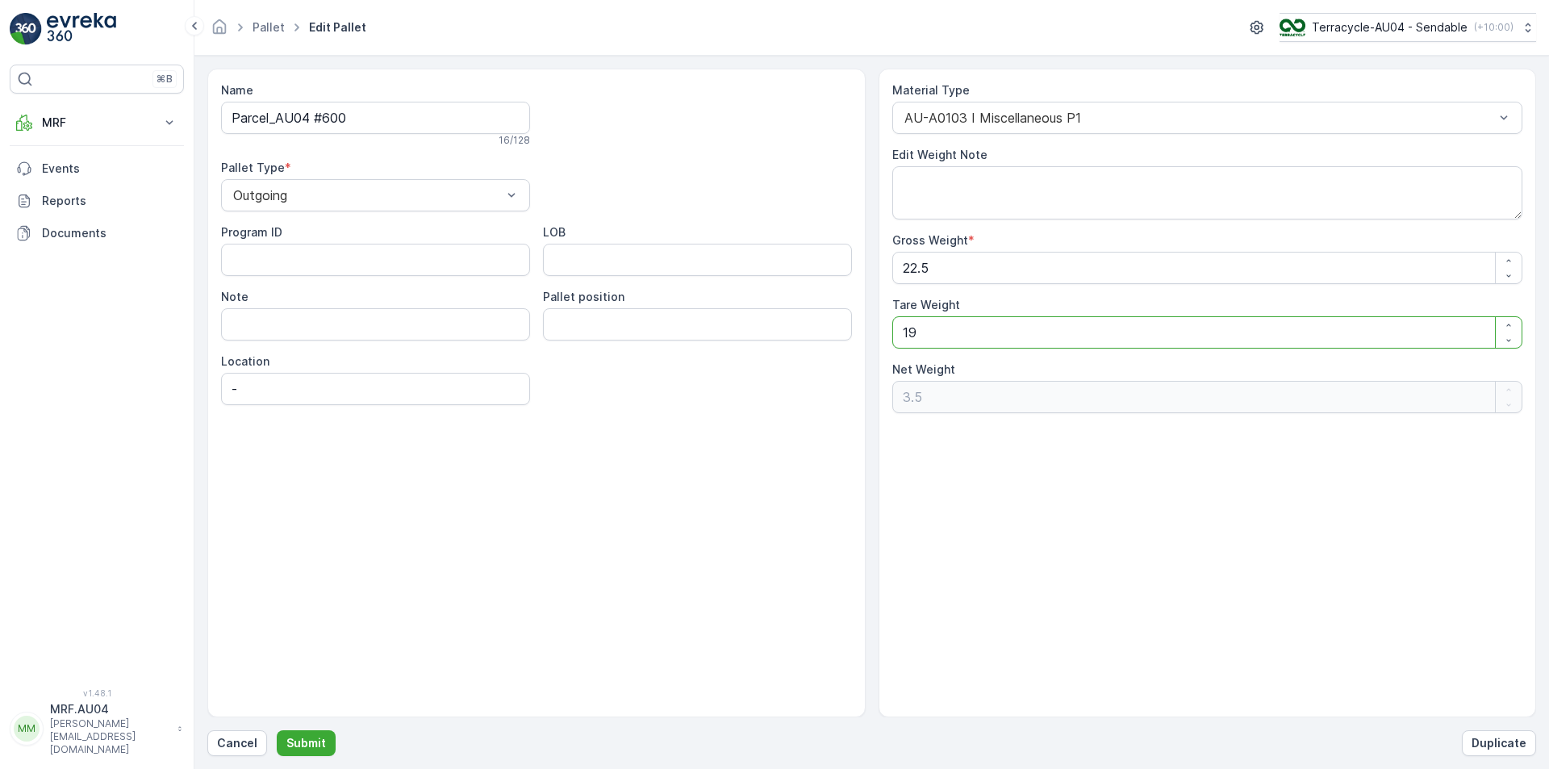
click at [798, 336] on div "Name Parcel_AU04 #600 16 / 128 Pallet Type * Outgoing Program ID LOB Note Palle…" at bounding box center [871, 393] width 1329 height 649
type Weight "2"
type Weight "20.5"
type Weight "22"
type Weight "0.5"
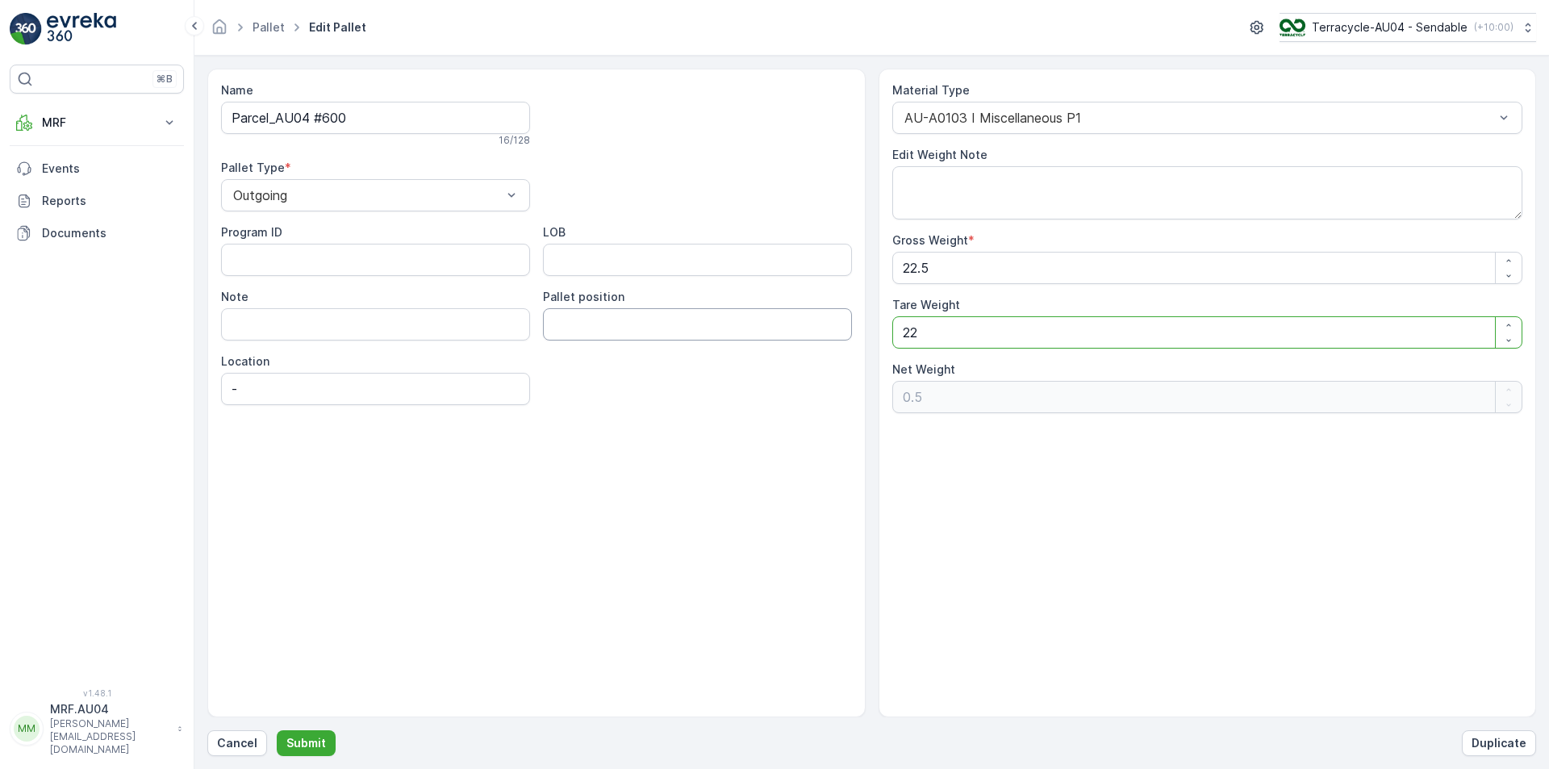
type Weight "22.5"
type Weight "0"
type Weight "22.5"
click at [304, 724] on div "Name Parcel_AU04 #600 16 / 128 Pallet Type * Outgoing Program ID LOB Note Palle…" at bounding box center [871, 412] width 1329 height 687
click at [305, 725] on div "Name Parcel_AU04 #600 16 / 128 Pallet Type * Outgoing Program ID LOB Note Palle…" at bounding box center [871, 412] width 1329 height 687
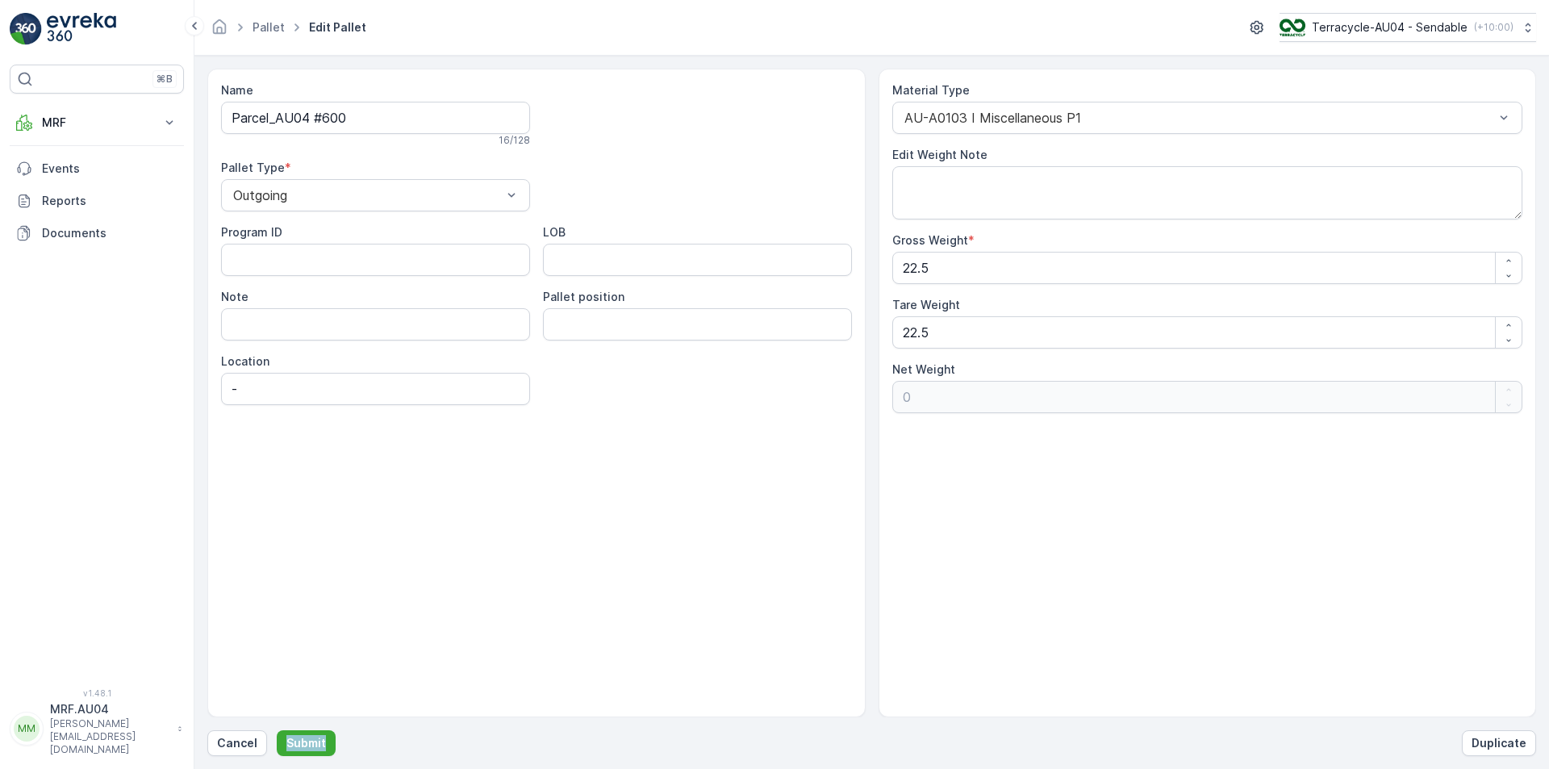
click at [309, 727] on div "Name Parcel_AU04 #600 16 / 128 Pallet Type * Outgoing Program ID LOB Note Palle…" at bounding box center [871, 412] width 1329 height 687
click at [315, 732] on button "Submit" at bounding box center [306, 743] width 59 height 26
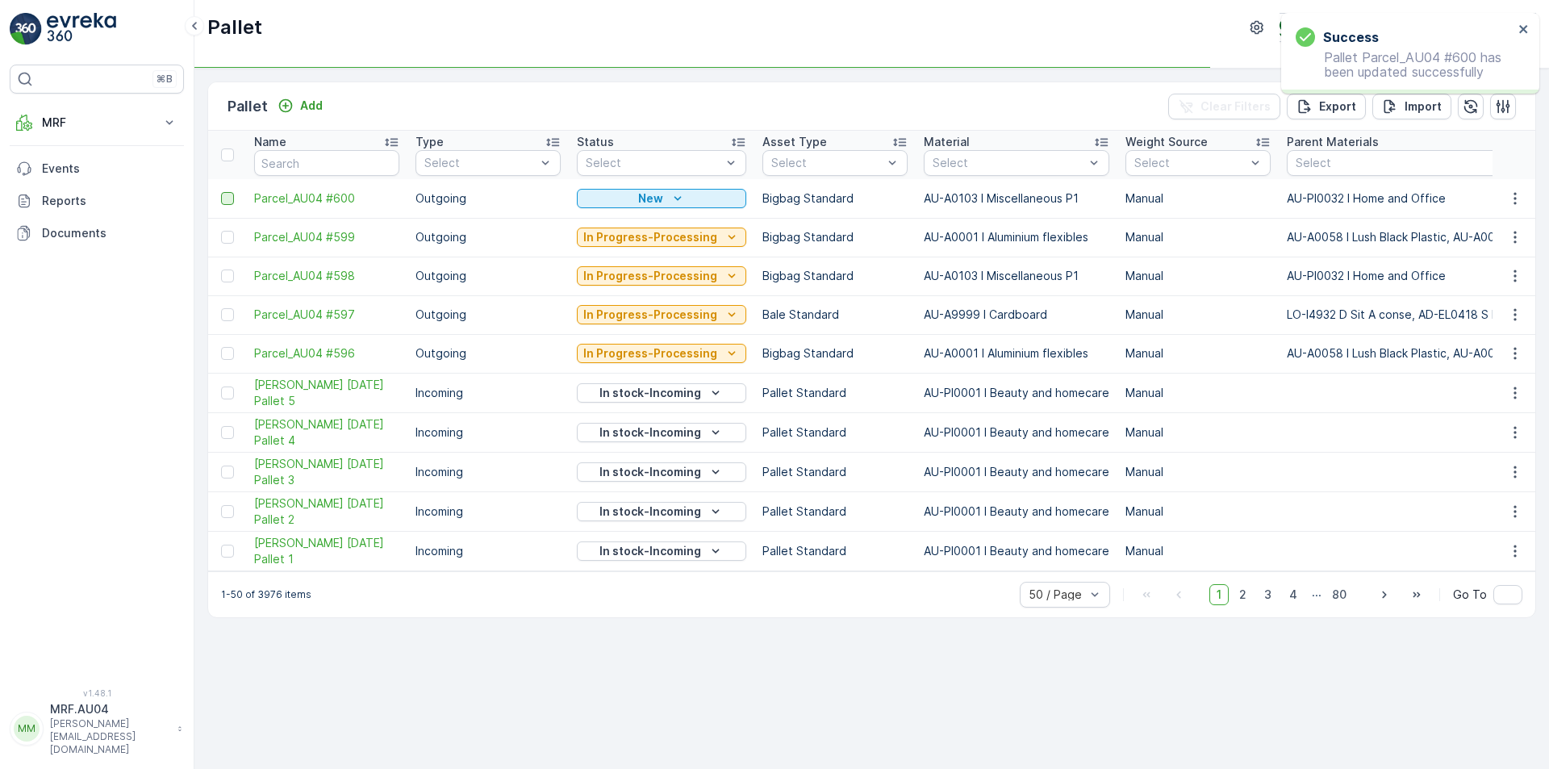
click at [228, 203] on div at bounding box center [227, 198] width 13 height 13
click at [221, 192] on input "checkbox" at bounding box center [221, 192] width 0 height 0
click at [1421, 116] on div "Print QR" at bounding box center [1412, 106] width 48 height 48
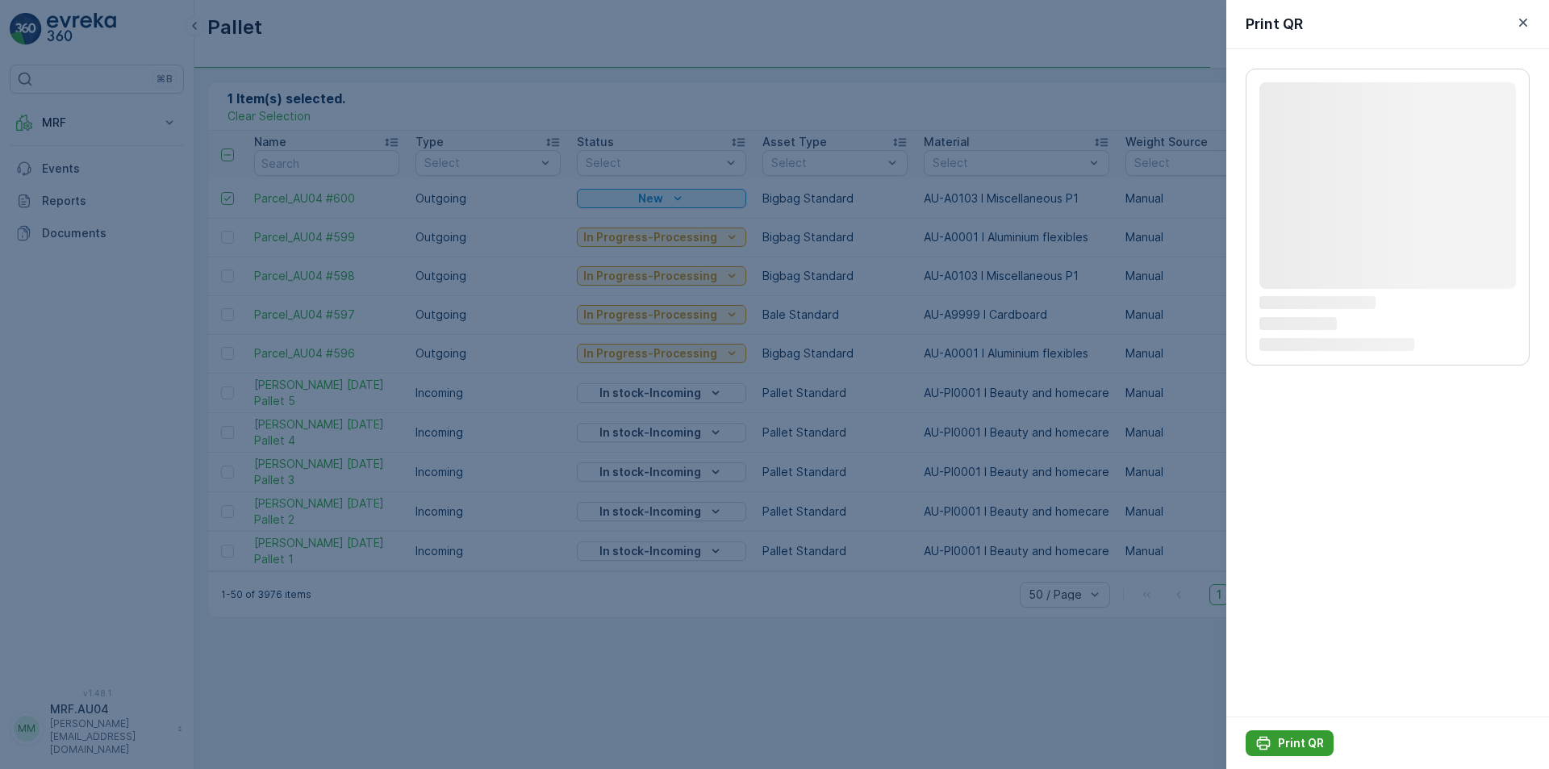
click at [1292, 736] on p "Print QR" at bounding box center [1301, 743] width 46 height 16
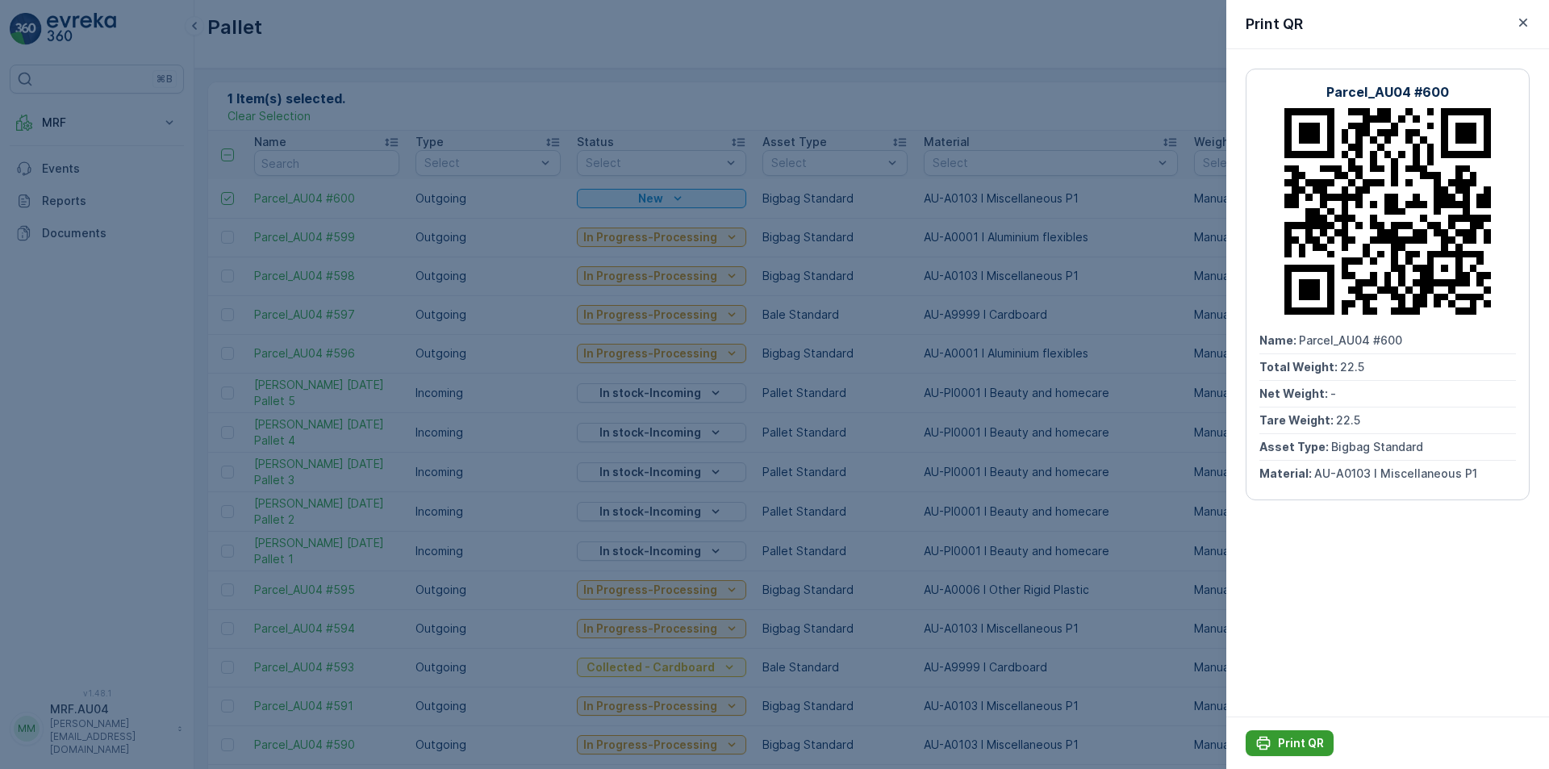
click at [1283, 746] on p "Print QR" at bounding box center [1301, 743] width 46 height 16
click at [1526, 29] on icon "button" at bounding box center [1523, 23] width 16 height 16
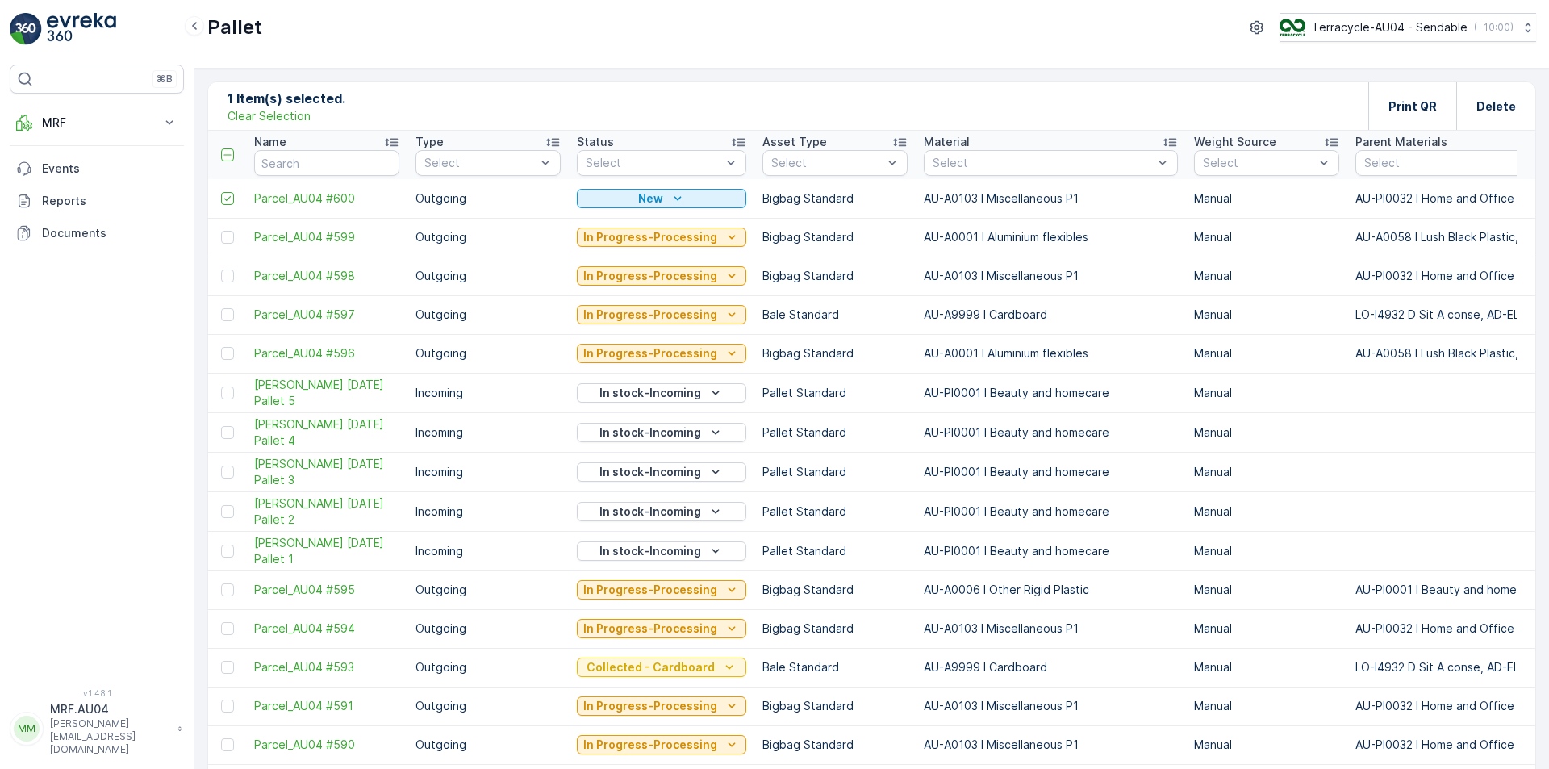
click at [283, 124] on div "1 Item(s) selected. Clear Selection Print QR Delete" at bounding box center [871, 106] width 1327 height 48
click at [285, 113] on p "Clear Selection" at bounding box center [269, 116] width 83 height 16
click at [230, 234] on div at bounding box center [227, 237] width 13 height 13
click at [221, 231] on input "checkbox" at bounding box center [221, 231] width 0 height 0
click at [233, 236] on div at bounding box center [227, 237] width 13 height 13
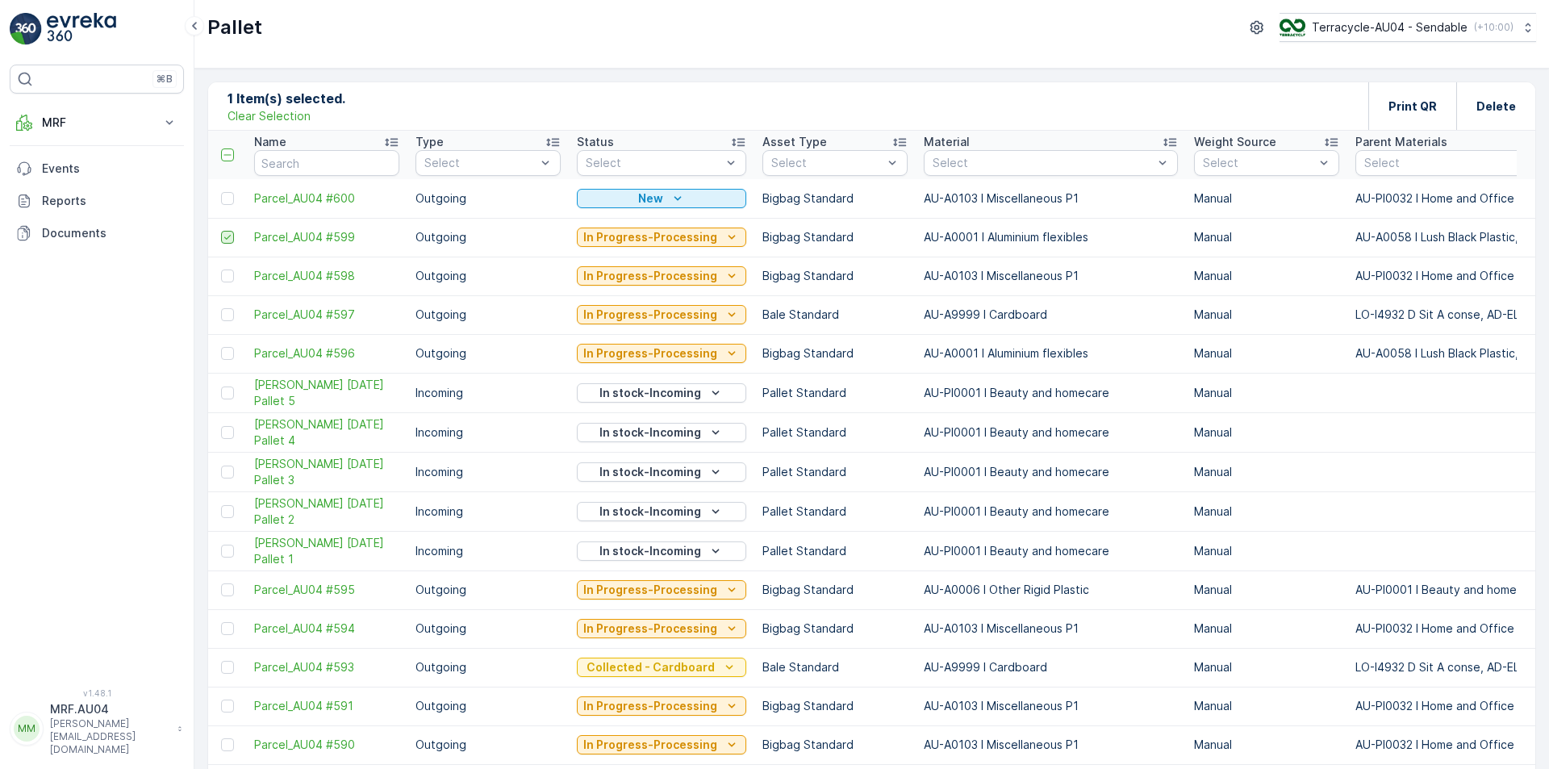
click at [221, 231] on input "checkbox" at bounding box center [221, 231] width 0 height 0
click at [1502, 228] on td at bounding box center [1515, 237] width 44 height 39
click at [1507, 234] on icon "button" at bounding box center [1515, 237] width 16 height 16
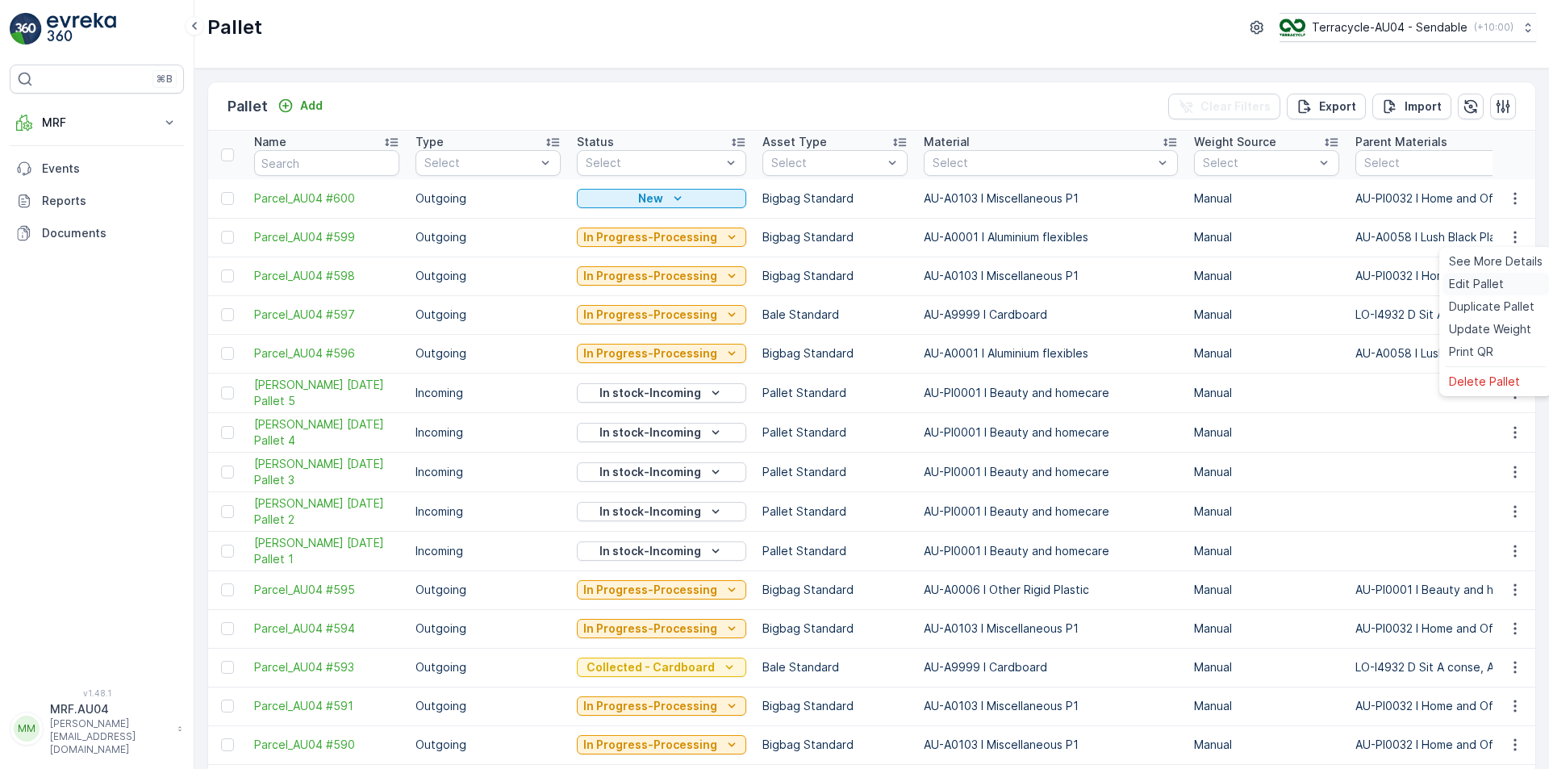
click at [1480, 286] on span "Edit Pallet" at bounding box center [1476, 284] width 55 height 16
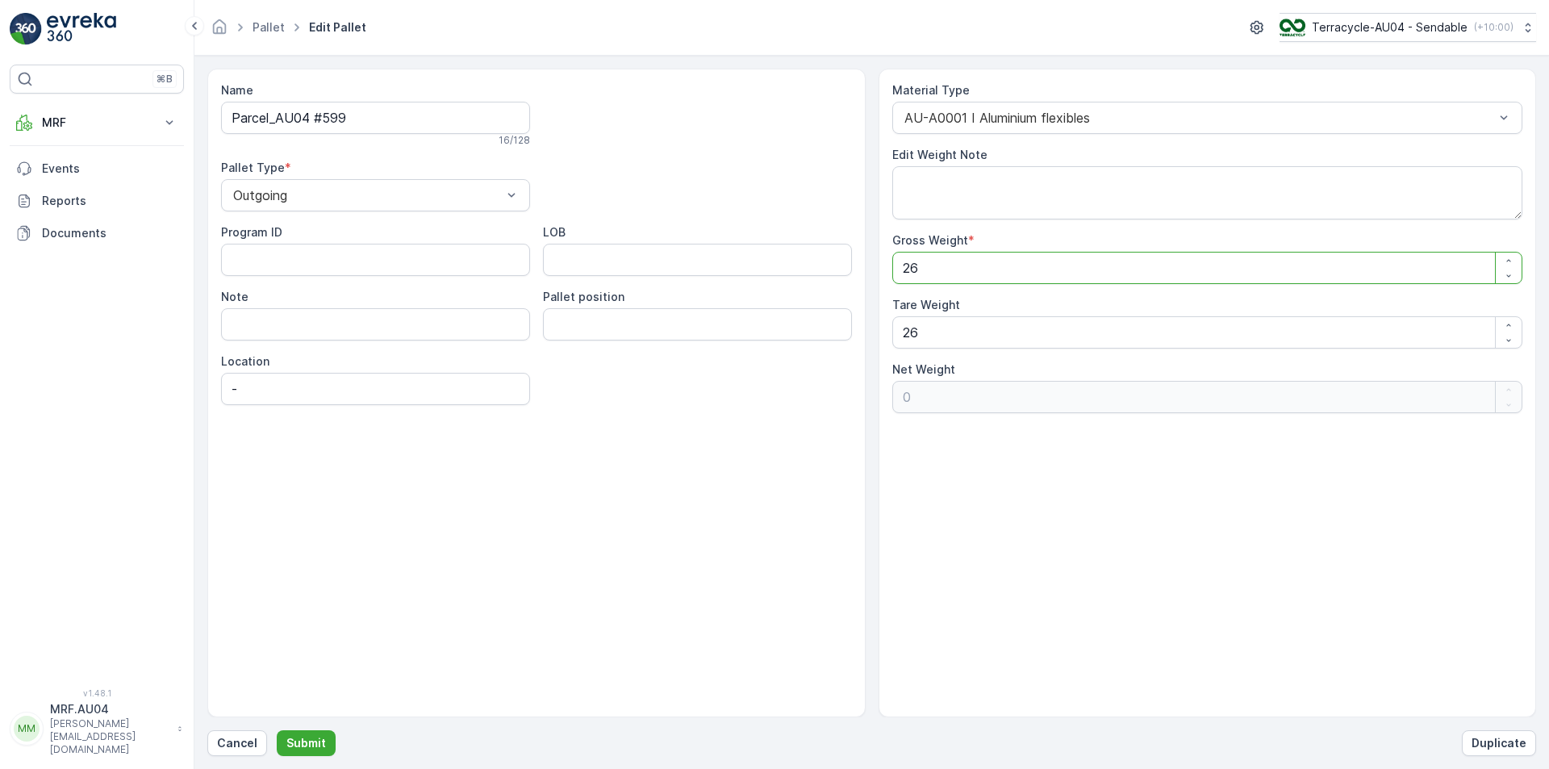
drag, startPoint x: 904, startPoint y: 273, endPoint x: 818, endPoint y: 278, distance: 85.7
click at [818, 278] on div "Name Parcel_AU04 #599 16 / 128 Pallet Type * Outgoing Program ID LOB Note Palle…" at bounding box center [871, 393] width 1329 height 649
type Weight "1"
type Weight "-25"
type Weight "19"
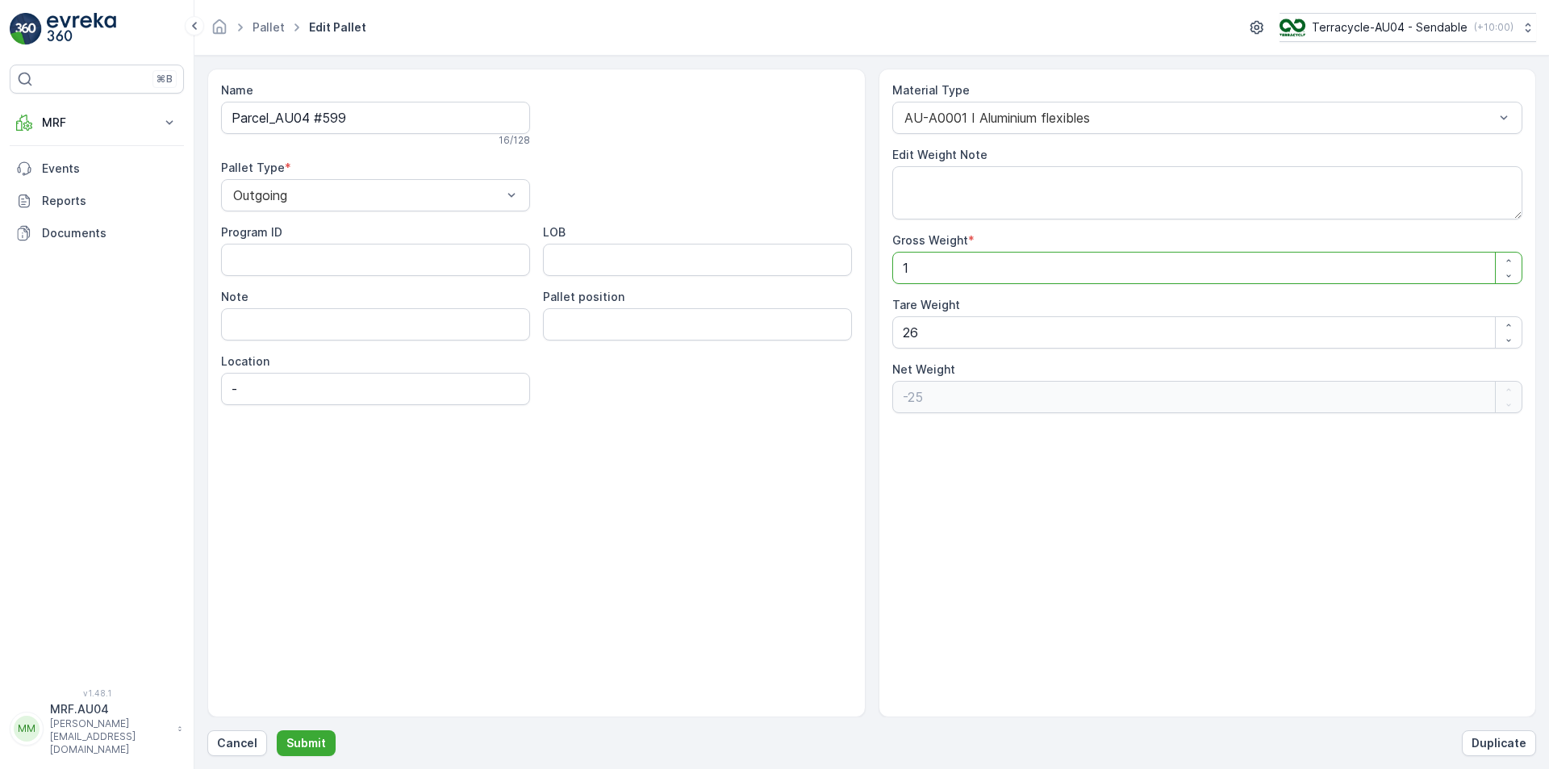
type Weight "-7"
type Weight "19"
drag, startPoint x: 854, startPoint y: 363, endPoint x: 748, endPoint y: 377, distance: 107.4
click at [778, 372] on div "Name Parcel_AU04 #599 16 / 128 Pallet Type * Outgoing Program ID LOB Note Palle…" at bounding box center [871, 393] width 1329 height 649
type Weight "1"
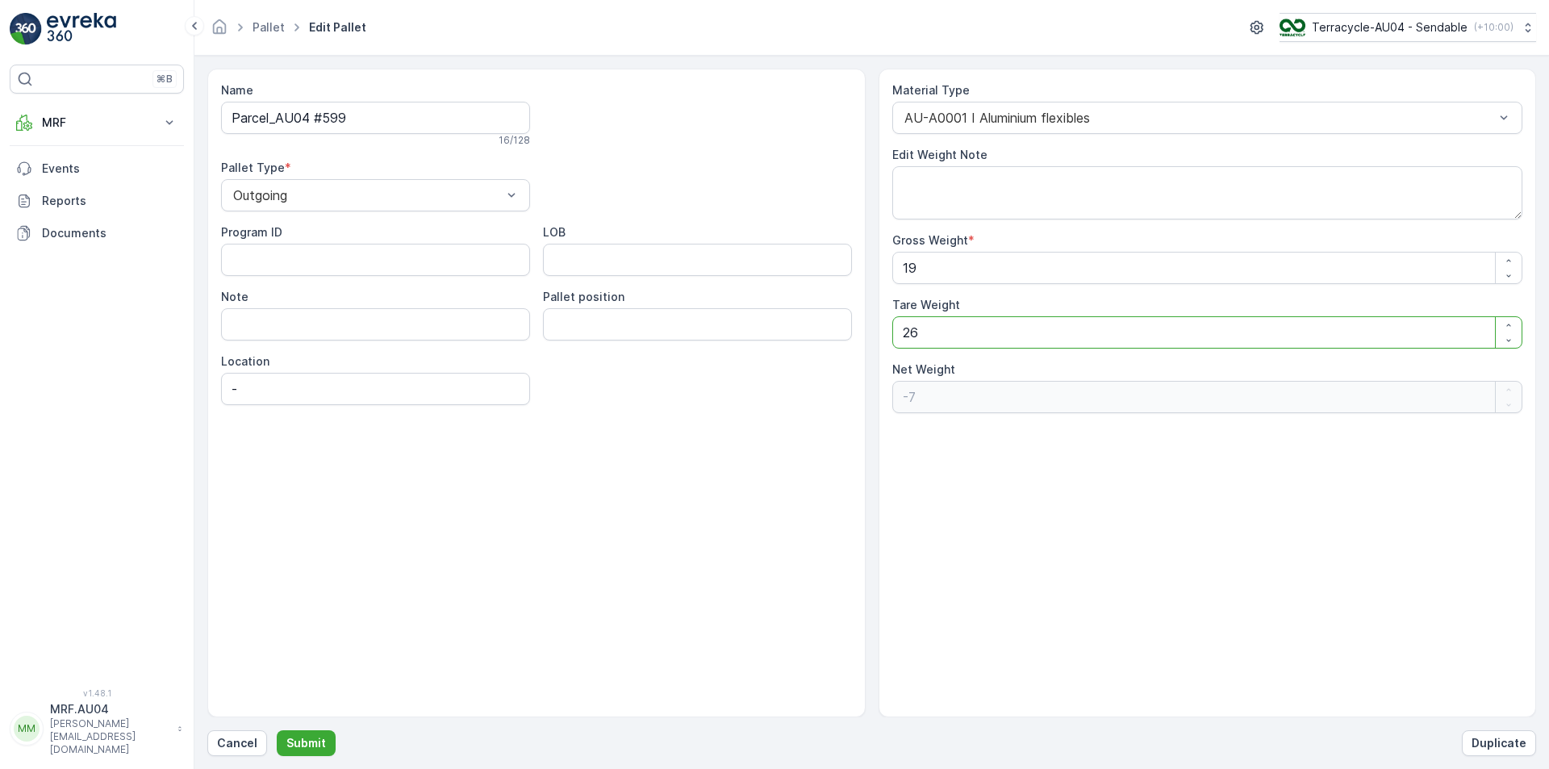
type Weight "18"
type Weight "19"
type Weight "0"
type Weight "19"
click at [315, 750] on p "Submit" at bounding box center [306, 743] width 40 height 16
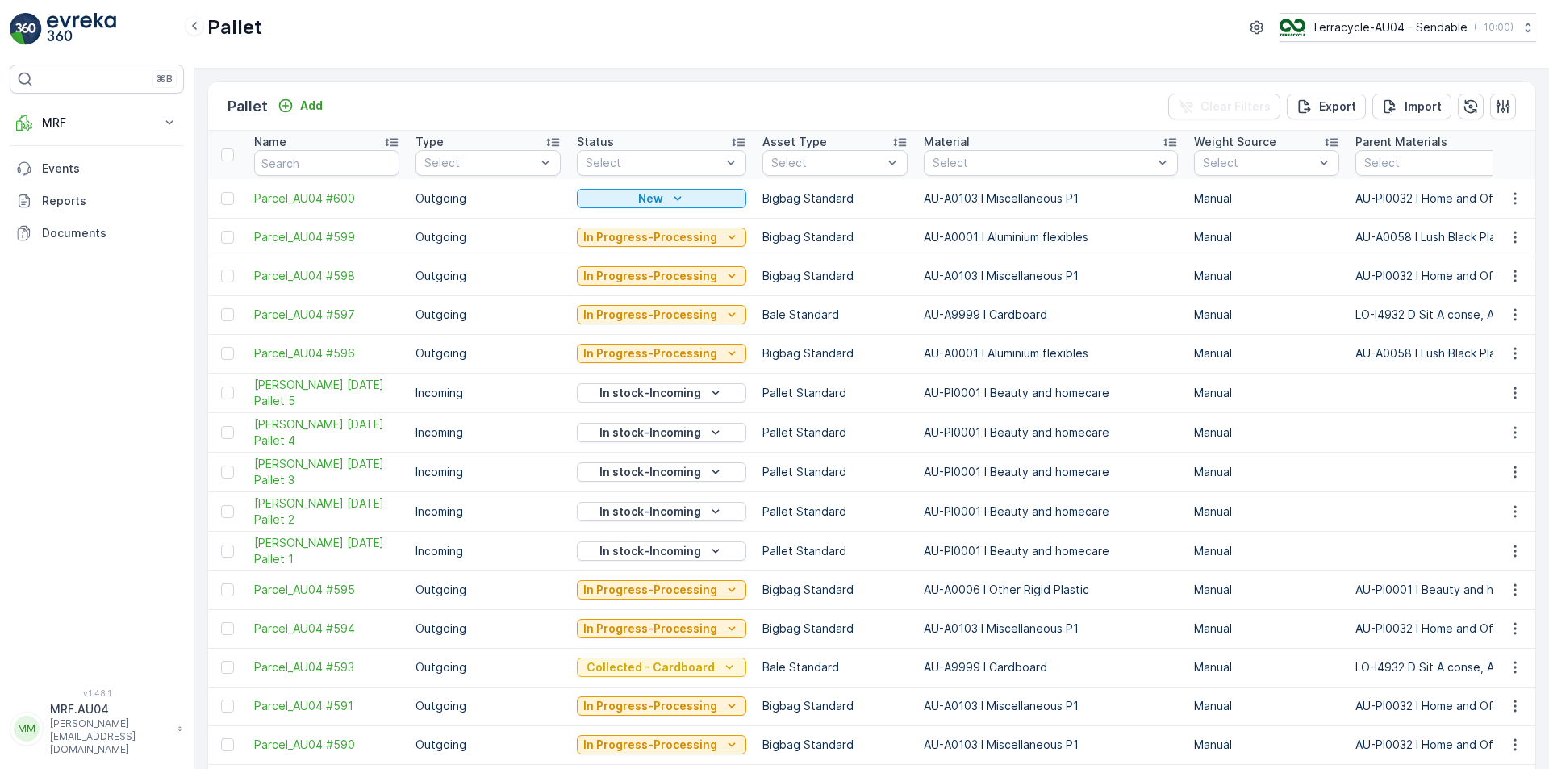
click at [230, 236] on div at bounding box center [227, 237] width 13 height 13
click at [221, 231] on input "checkbox" at bounding box center [221, 231] width 0 height 0
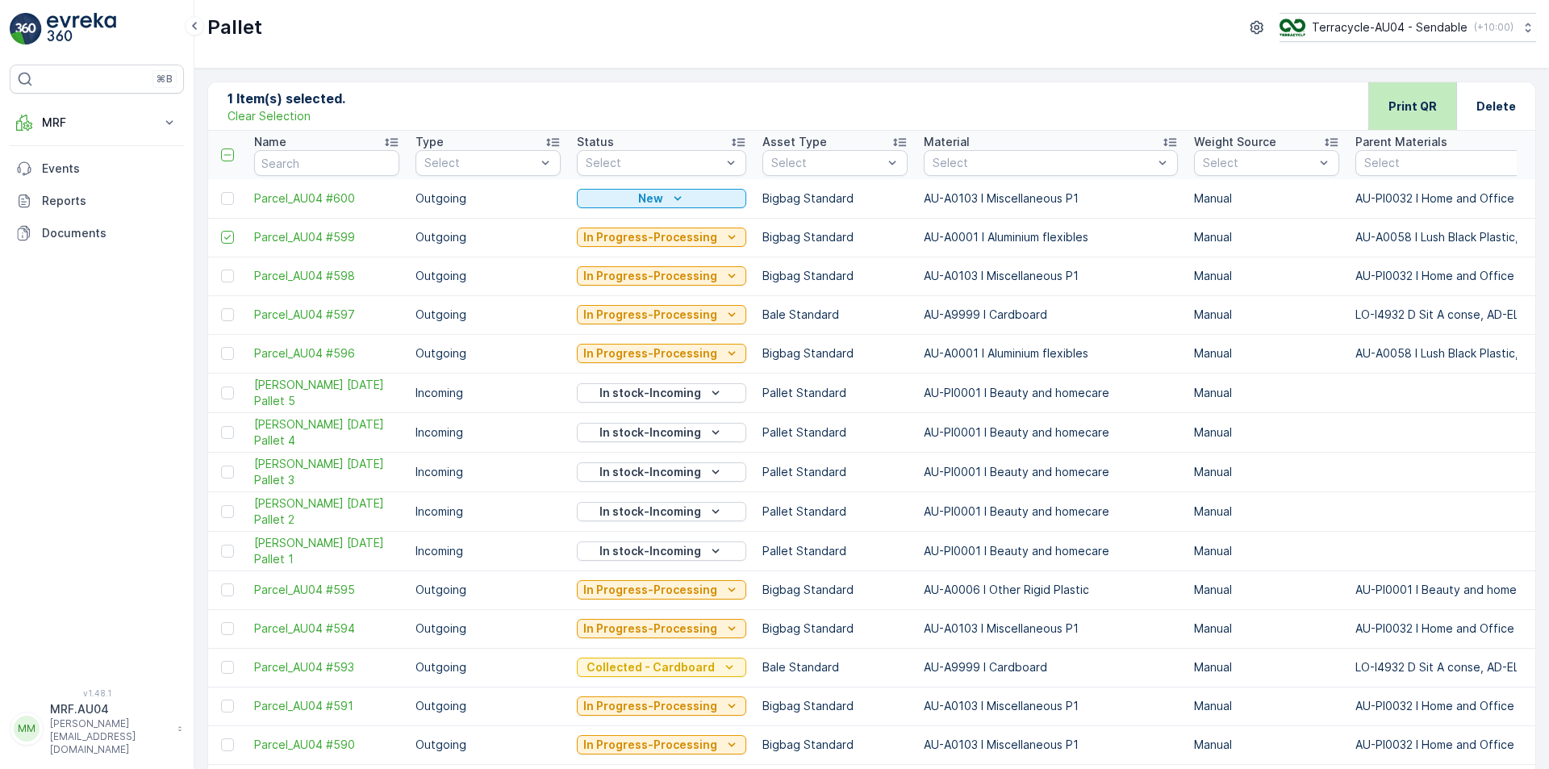
click at [1392, 110] on p "Print QR" at bounding box center [1412, 106] width 48 height 16
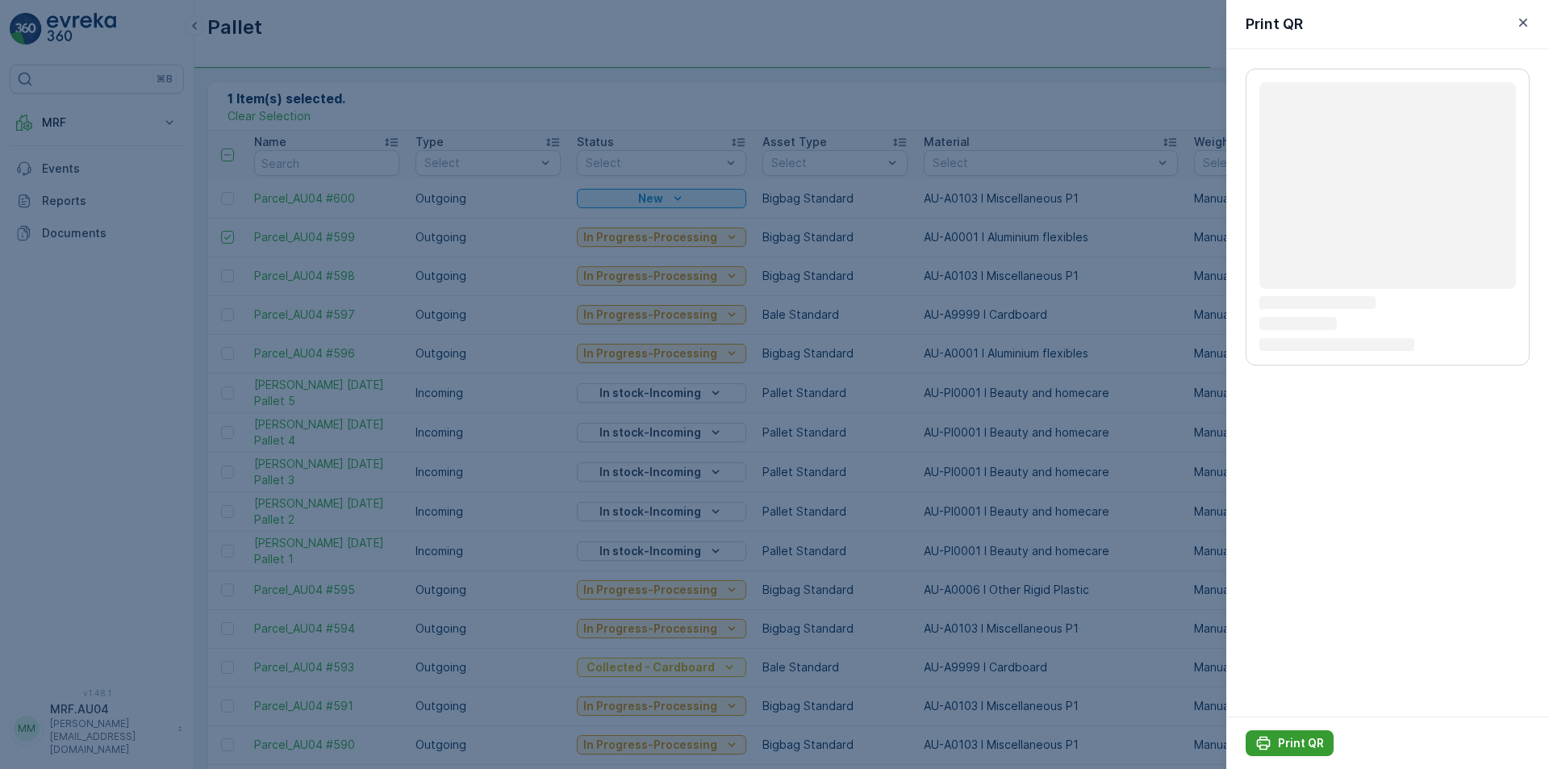
click at [1302, 738] on p "Print QR" at bounding box center [1301, 743] width 46 height 16
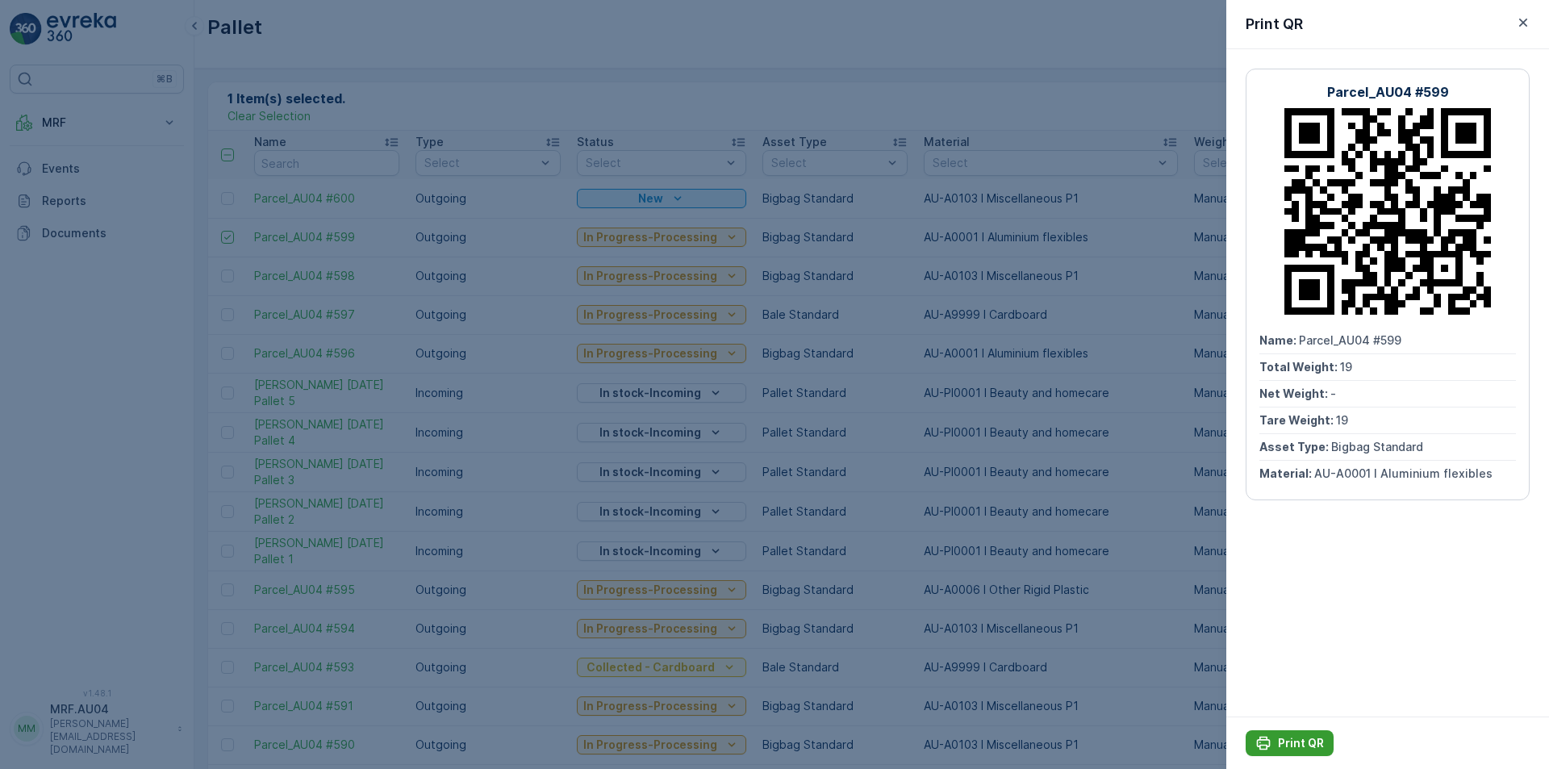
click at [1287, 733] on button "Print QR" at bounding box center [1290, 743] width 88 height 26
click at [1526, 19] on icon "button" at bounding box center [1523, 23] width 8 height 8
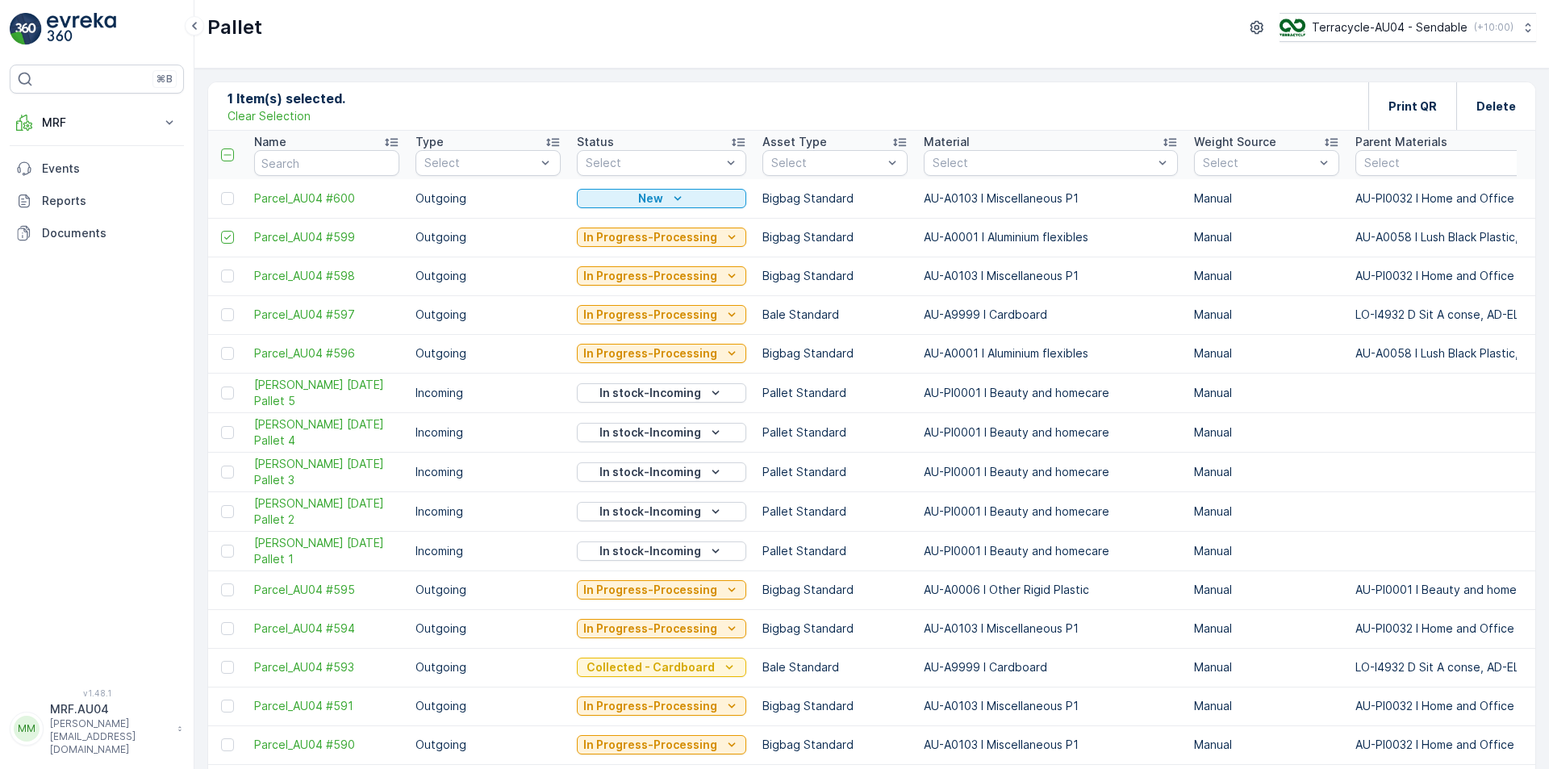
click at [252, 121] on p "Clear Selection" at bounding box center [269, 116] width 83 height 16
